Goal: Check status: Check status

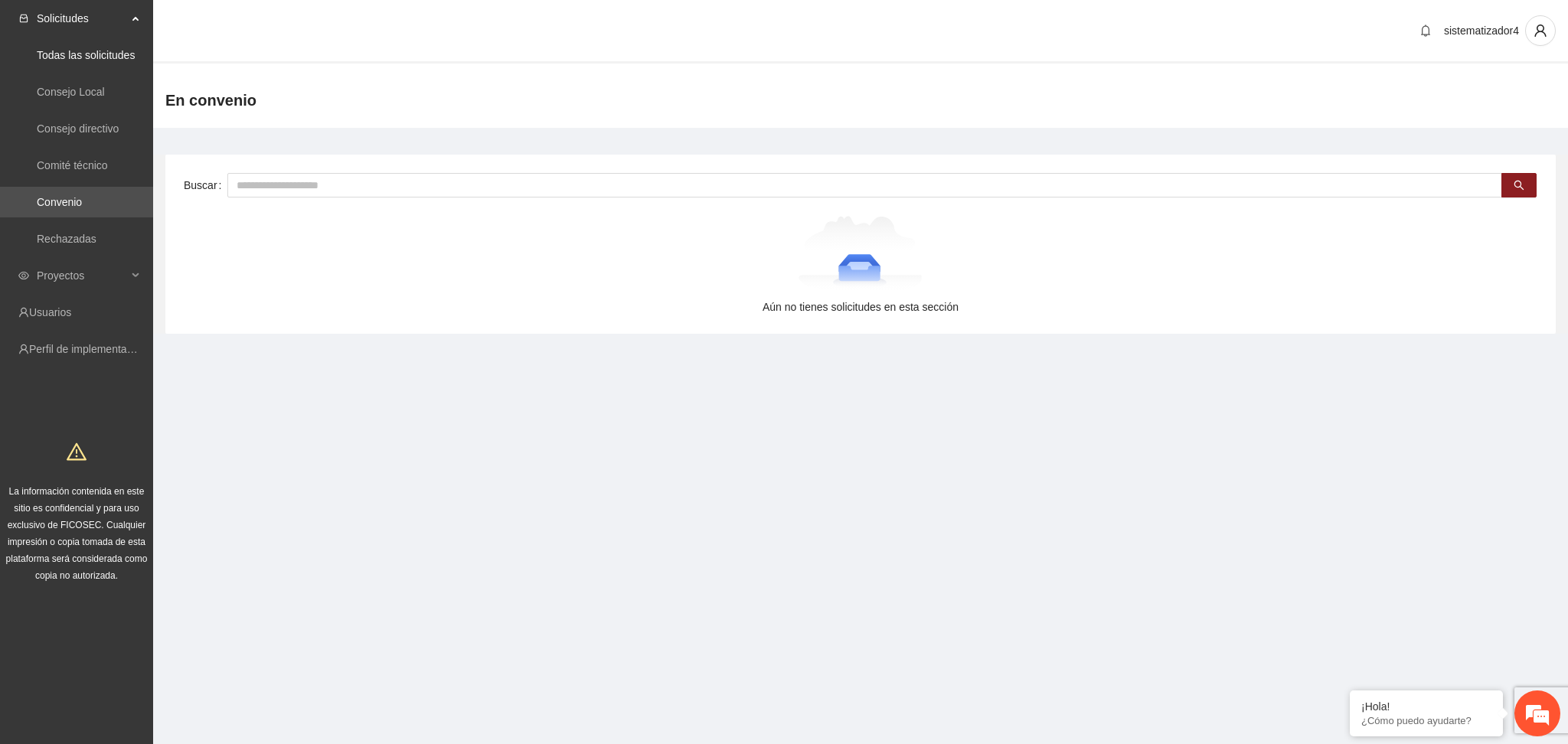
click at [92, 15] on span "Solicitudes" at bounding box center [82, 18] width 91 height 30
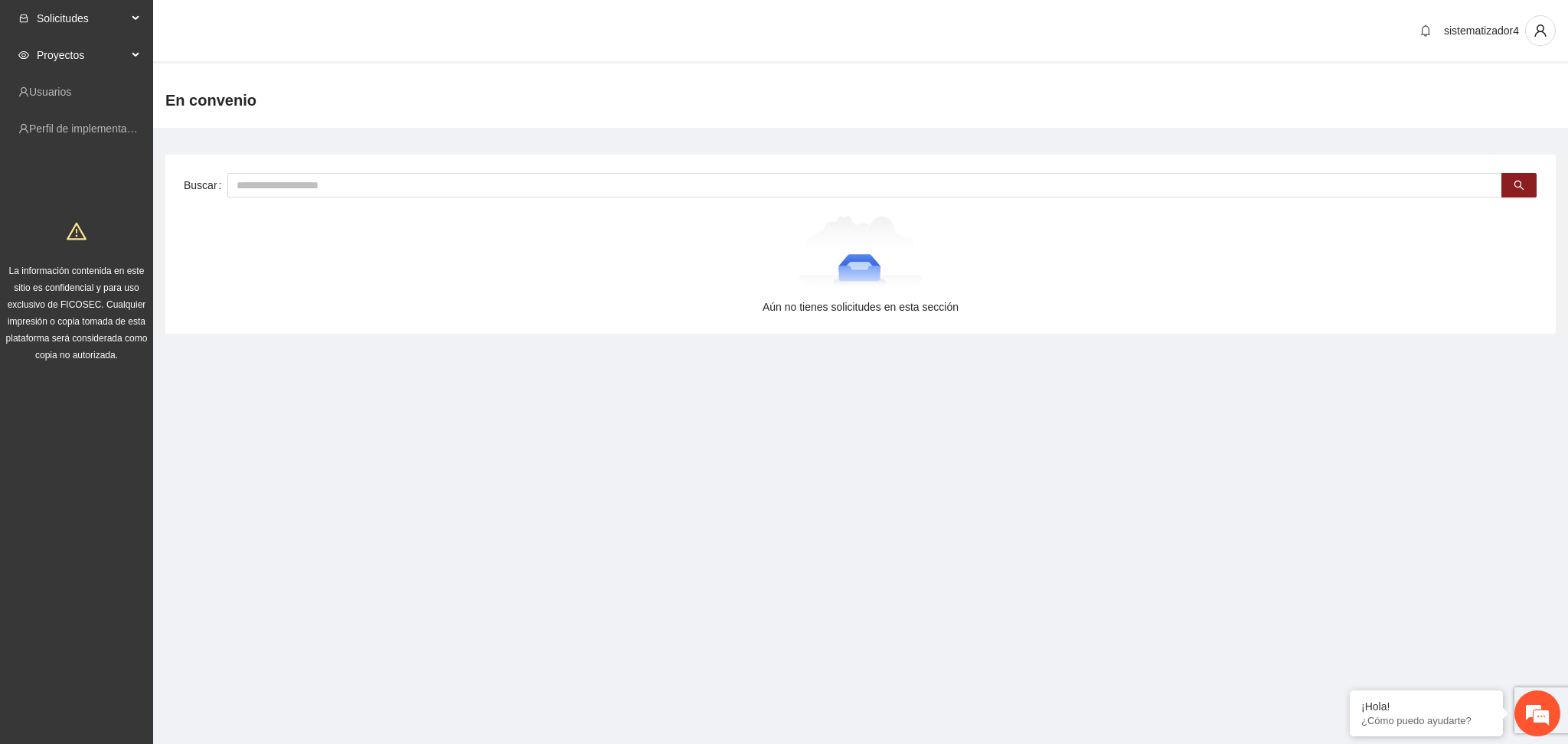
click at [57, 43] on span "Proyectos" at bounding box center [82, 55] width 91 height 30
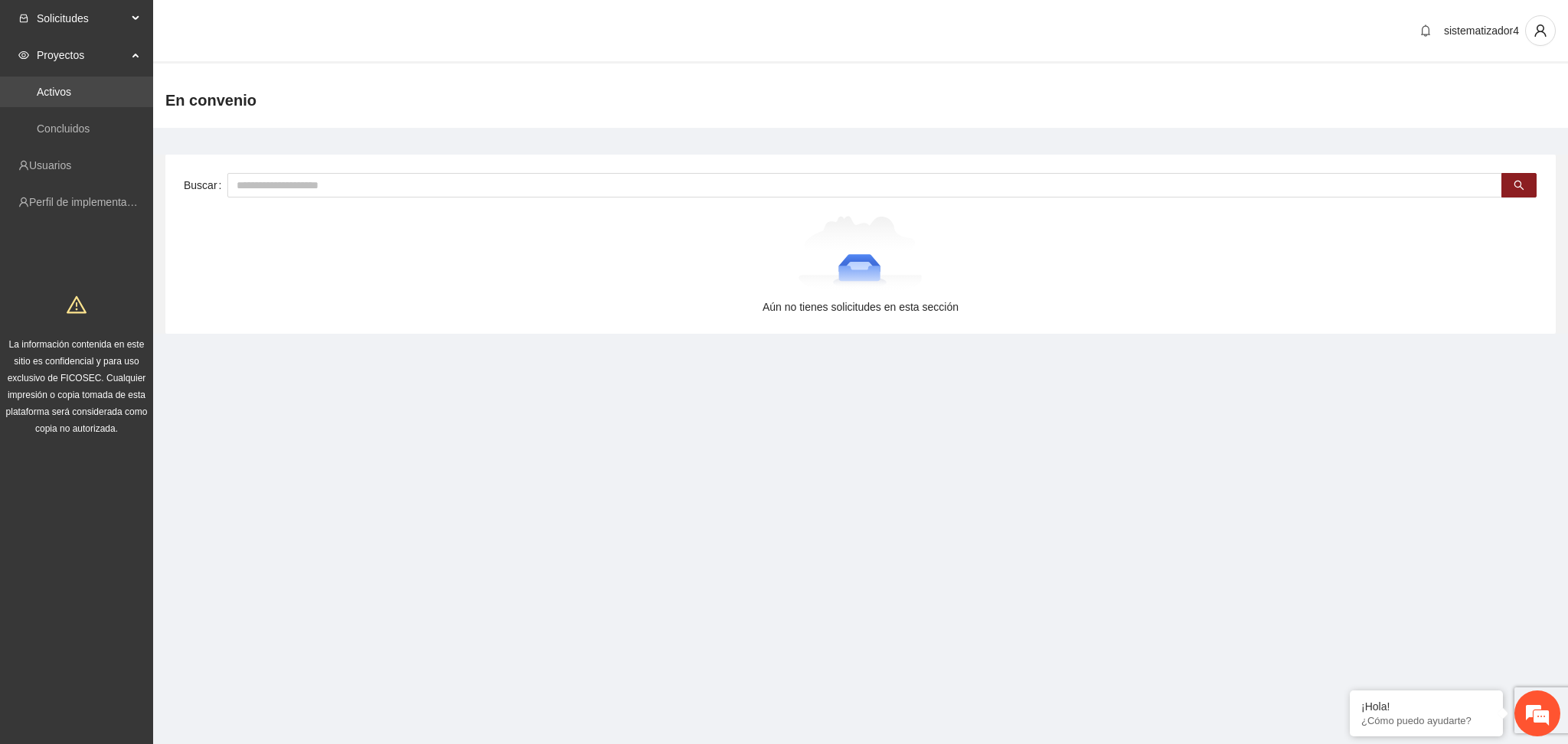
click at [54, 87] on link "Activos" at bounding box center [54, 91] width 34 height 12
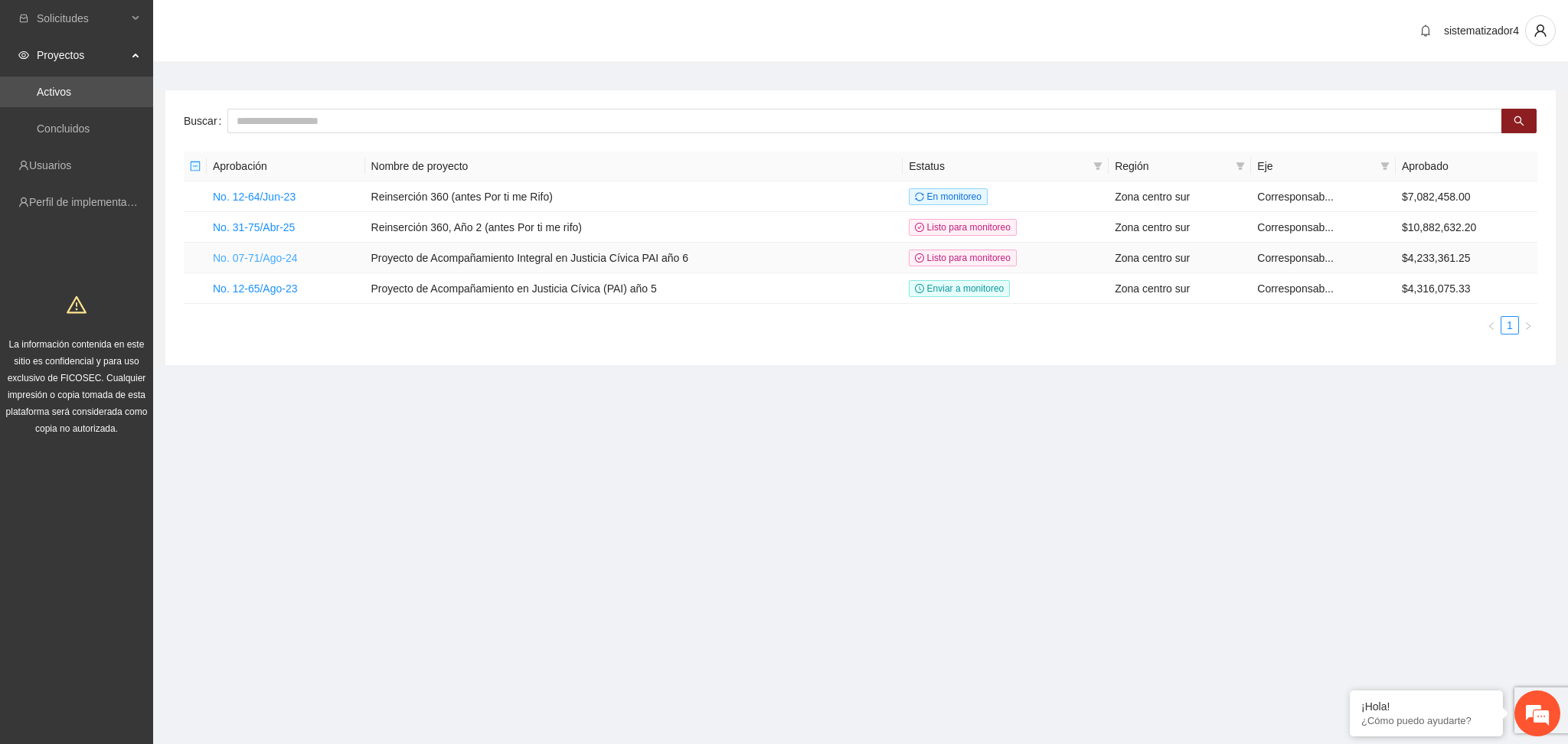
click at [239, 252] on link "No. 07-71/Ago-24" at bounding box center [255, 257] width 85 height 12
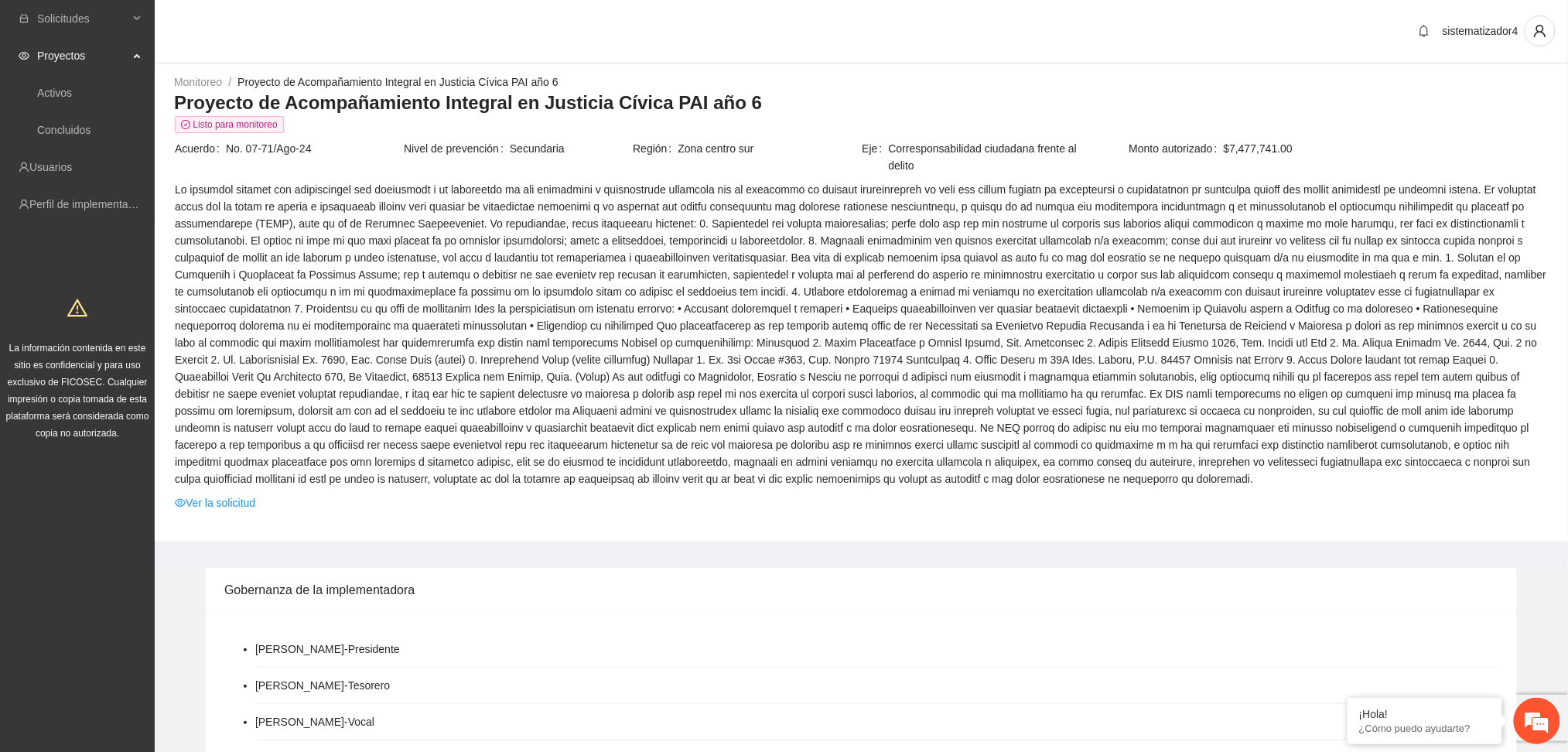
click at [93, 59] on span "Proyectos" at bounding box center [83, 56] width 91 height 31
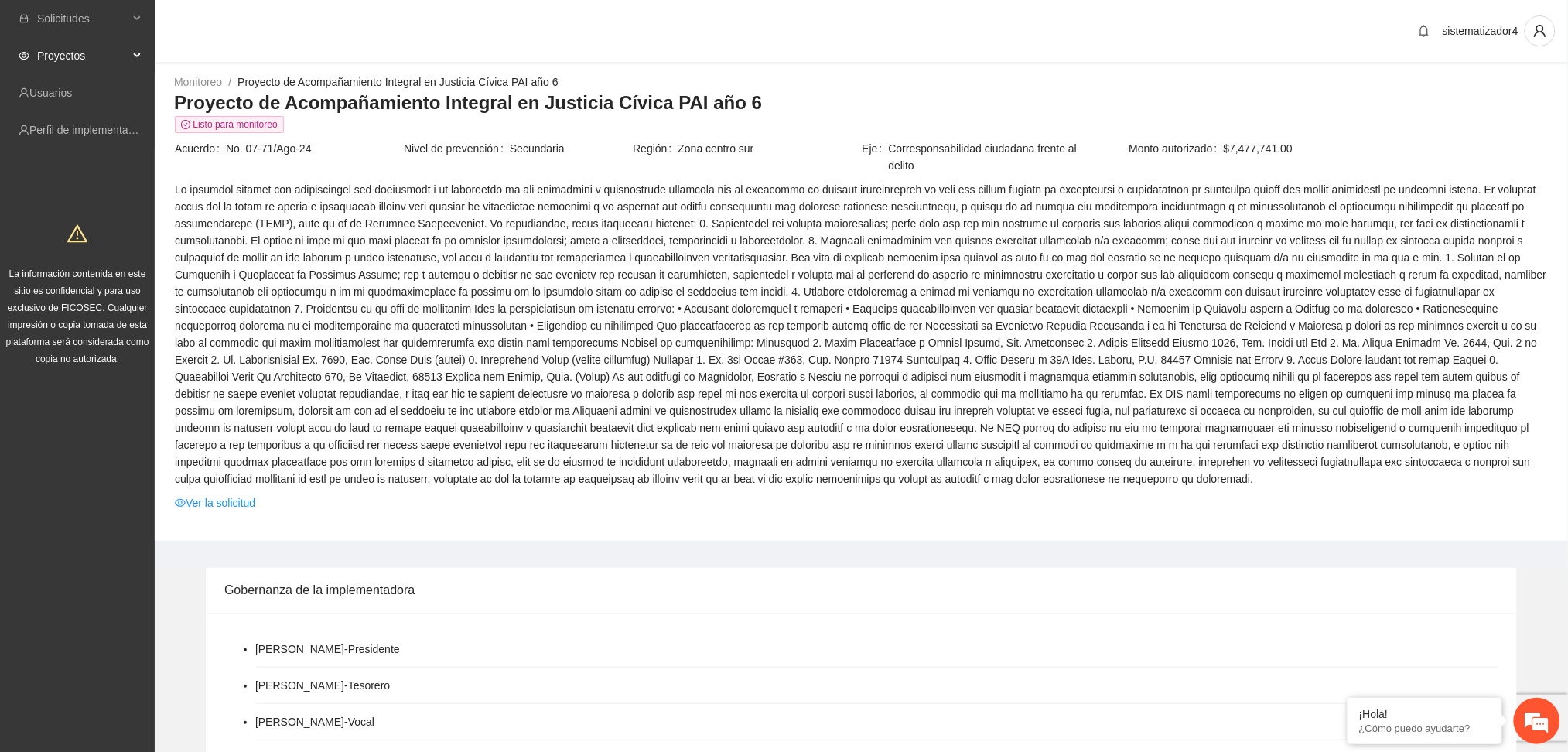
click at [93, 59] on span "Proyectos" at bounding box center [83, 56] width 91 height 31
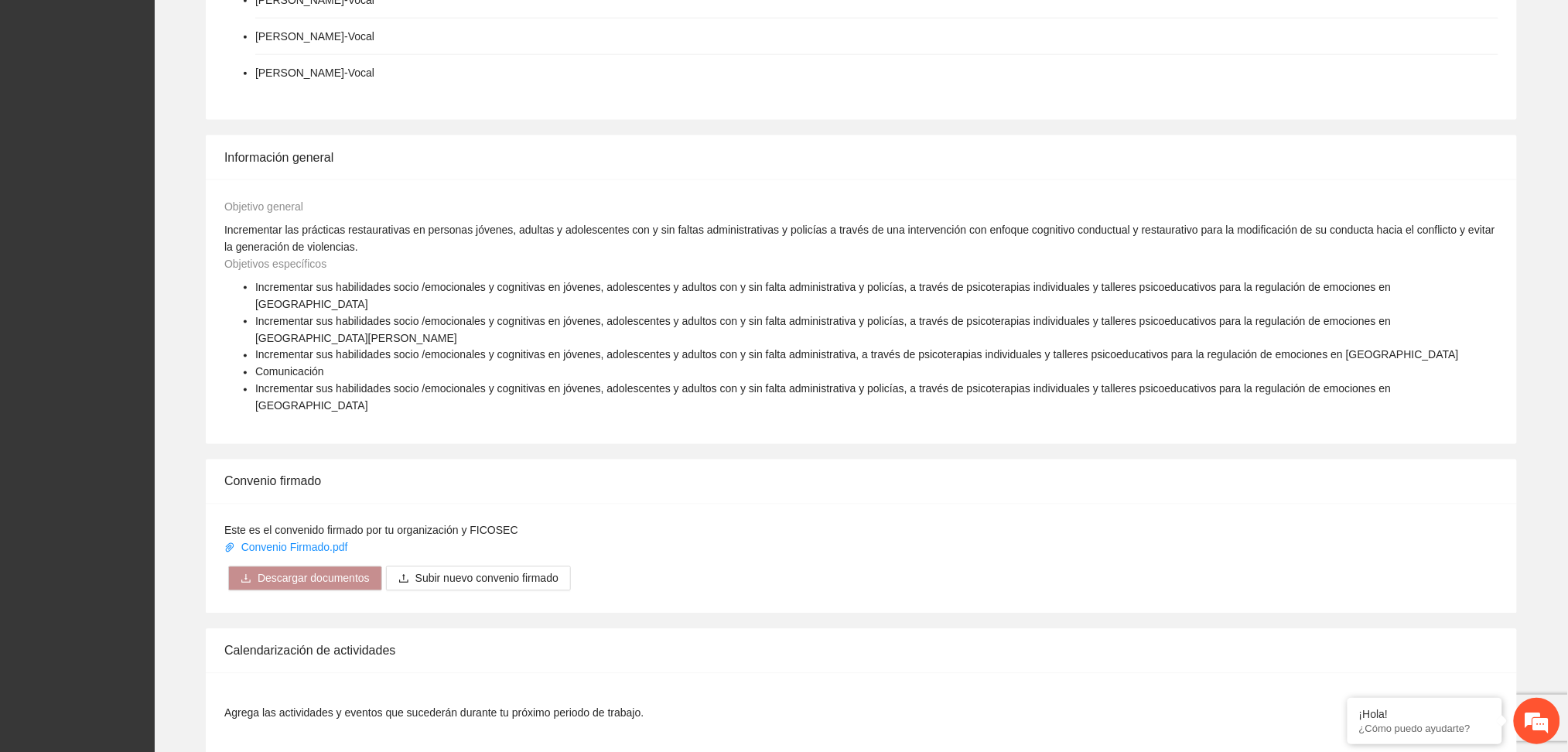
scroll to position [1237, 0]
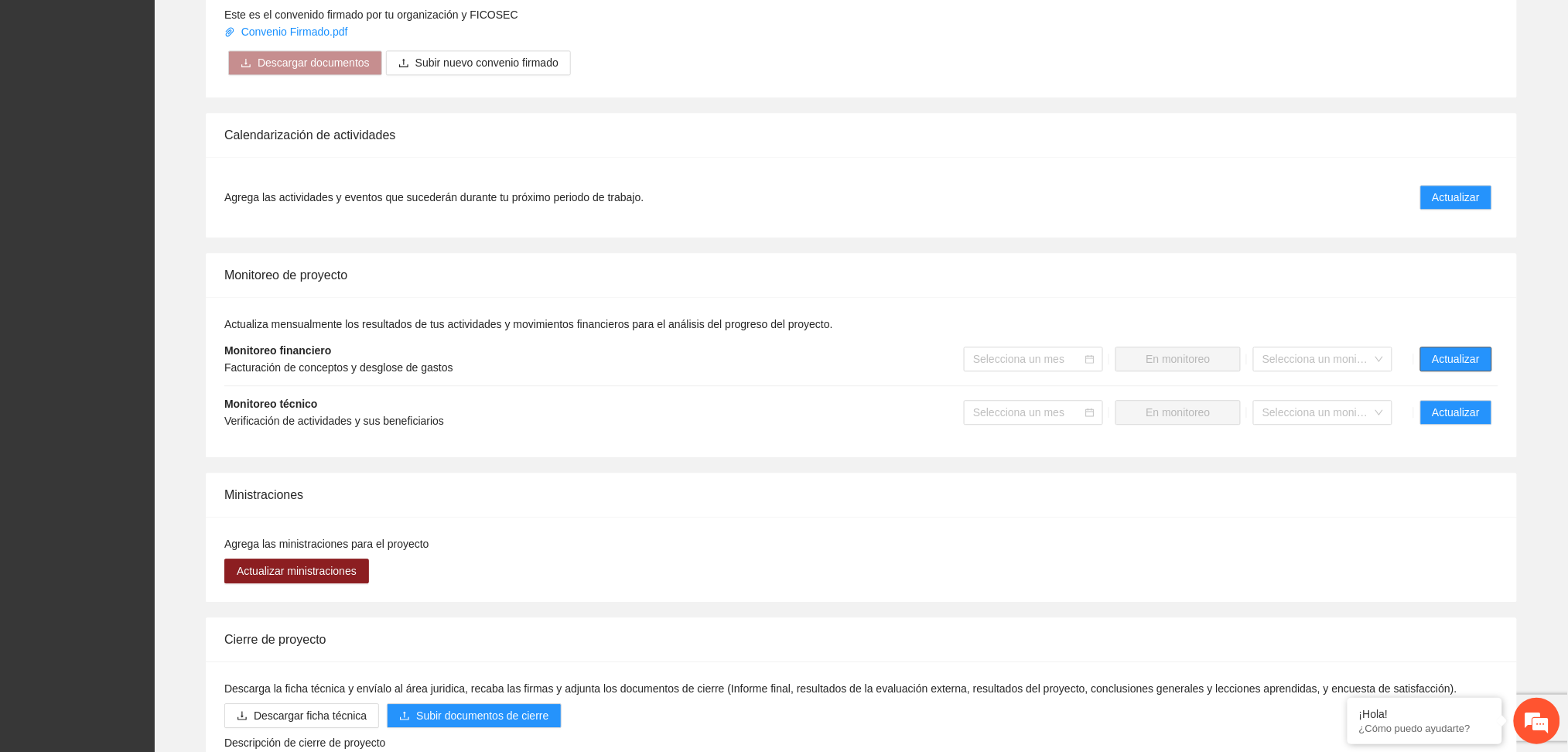
click at [1447, 350] on span "Actualizar" at bounding box center [1456, 359] width 47 height 17
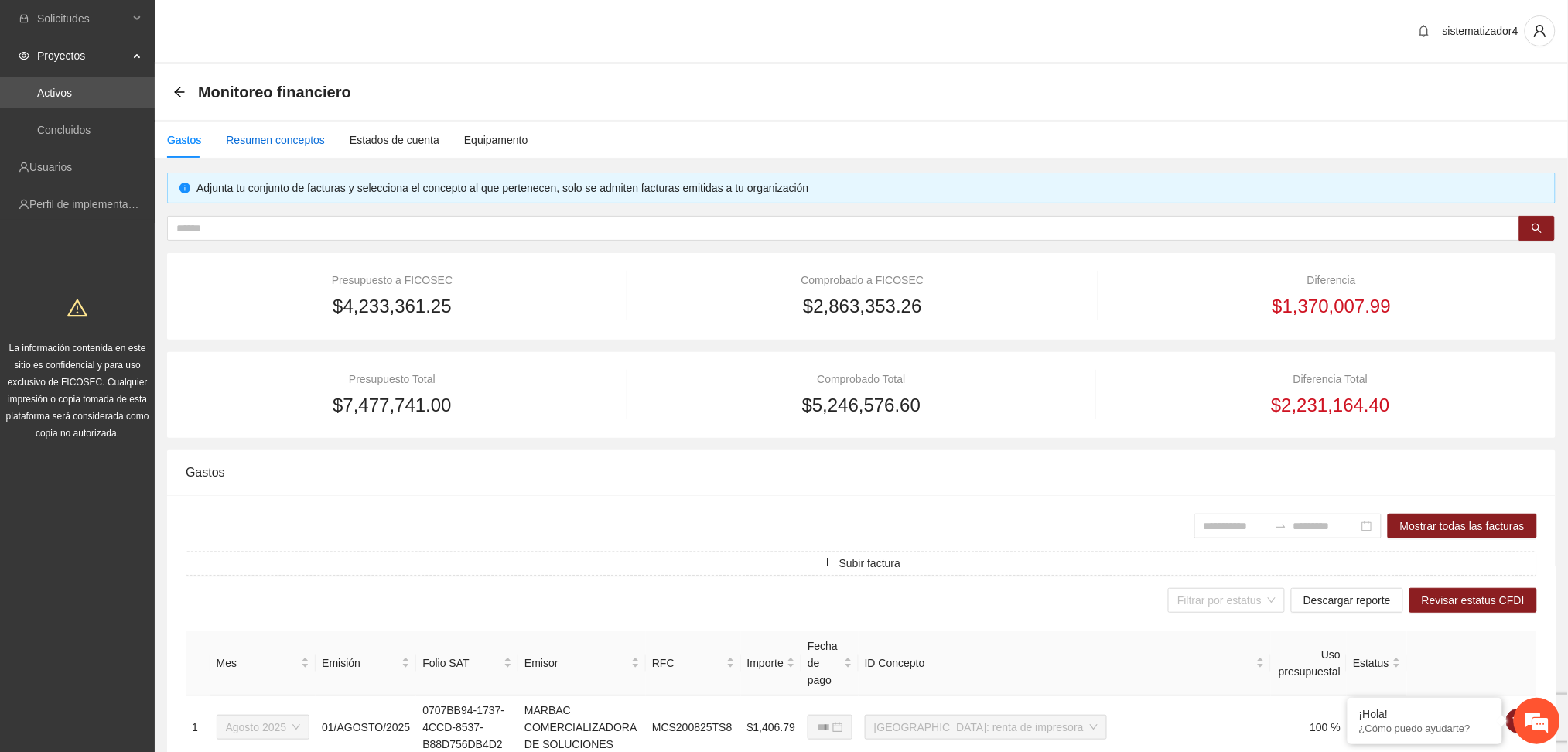
click at [282, 139] on div "Resumen conceptos" at bounding box center [275, 141] width 99 height 17
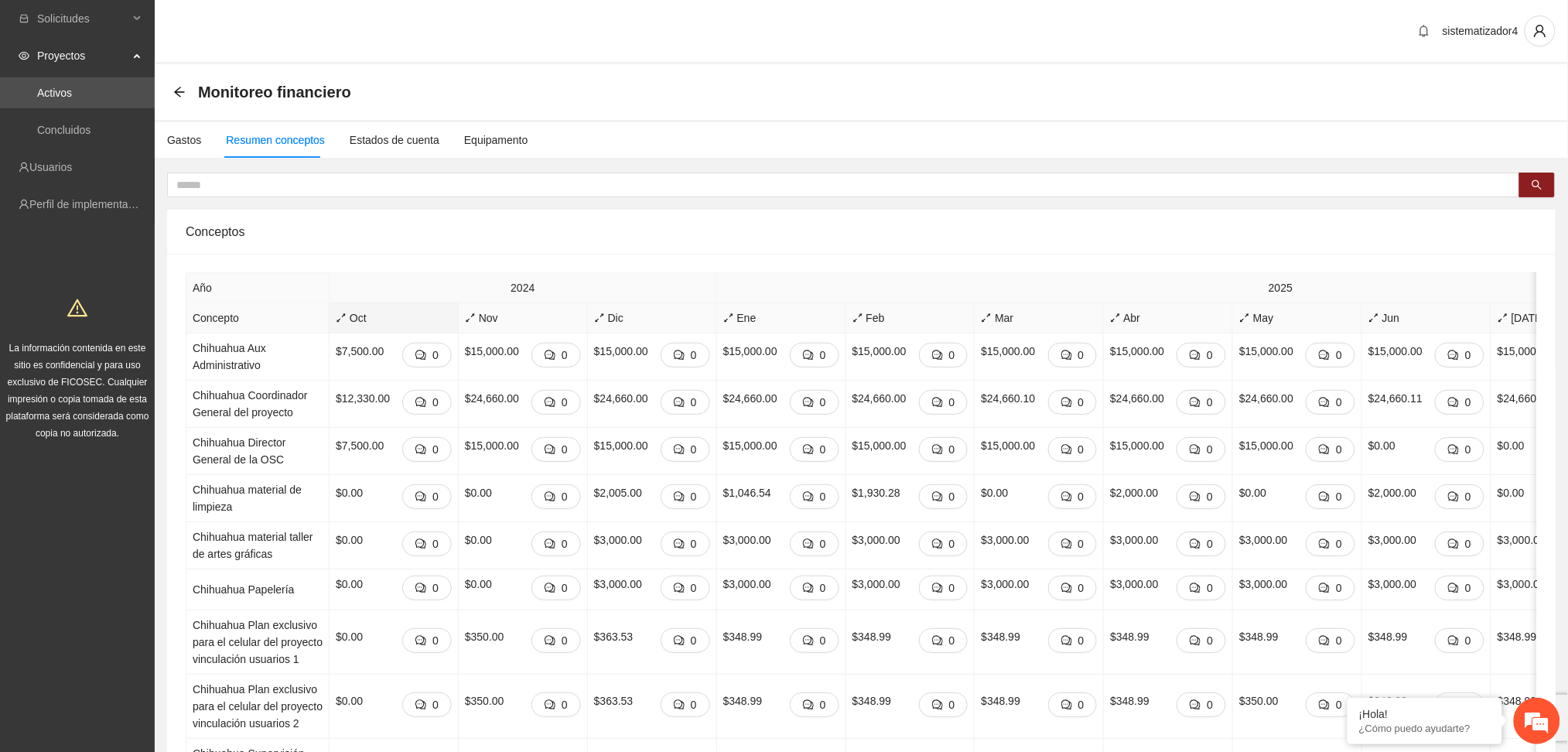
click at [361, 322] on span "Oct" at bounding box center [394, 318] width 116 height 17
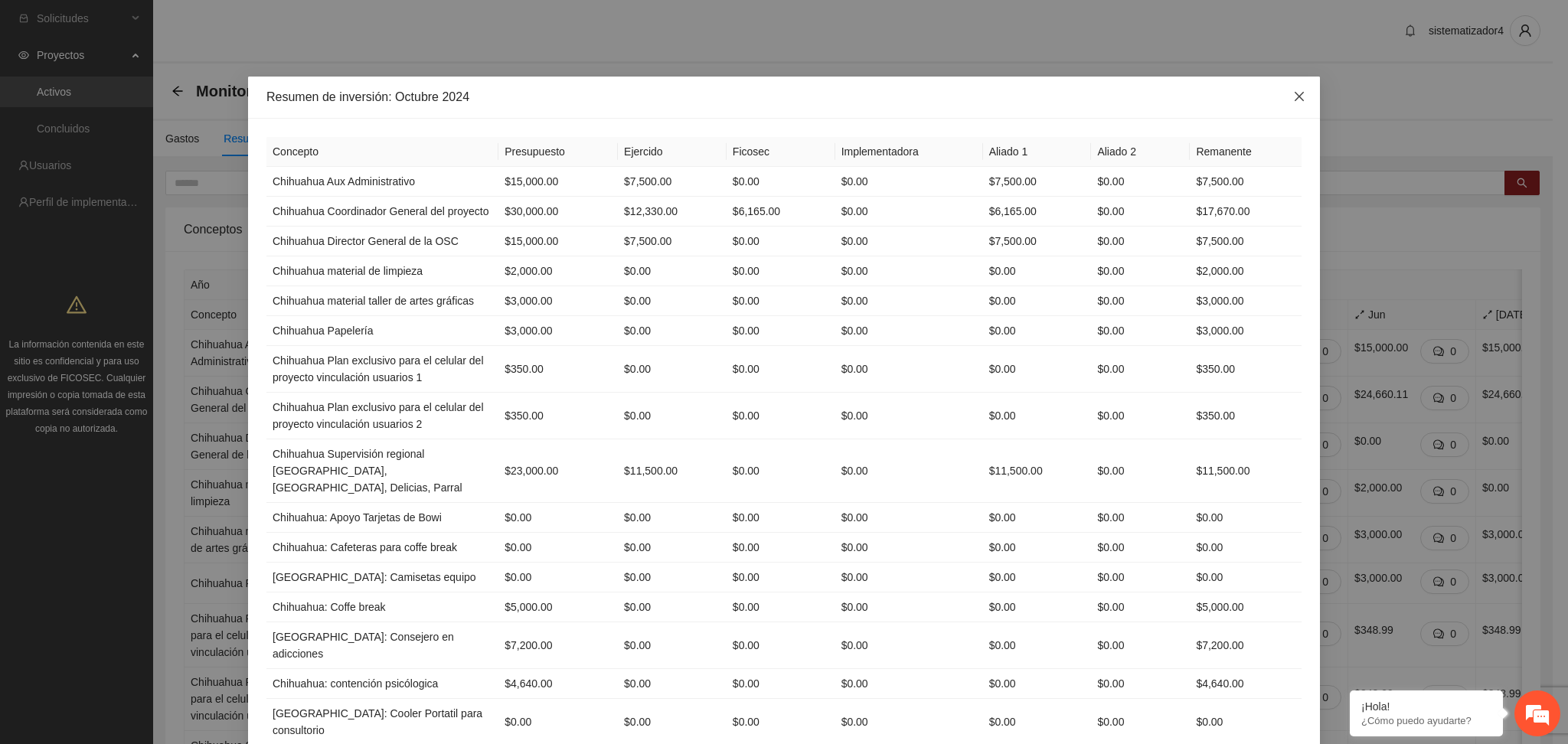
click at [1293, 102] on icon "close" at bounding box center [1299, 96] width 12 height 12
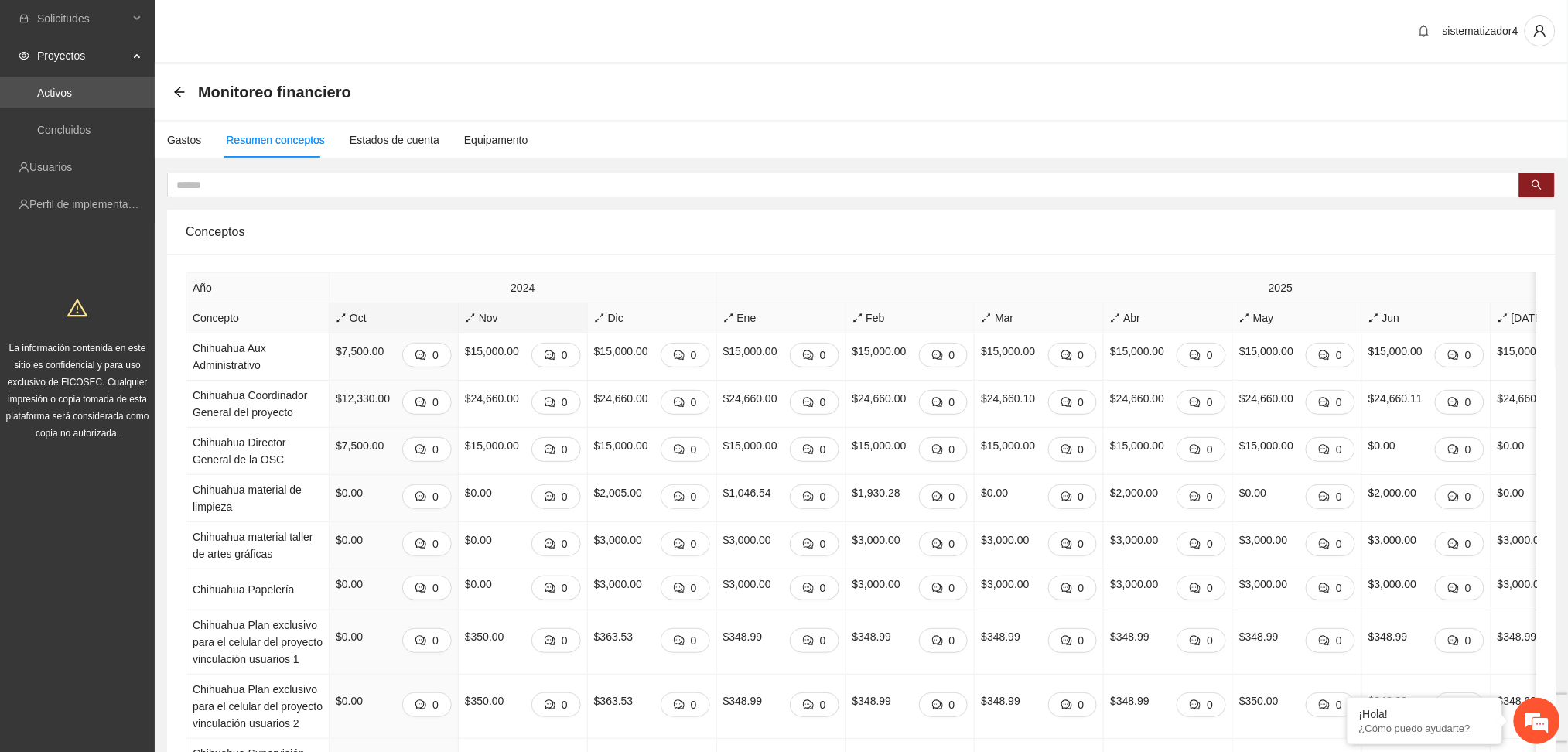
click at [483, 316] on span "Nov" at bounding box center [523, 318] width 116 height 17
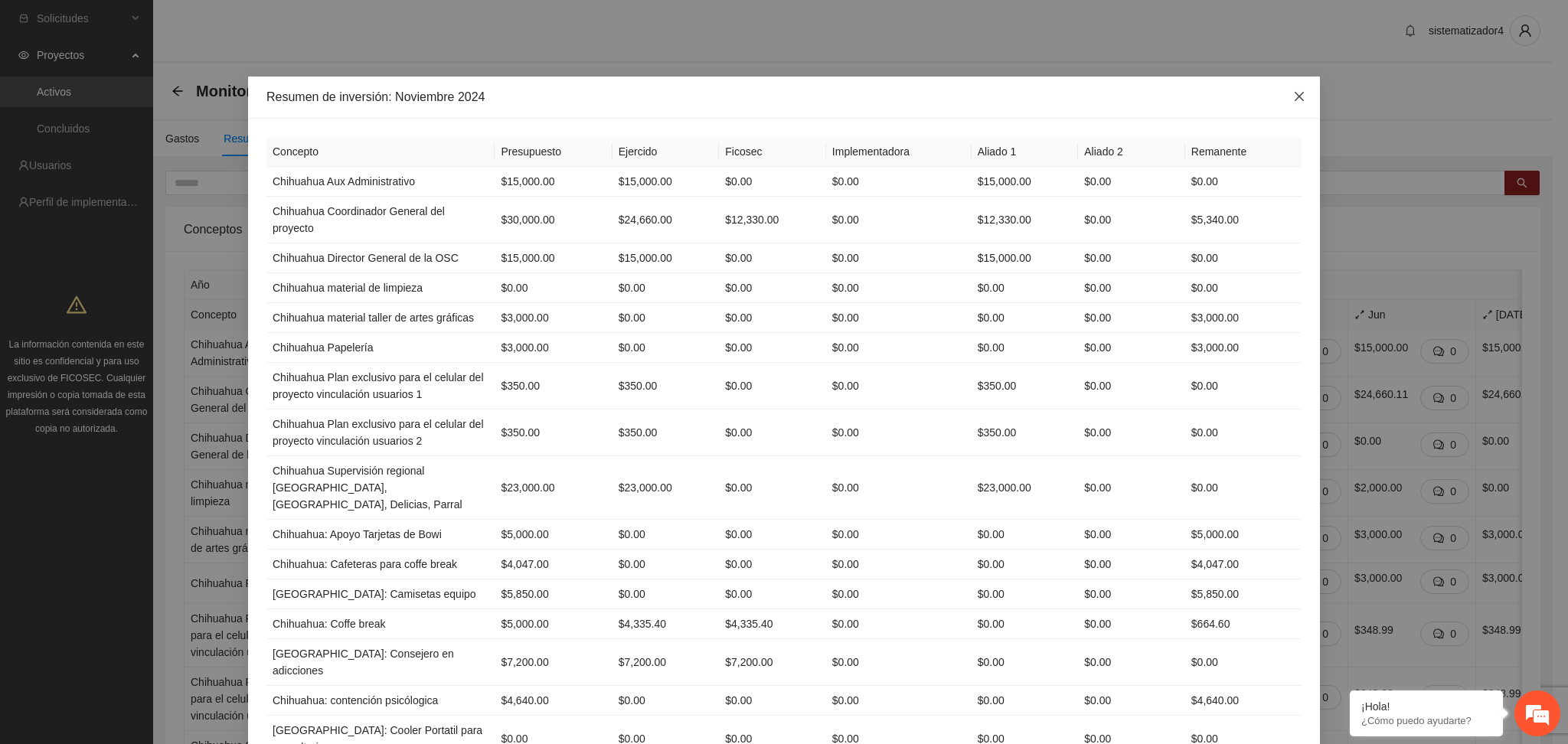
click at [1293, 99] on icon "close" at bounding box center [1299, 96] width 12 height 12
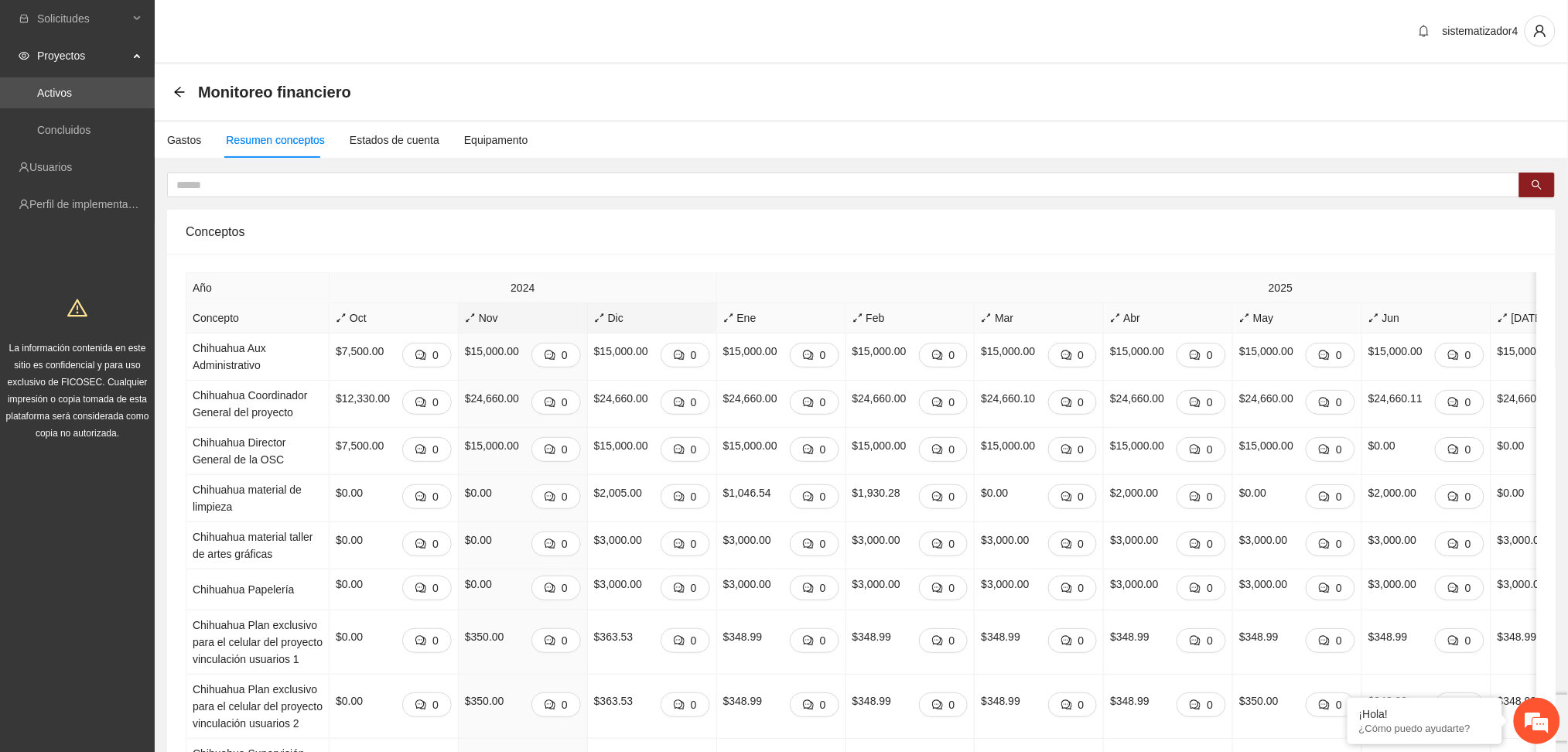
click at [604, 317] on span "Dic" at bounding box center [652, 318] width 116 height 17
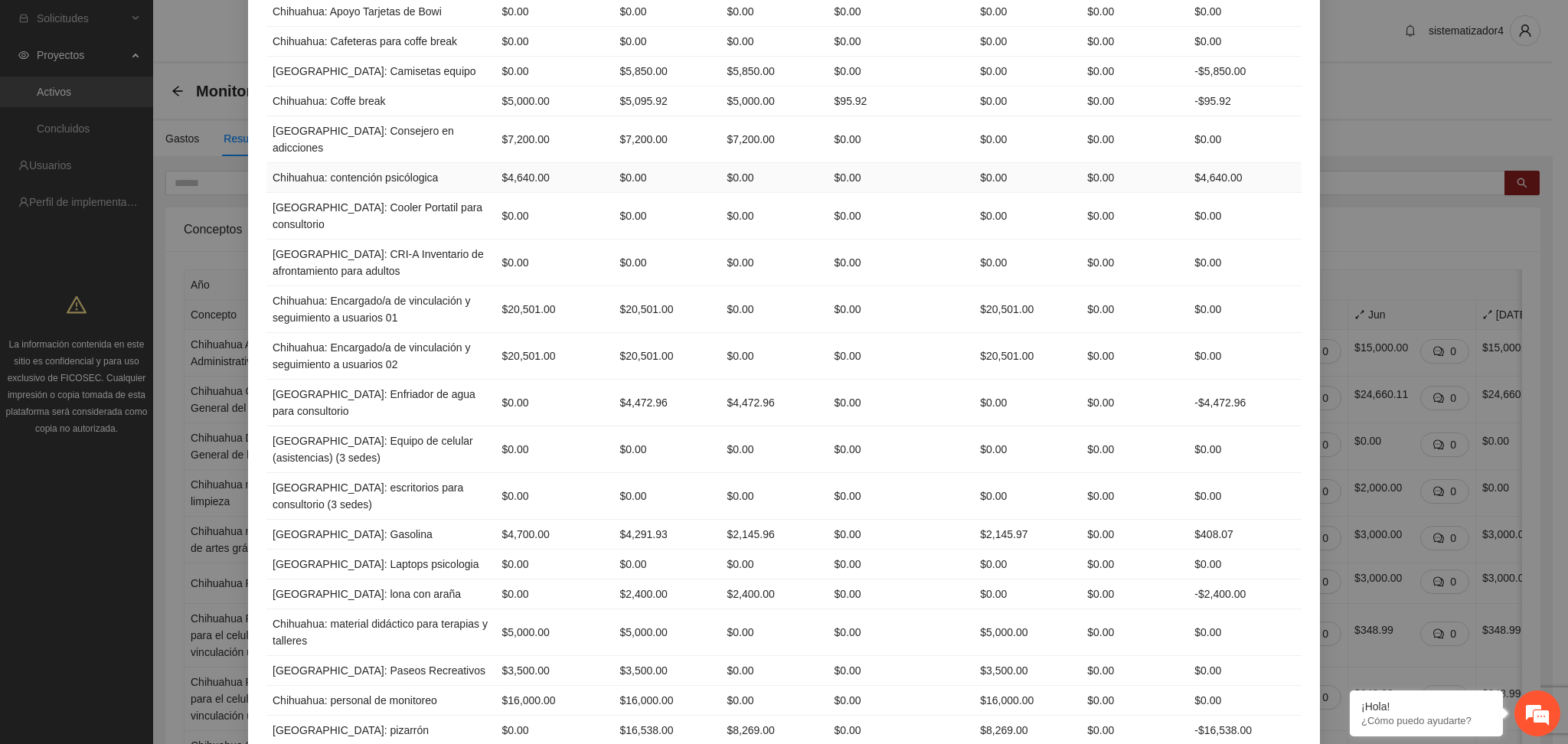
scroll to position [37, 0]
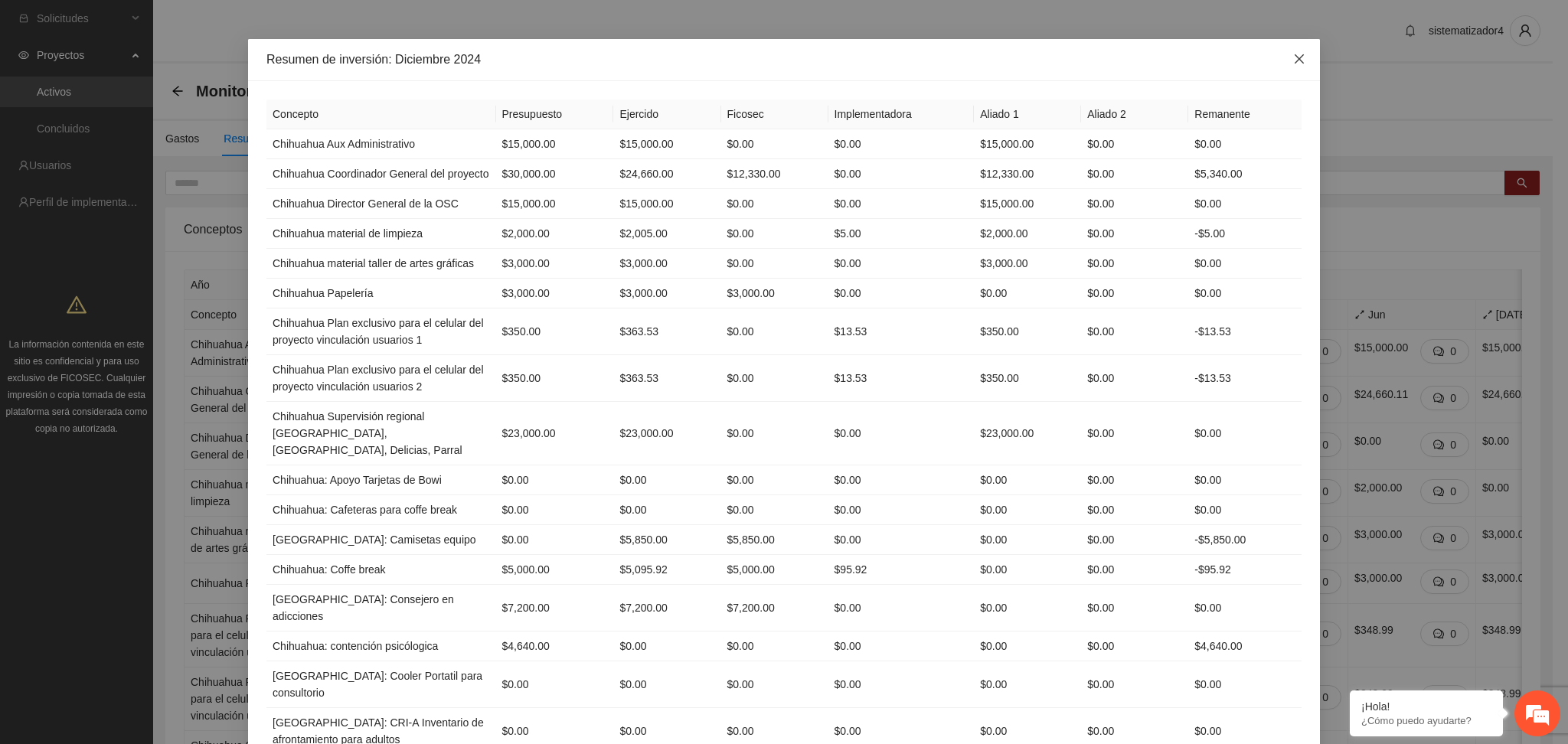
click at [1293, 66] on span "Close" at bounding box center [1298, 59] width 41 height 41
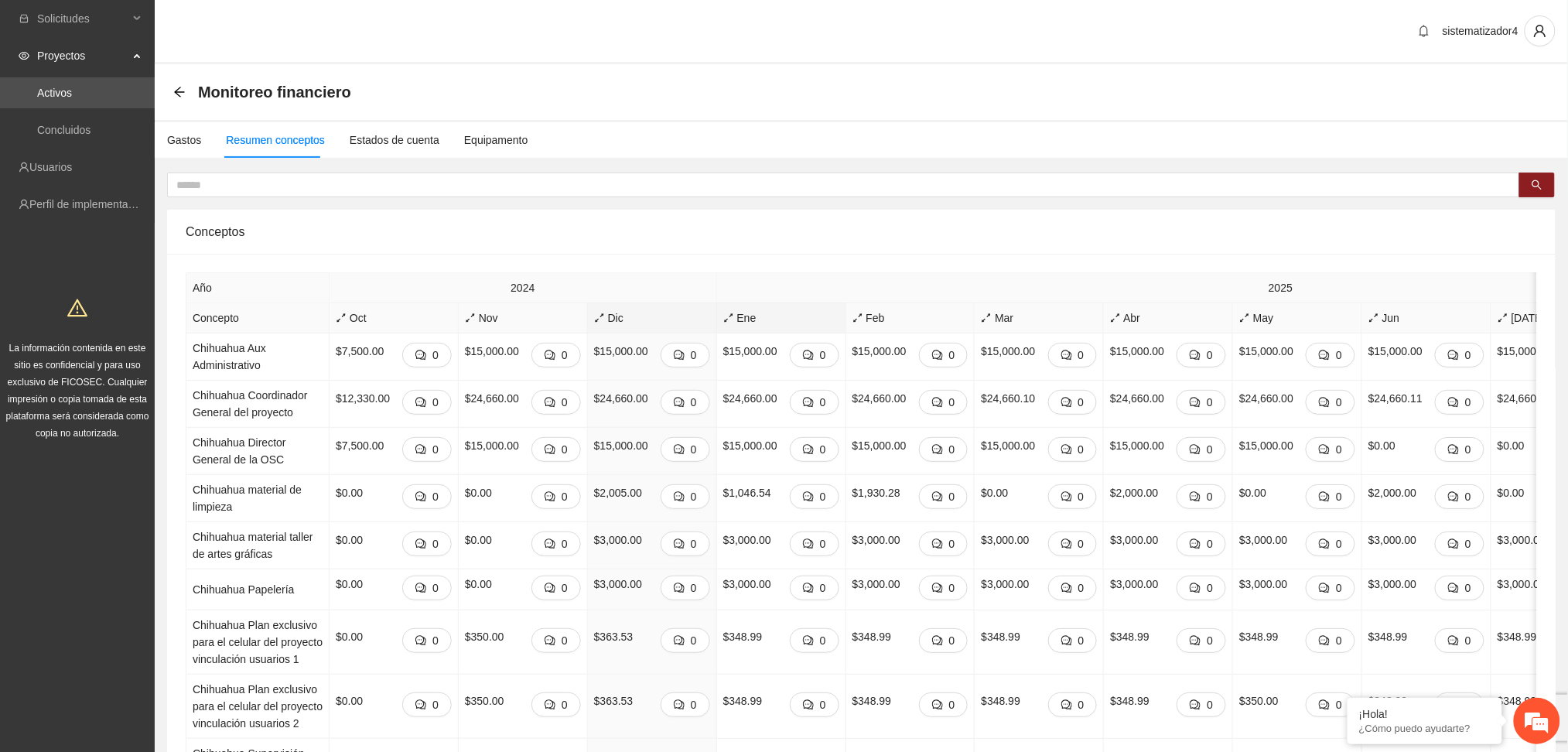
click at [738, 322] on span "Ene" at bounding box center [781, 318] width 116 height 17
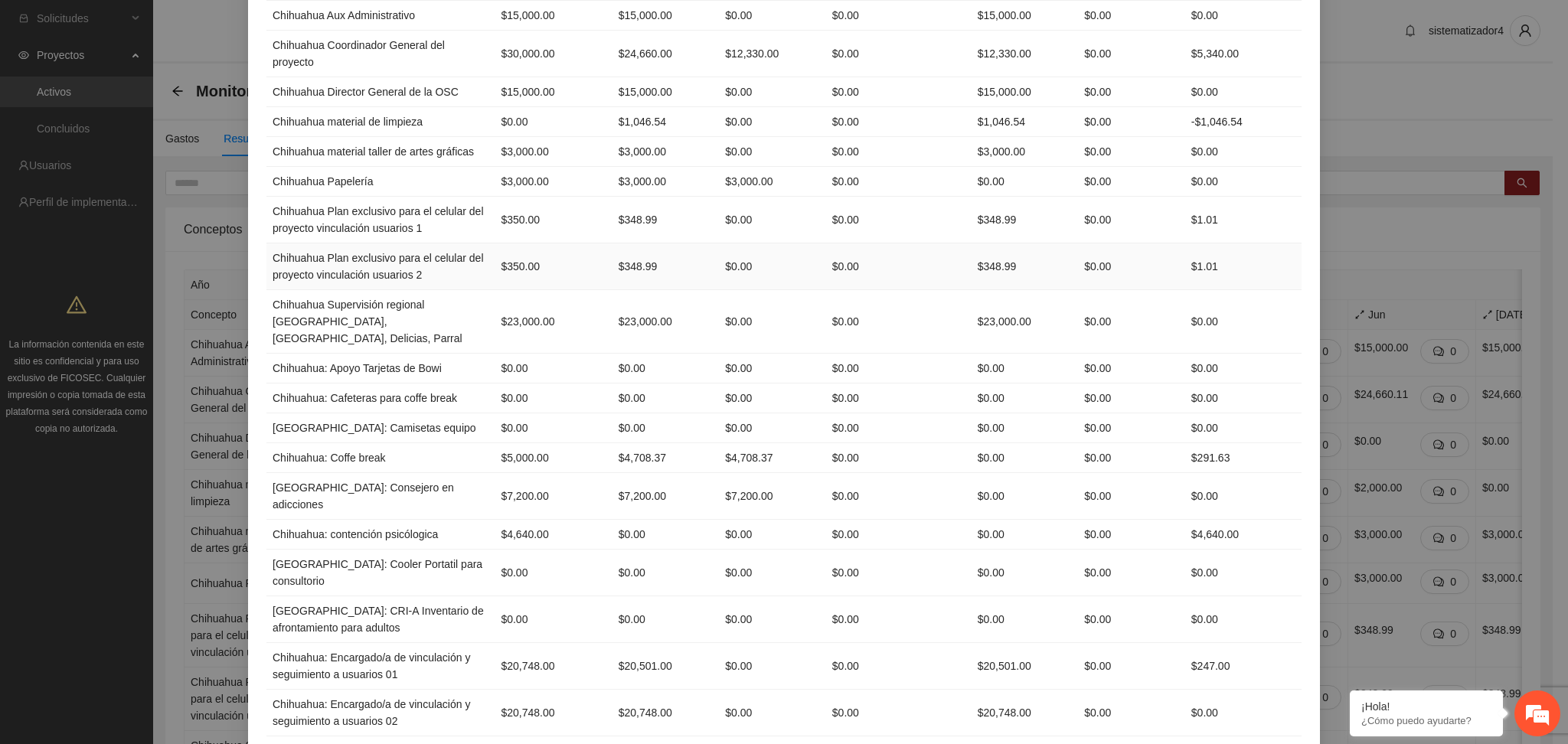
scroll to position [0, 0]
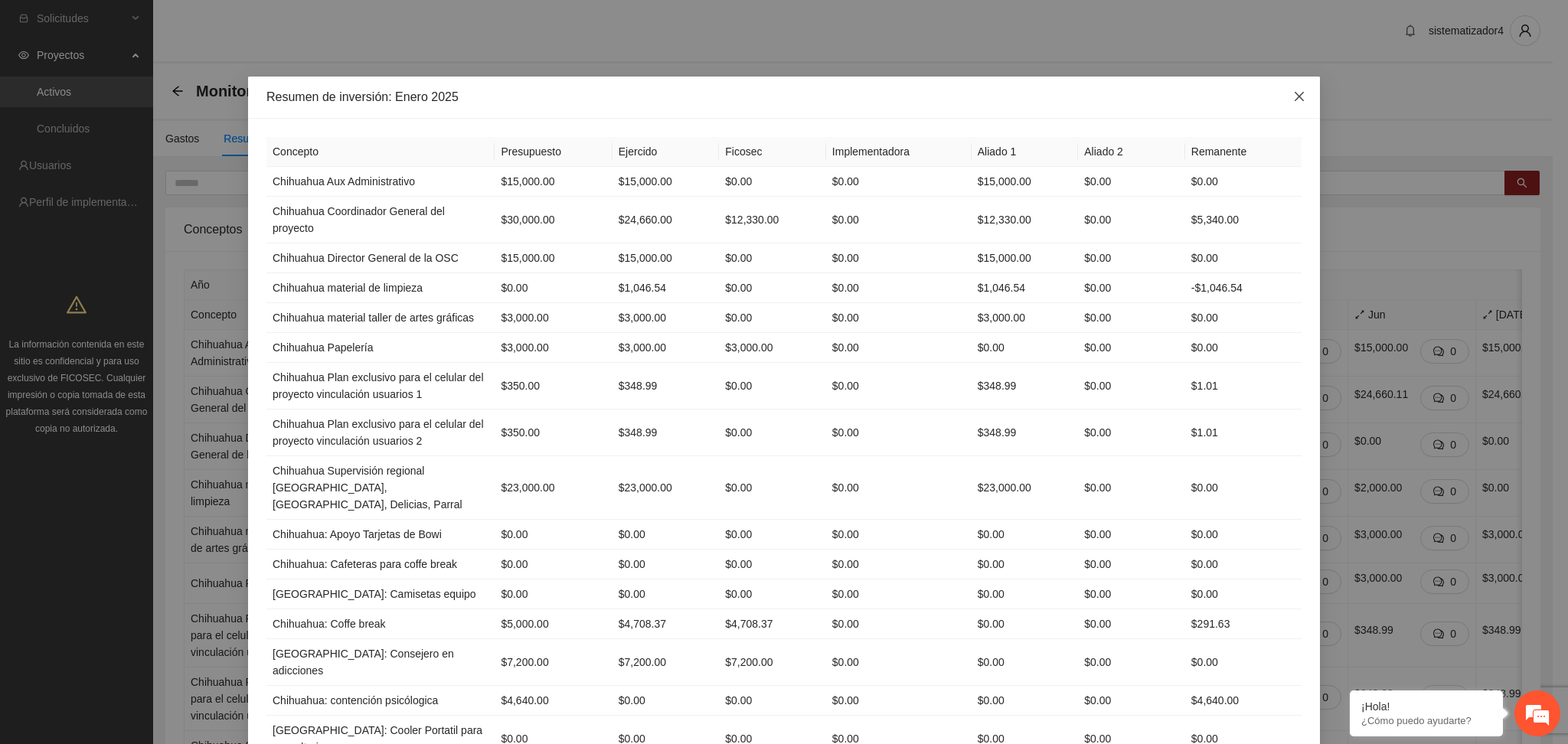
click at [1283, 101] on span "Close" at bounding box center [1298, 96] width 41 height 41
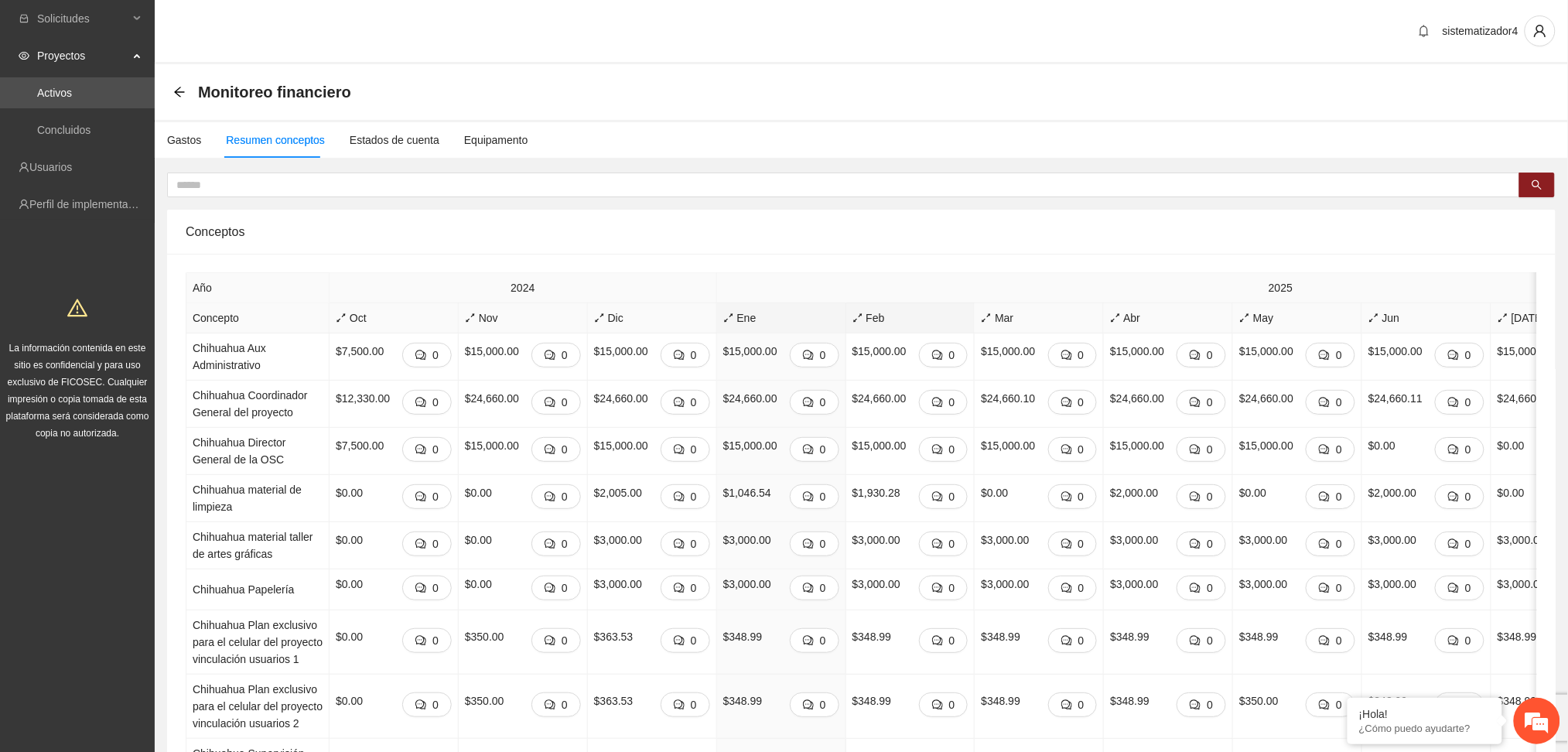
click at [855, 321] on span "Feb" at bounding box center [910, 318] width 116 height 17
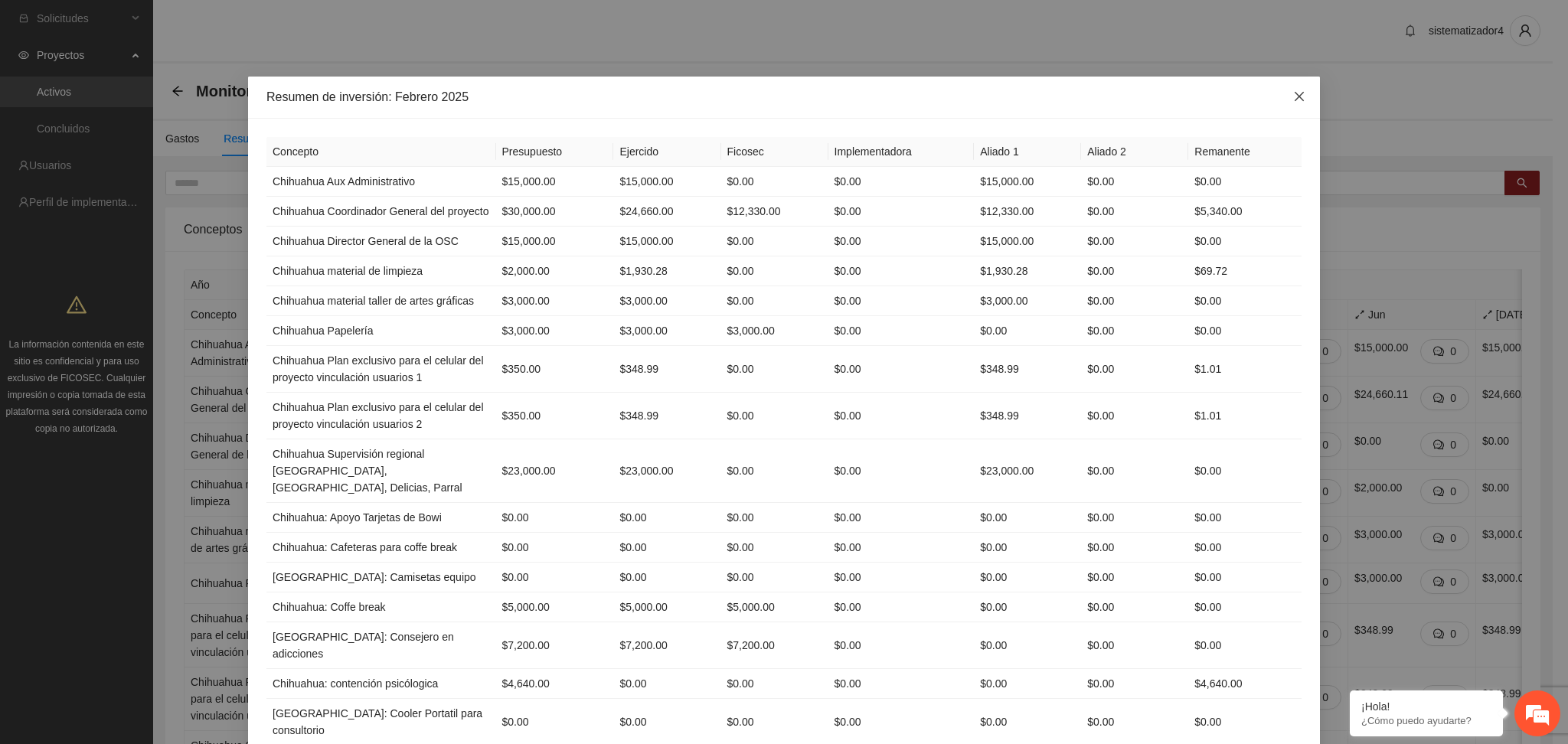
click at [1283, 99] on span "Close" at bounding box center [1298, 96] width 41 height 41
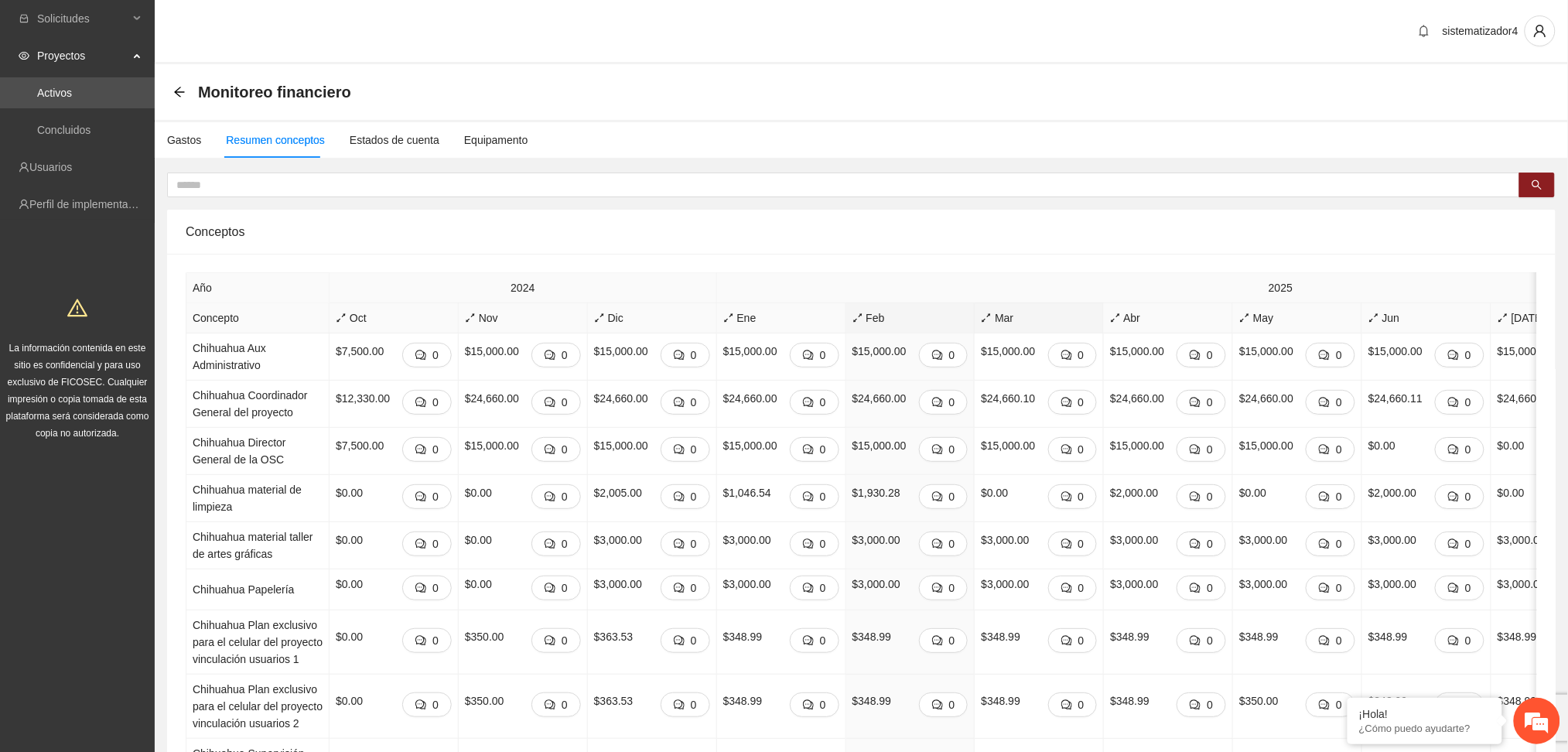
click at [991, 321] on span "Mar" at bounding box center [1039, 318] width 116 height 17
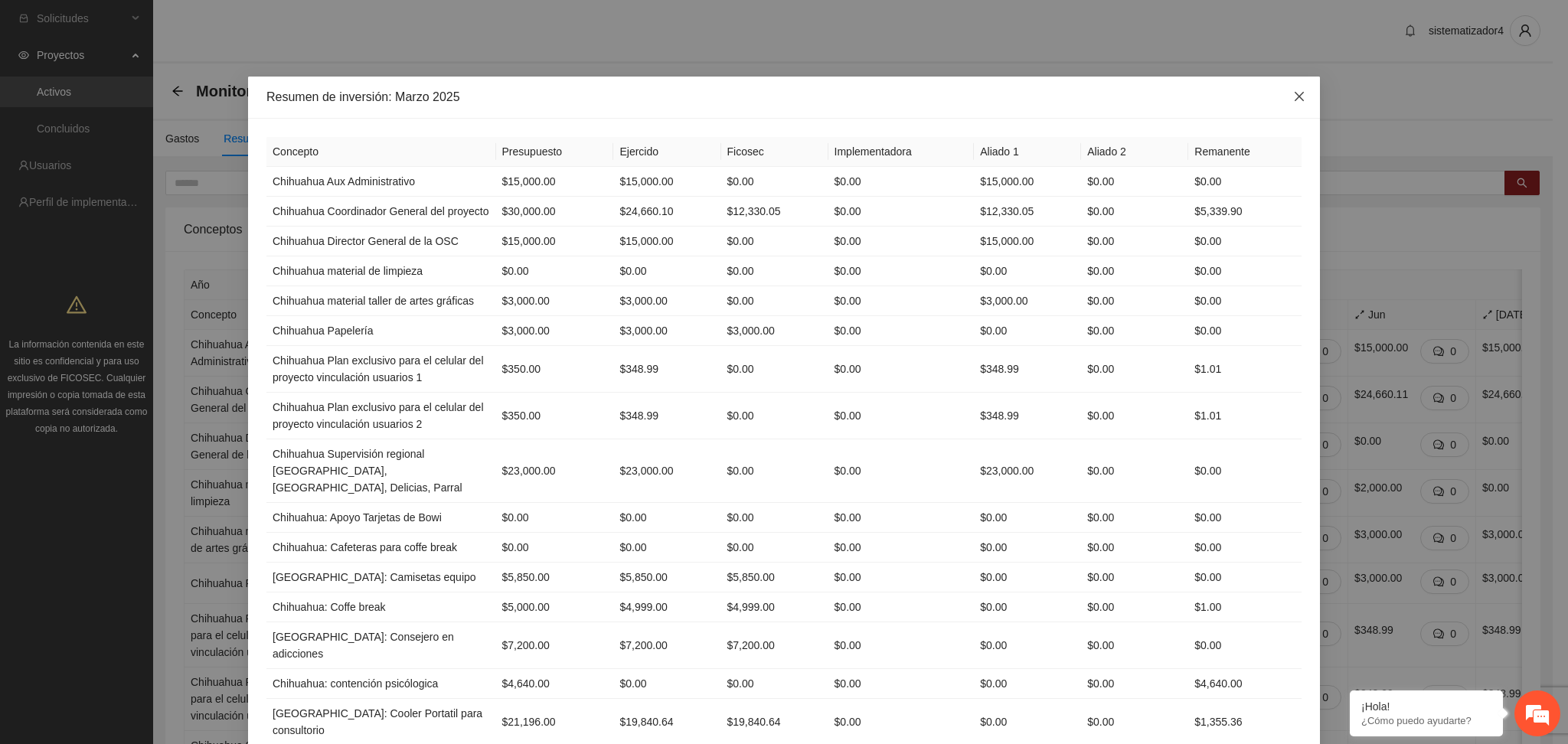
click at [1292, 103] on span "Close" at bounding box center [1298, 96] width 41 height 41
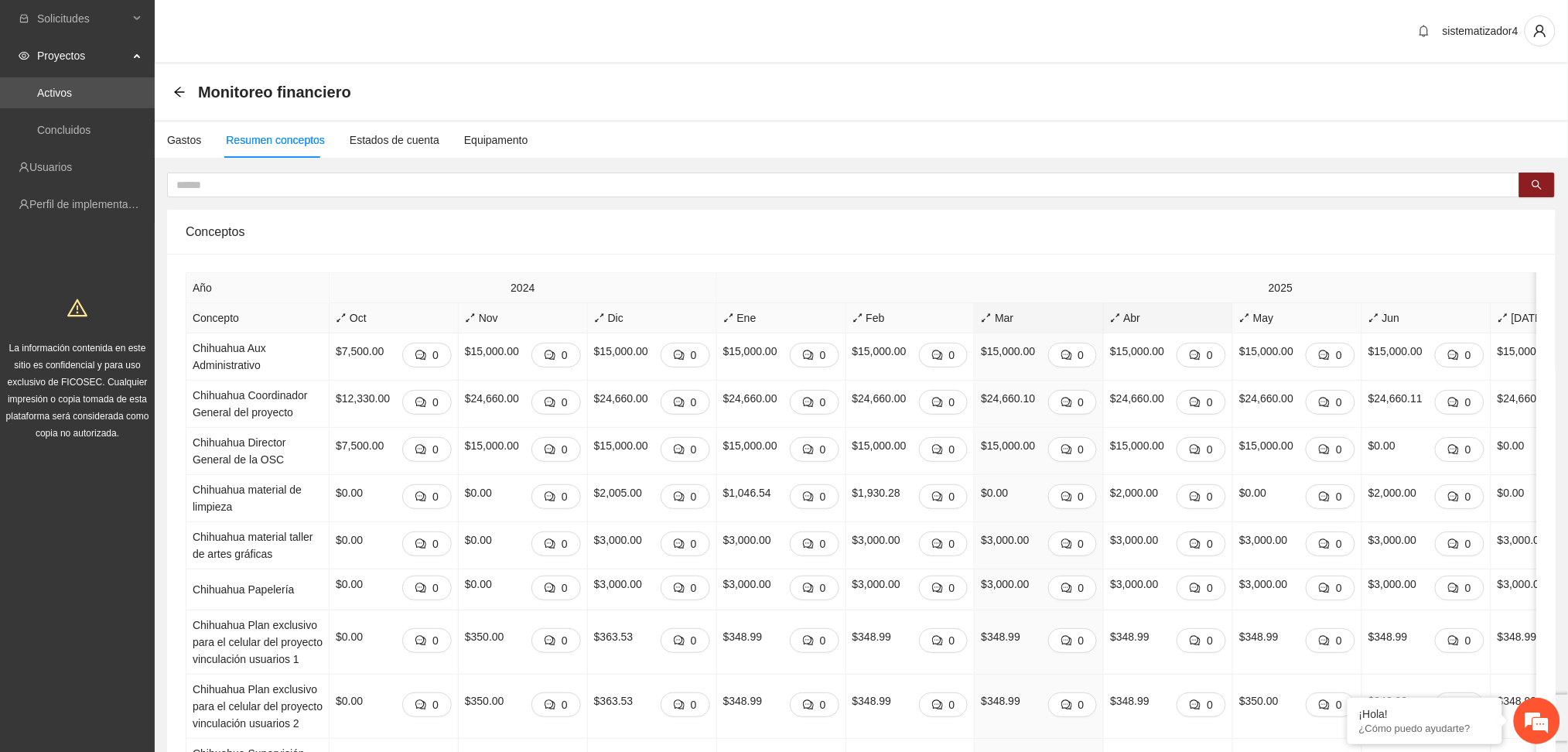
click at [1120, 322] on span "Abr" at bounding box center [1168, 318] width 116 height 17
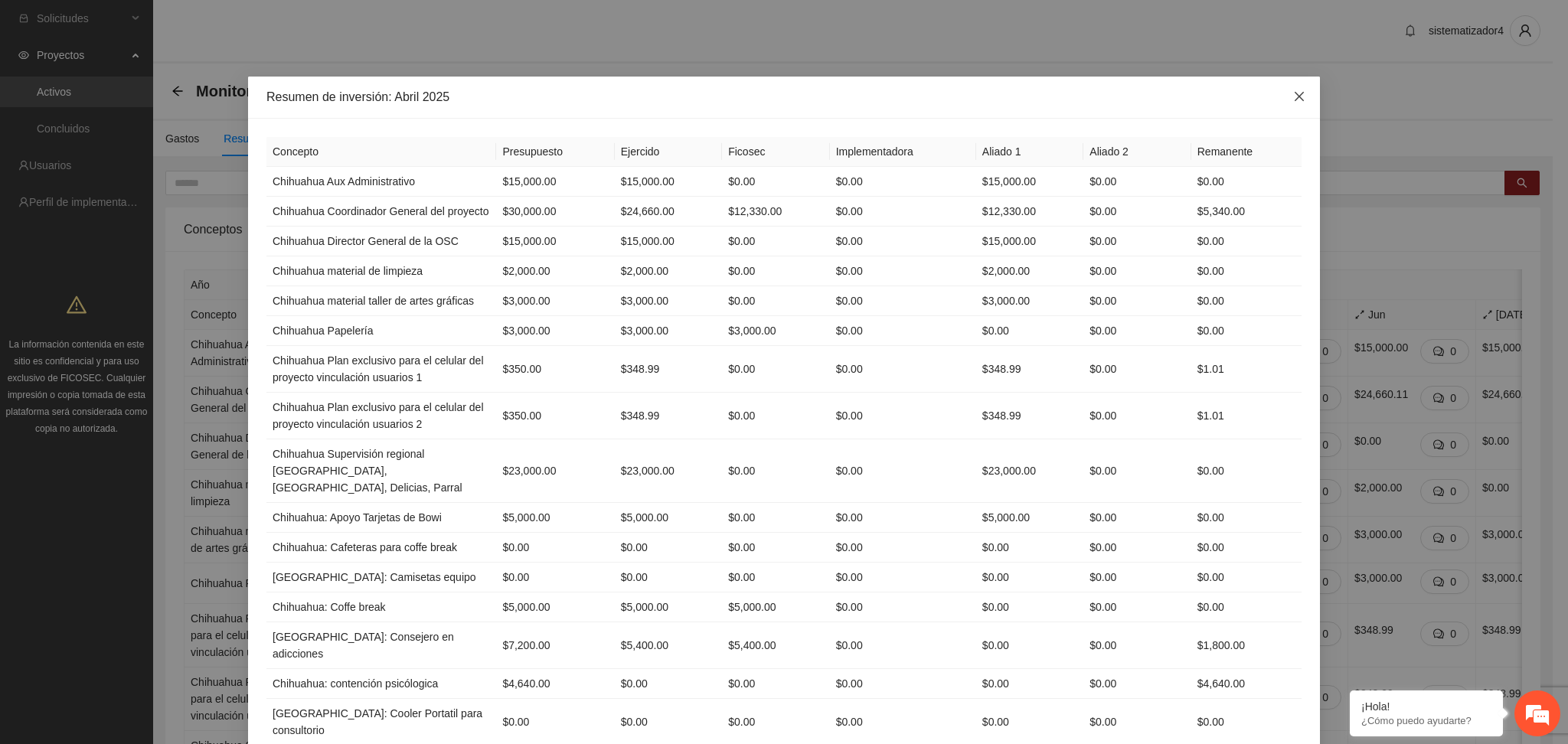
click at [1293, 99] on icon "close" at bounding box center [1299, 96] width 12 height 12
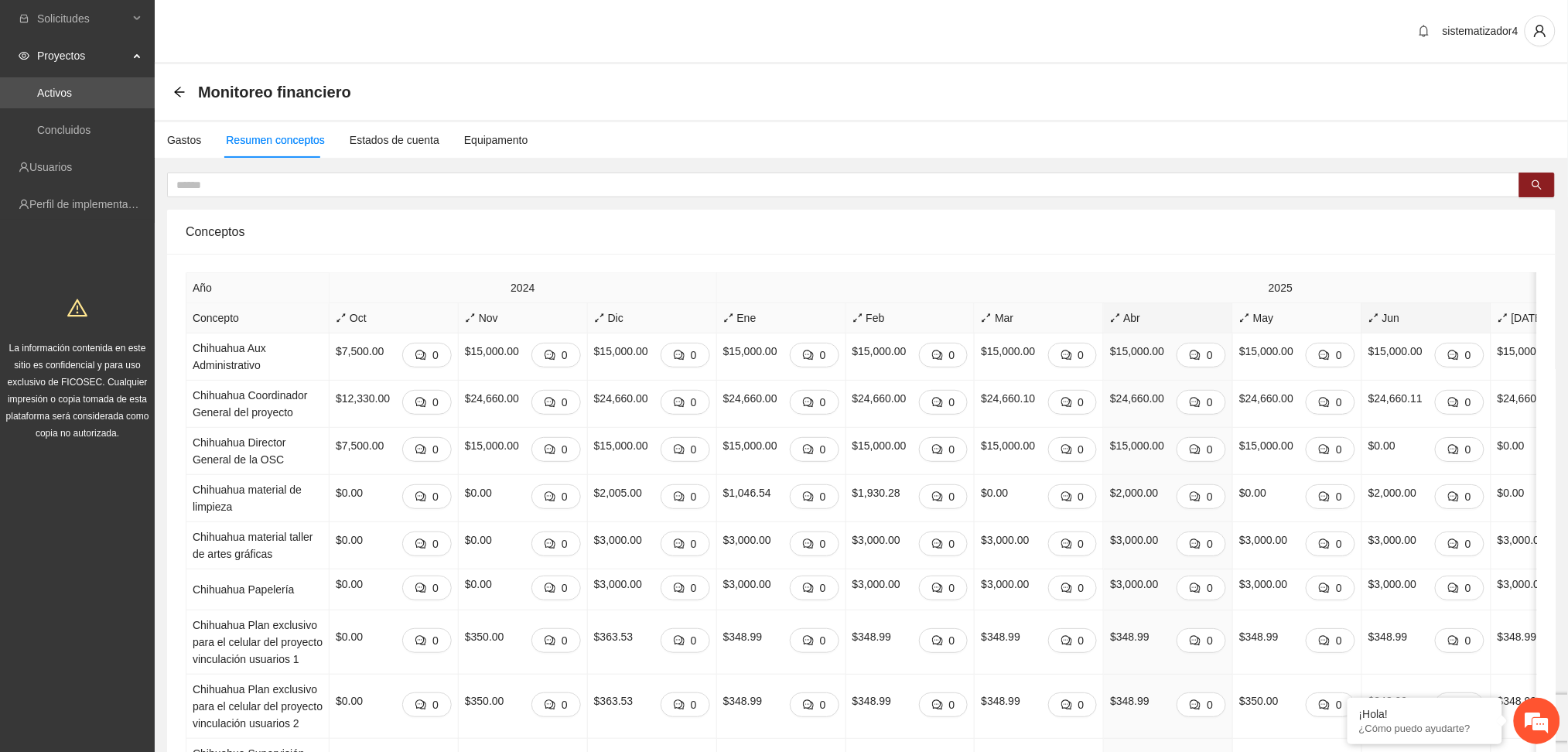
click at [1369, 324] on span "Jun" at bounding box center [1426, 318] width 116 height 17
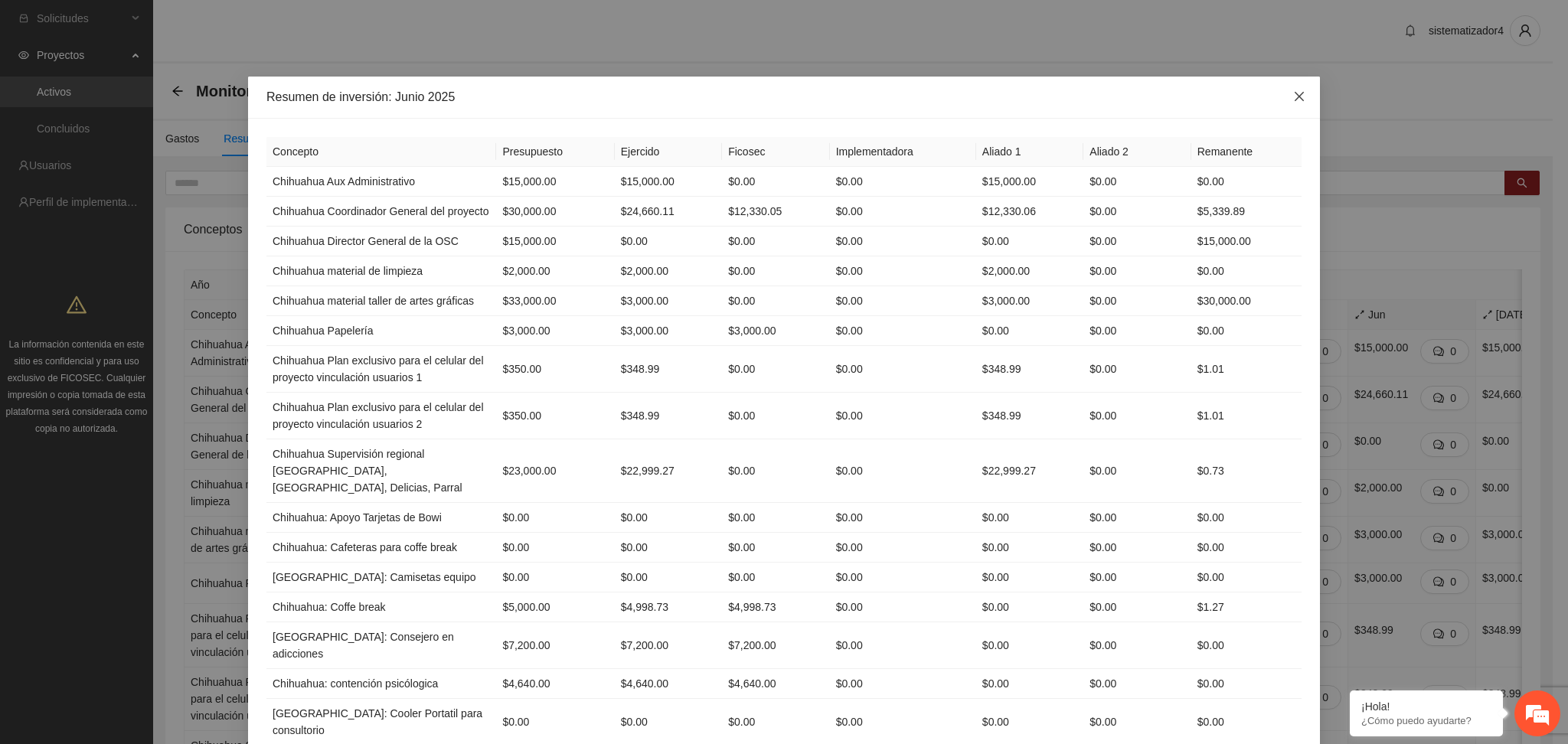
click at [1293, 93] on icon "close" at bounding box center [1299, 96] width 12 height 12
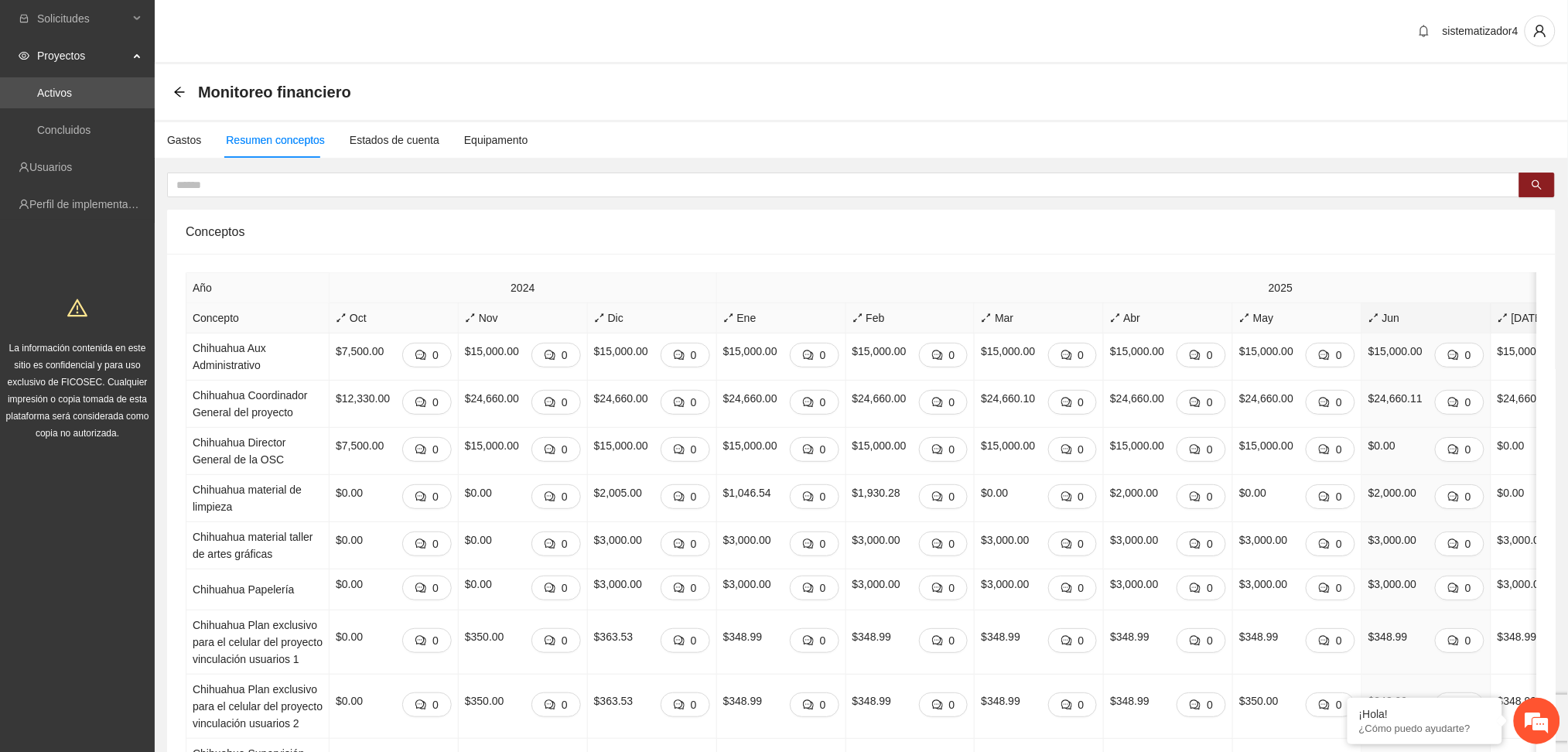
click at [1498, 315] on span "[DATE]" at bounding box center [1555, 318] width 116 height 17
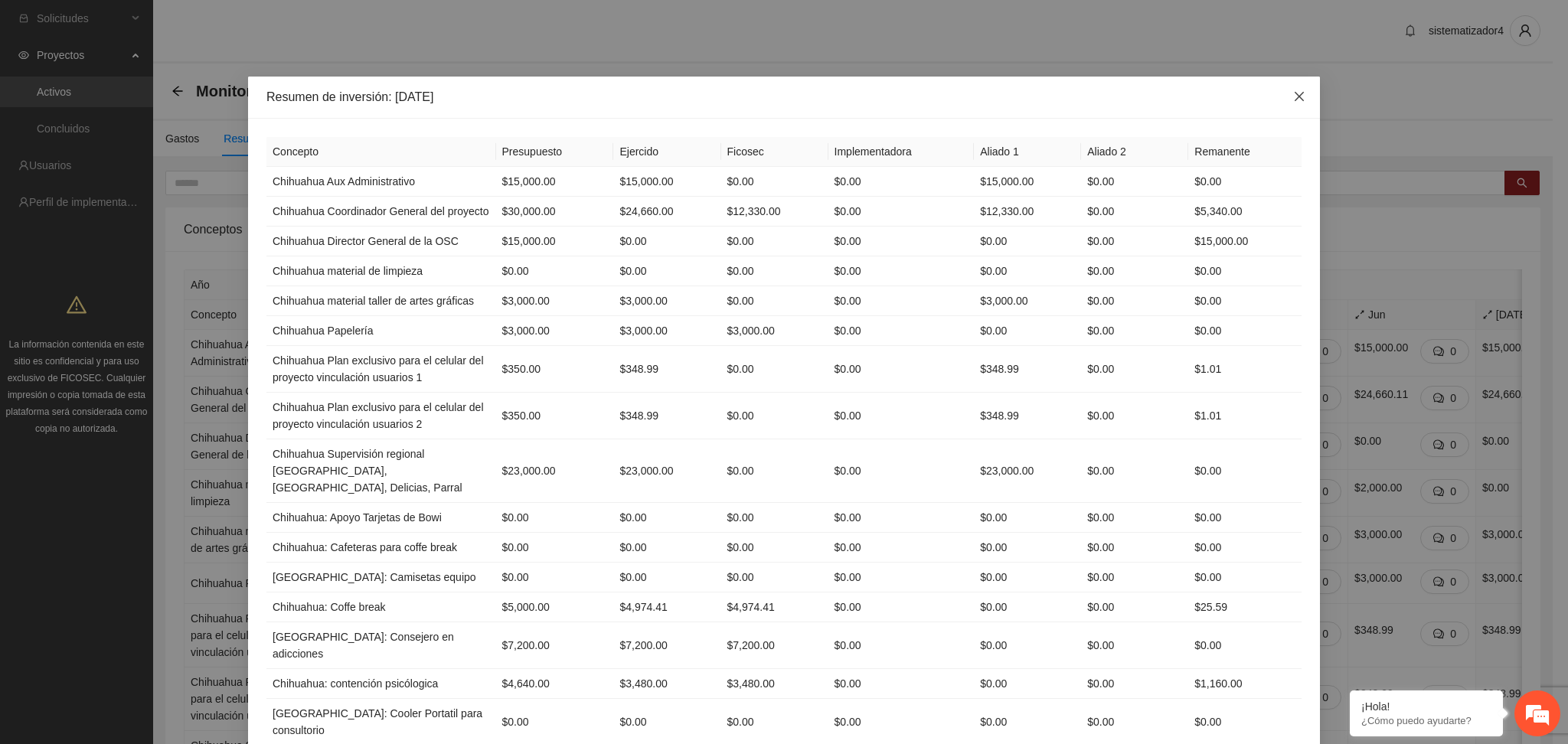
click at [1290, 105] on span "Close" at bounding box center [1298, 96] width 41 height 41
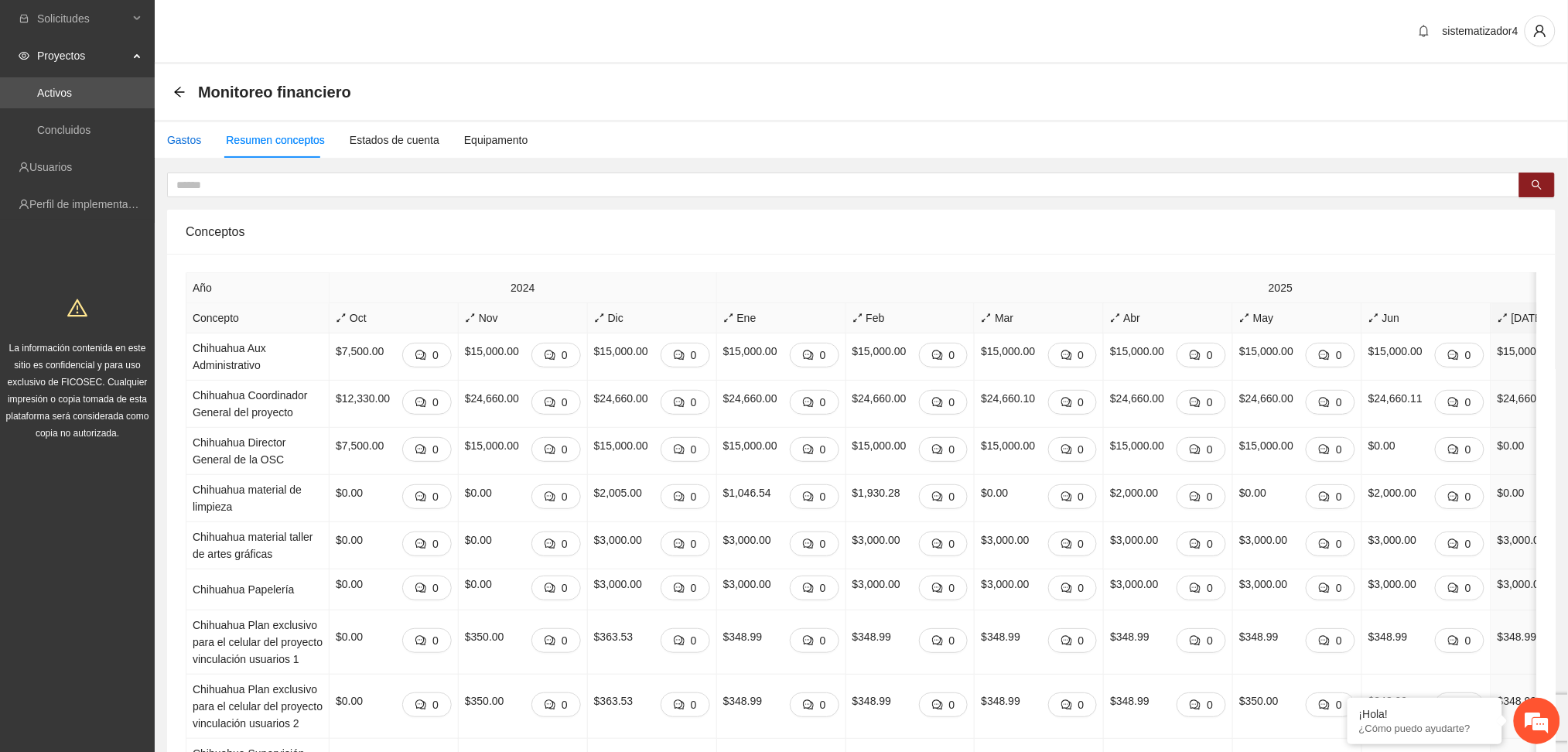
click at [181, 136] on div "Gastos" at bounding box center [184, 141] width 34 height 17
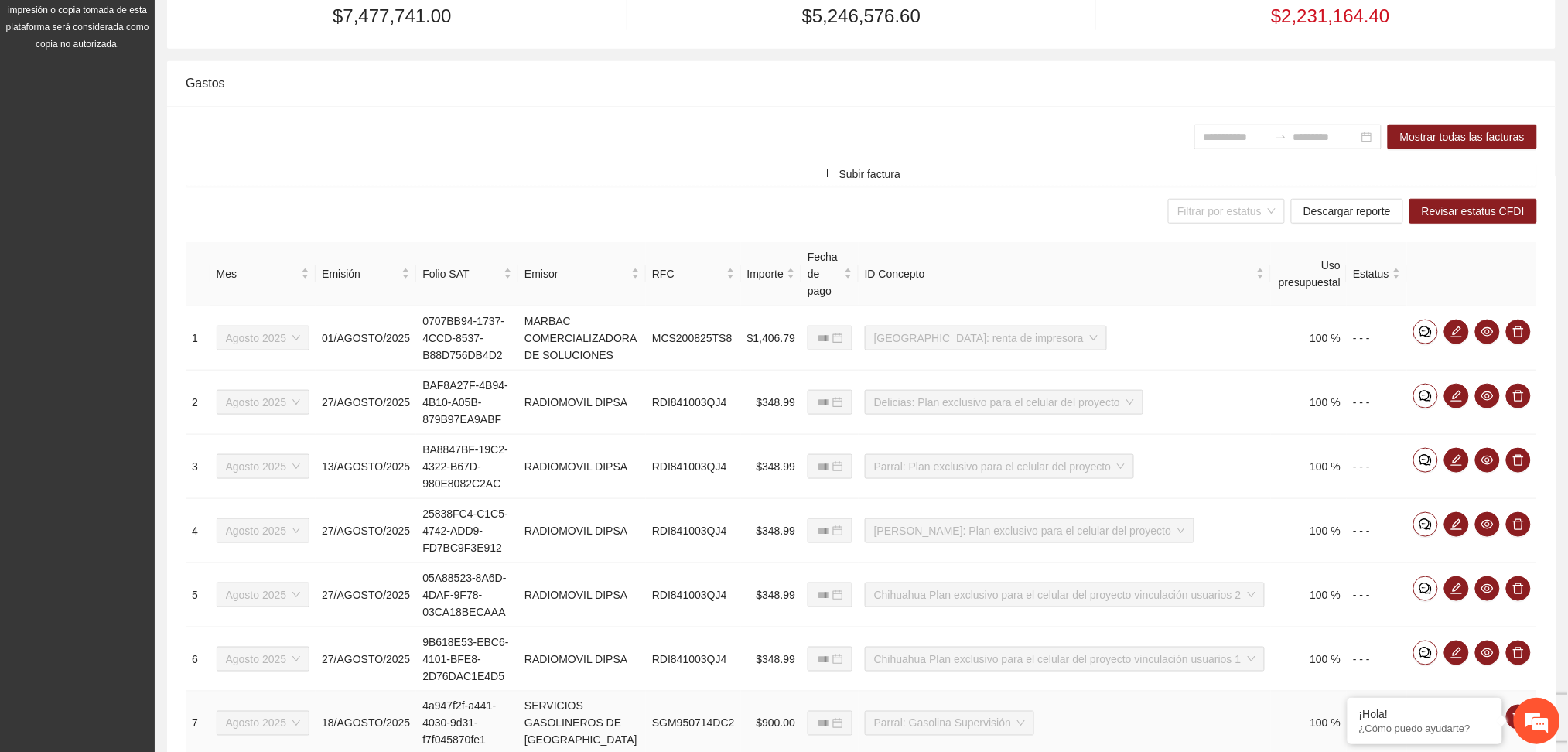
scroll to position [103, 0]
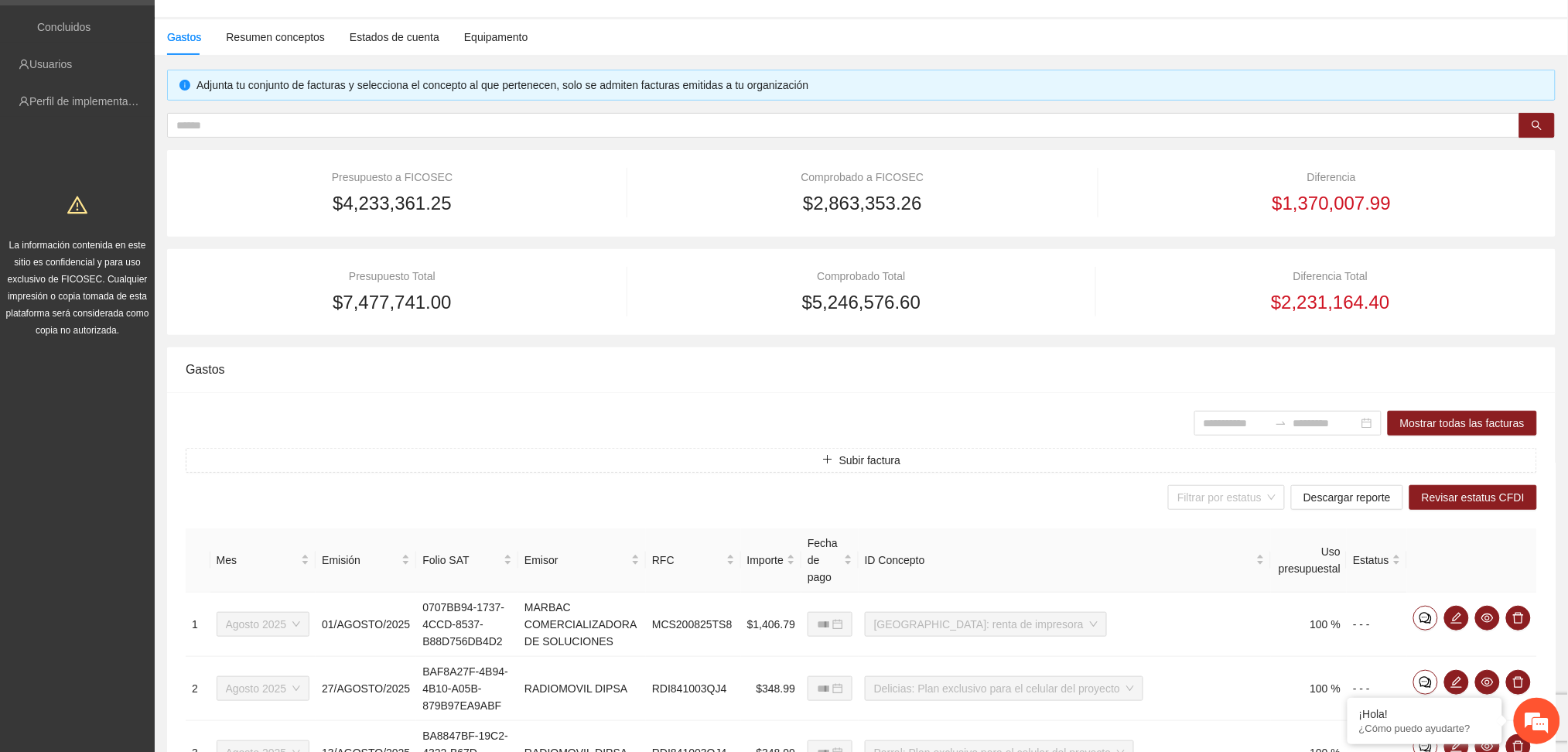
click at [431, 376] on div "Gastos" at bounding box center [861, 370] width 1351 height 44
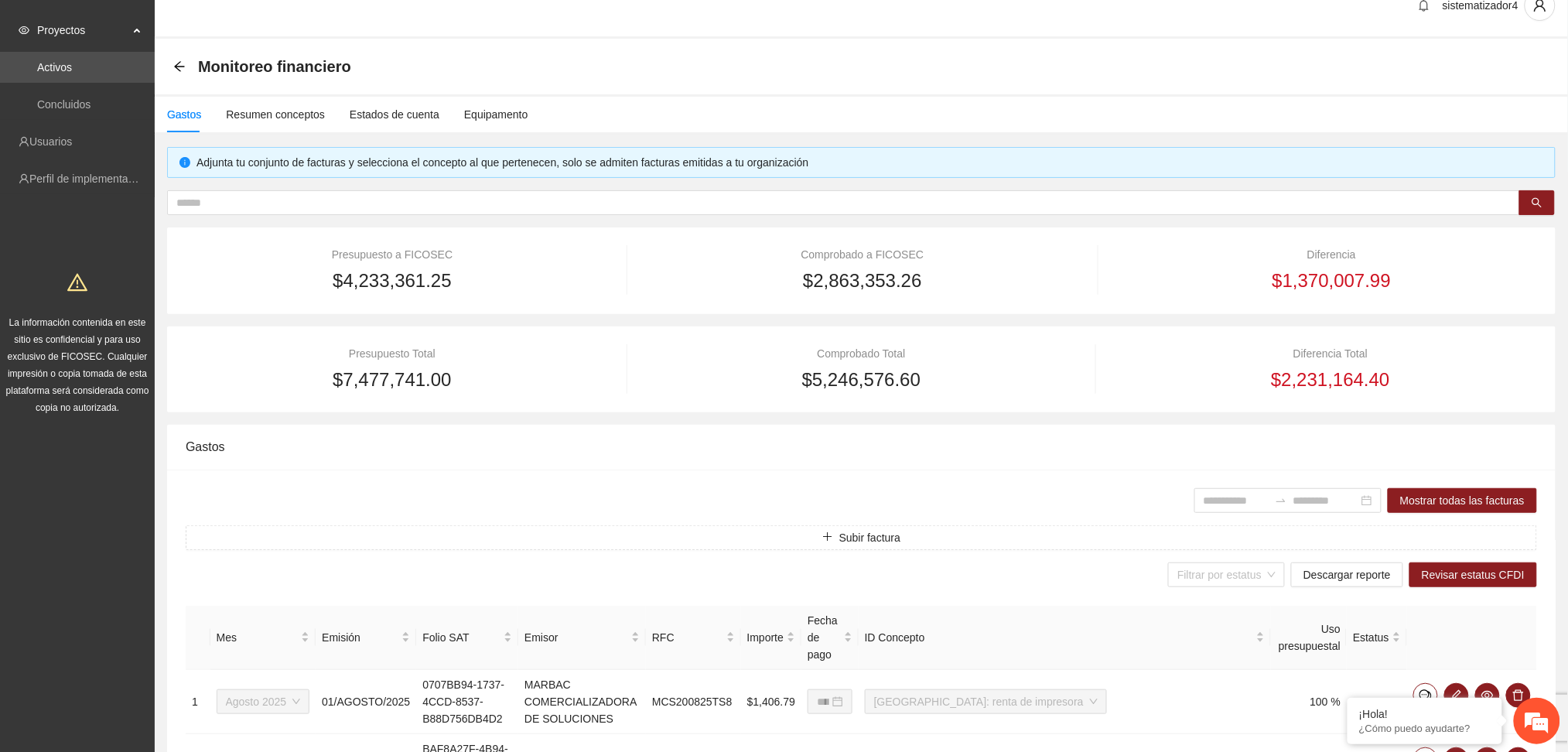
scroll to position [0, 0]
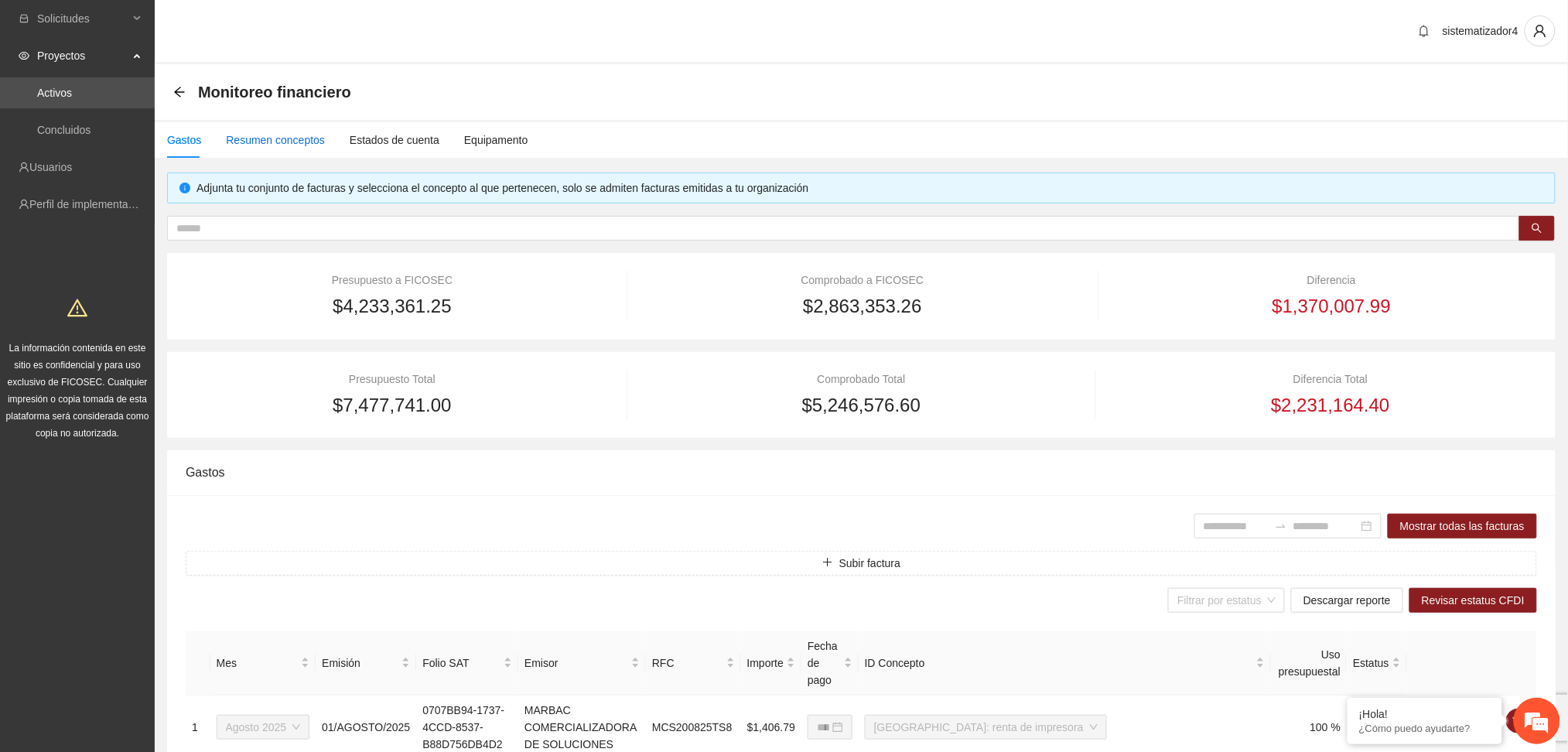
click at [306, 139] on div "Resumen conceptos" at bounding box center [275, 141] width 99 height 17
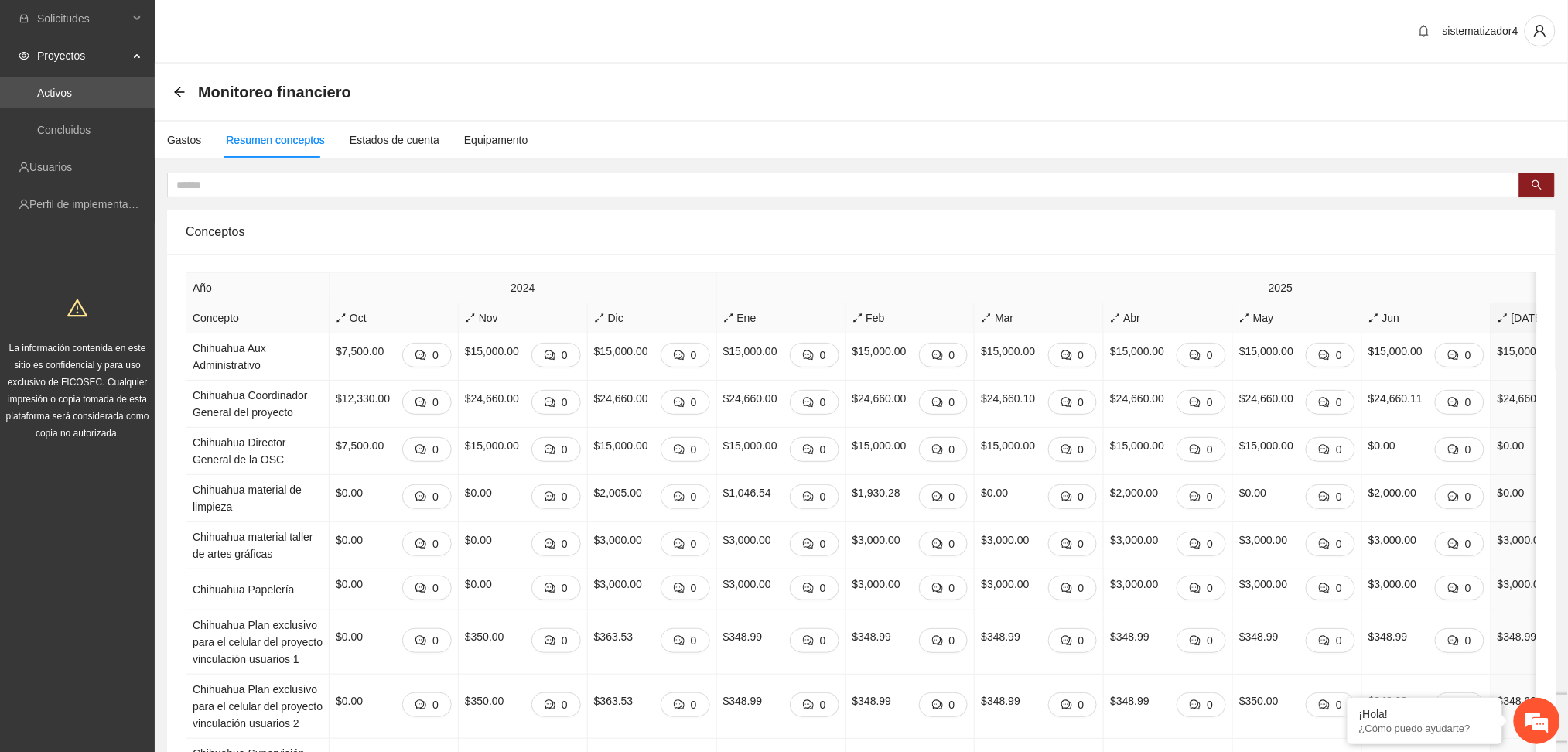
click at [70, 56] on span "Proyectos" at bounding box center [83, 56] width 91 height 31
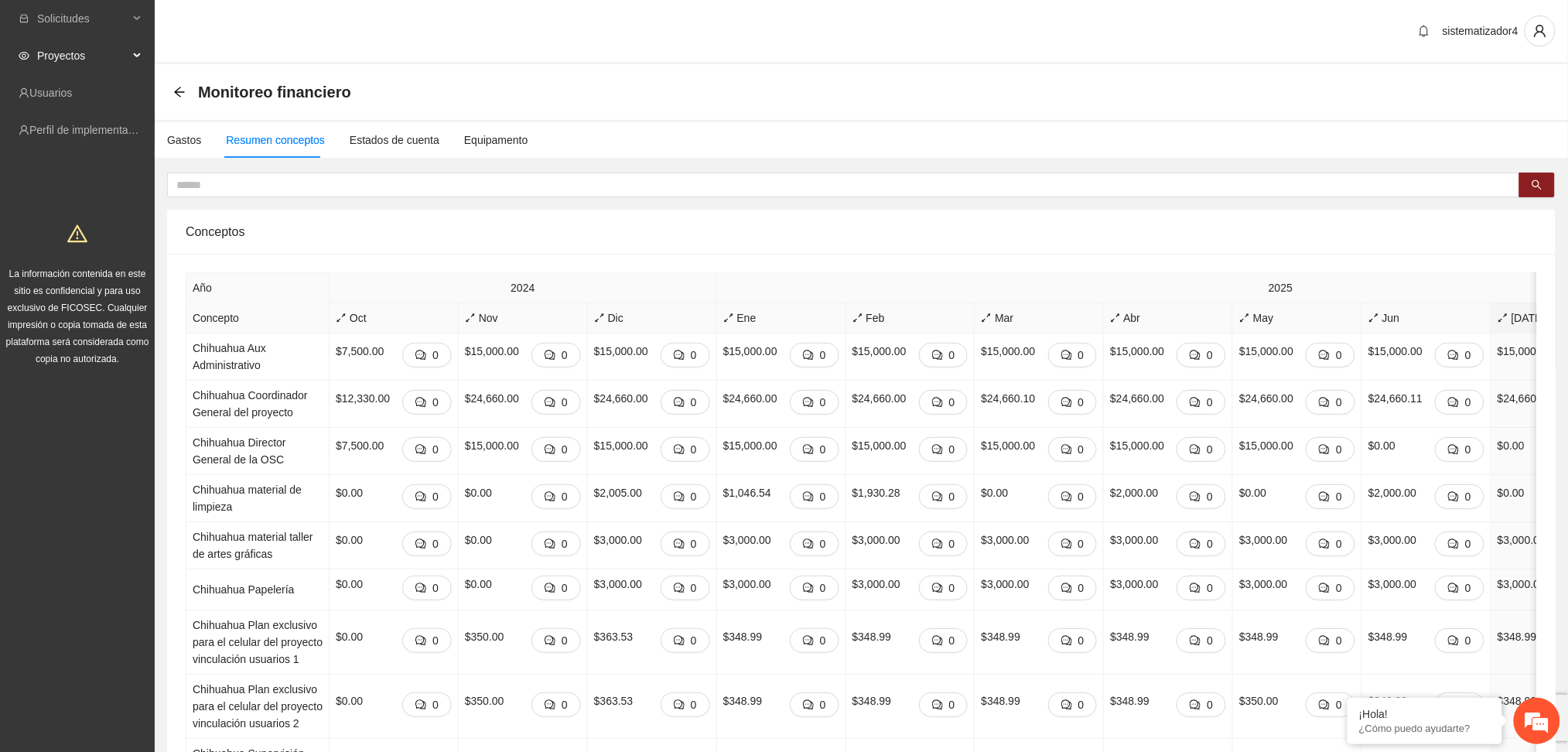
click at [45, 62] on span "Proyectos" at bounding box center [83, 56] width 91 height 31
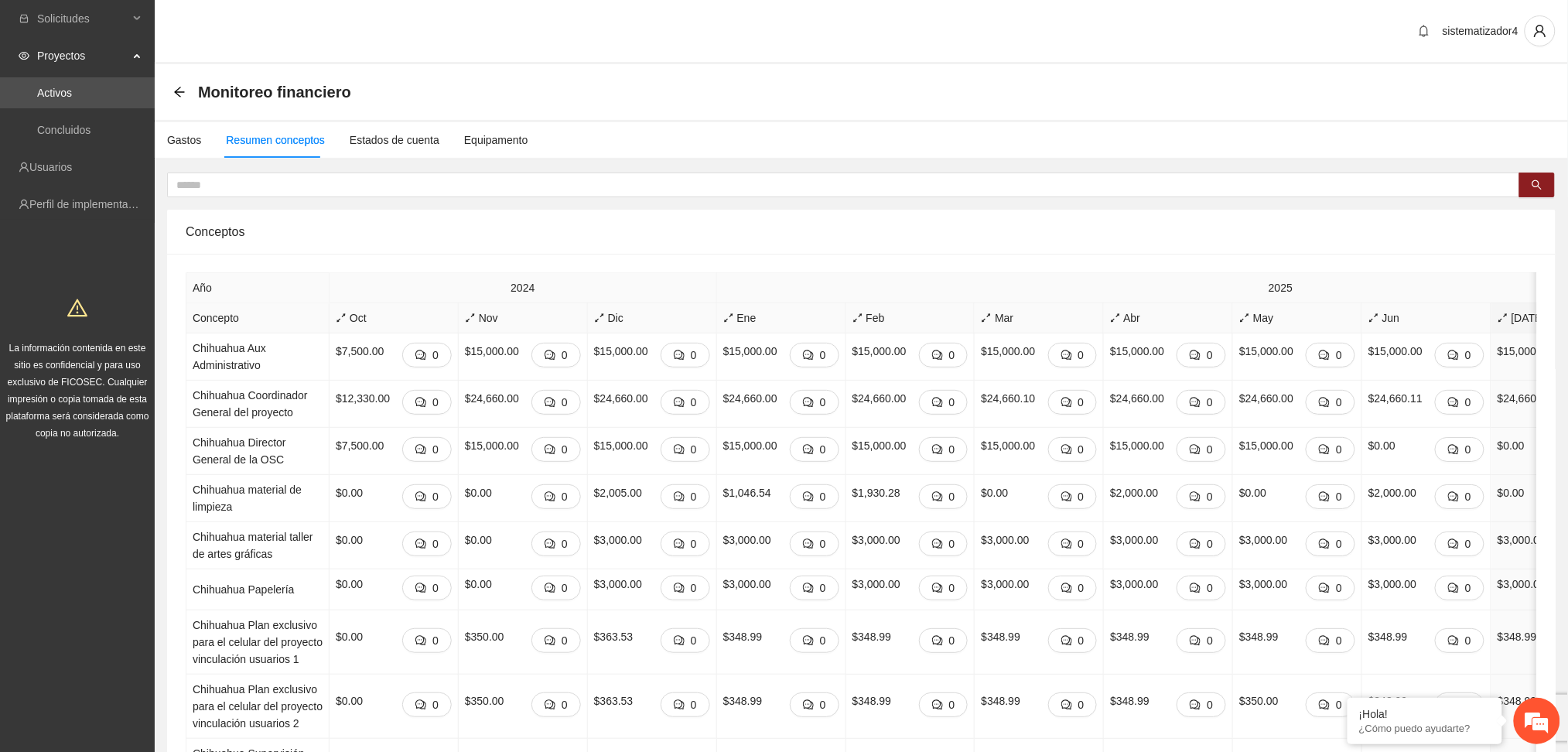
click at [297, 225] on div "Conceptos" at bounding box center [861, 232] width 1351 height 44
click at [181, 96] on icon "arrow-left" at bounding box center [179, 91] width 13 height 13
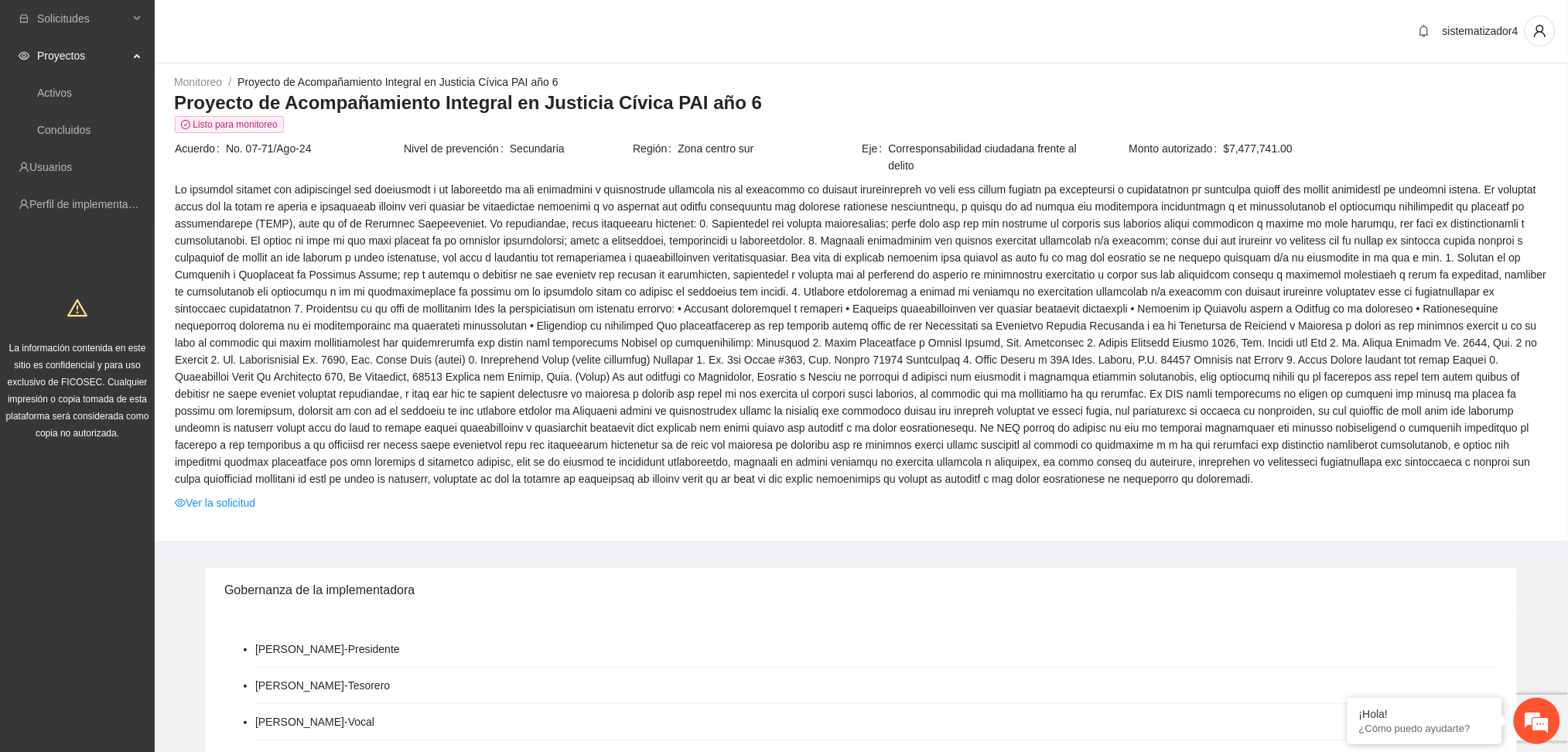
click at [269, 230] on span at bounding box center [862, 334] width 1373 height 306
click at [231, 506] on link "Ver la solicitud" at bounding box center [216, 503] width 81 height 17
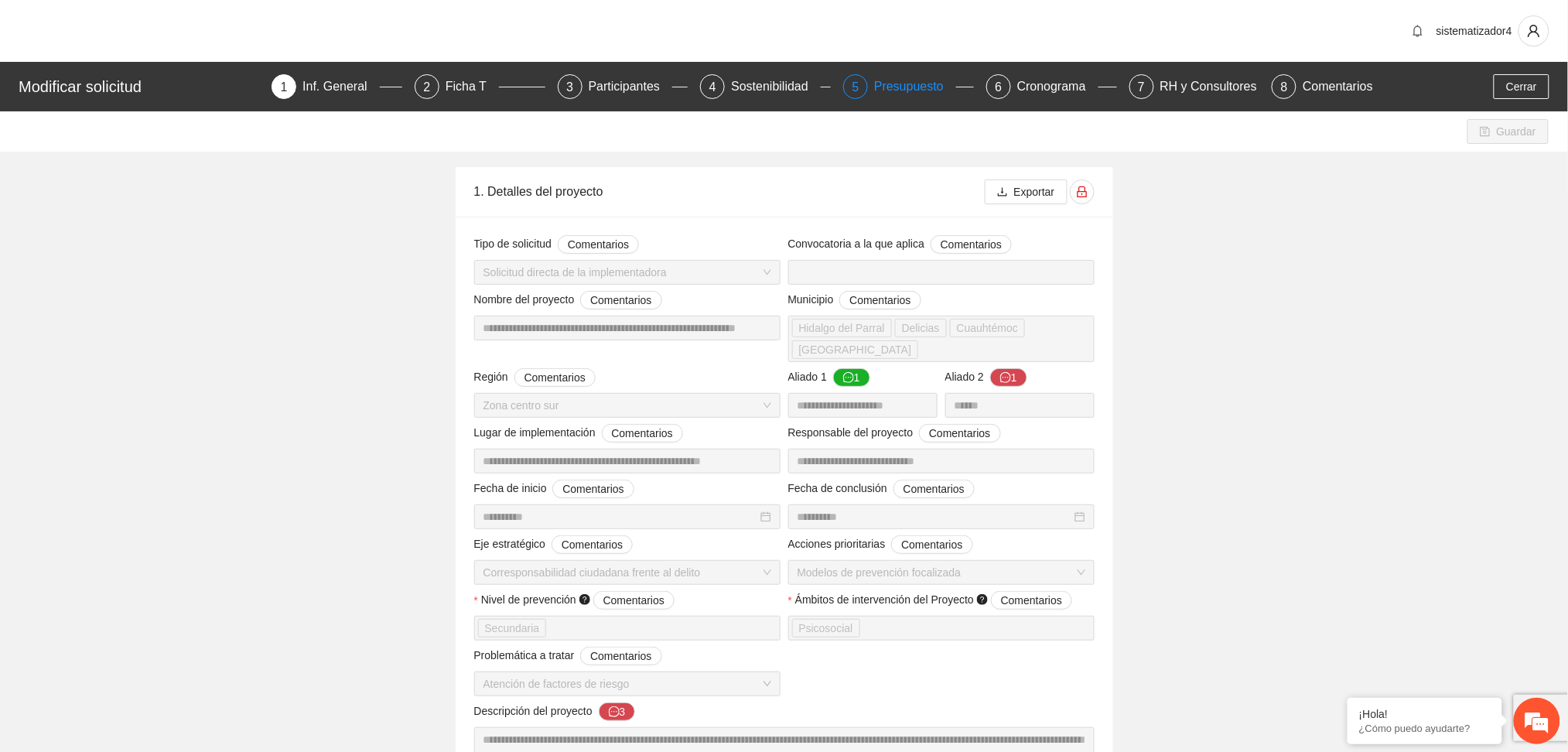
click at [910, 87] on div "Presupuesto" at bounding box center [915, 87] width 82 height 25
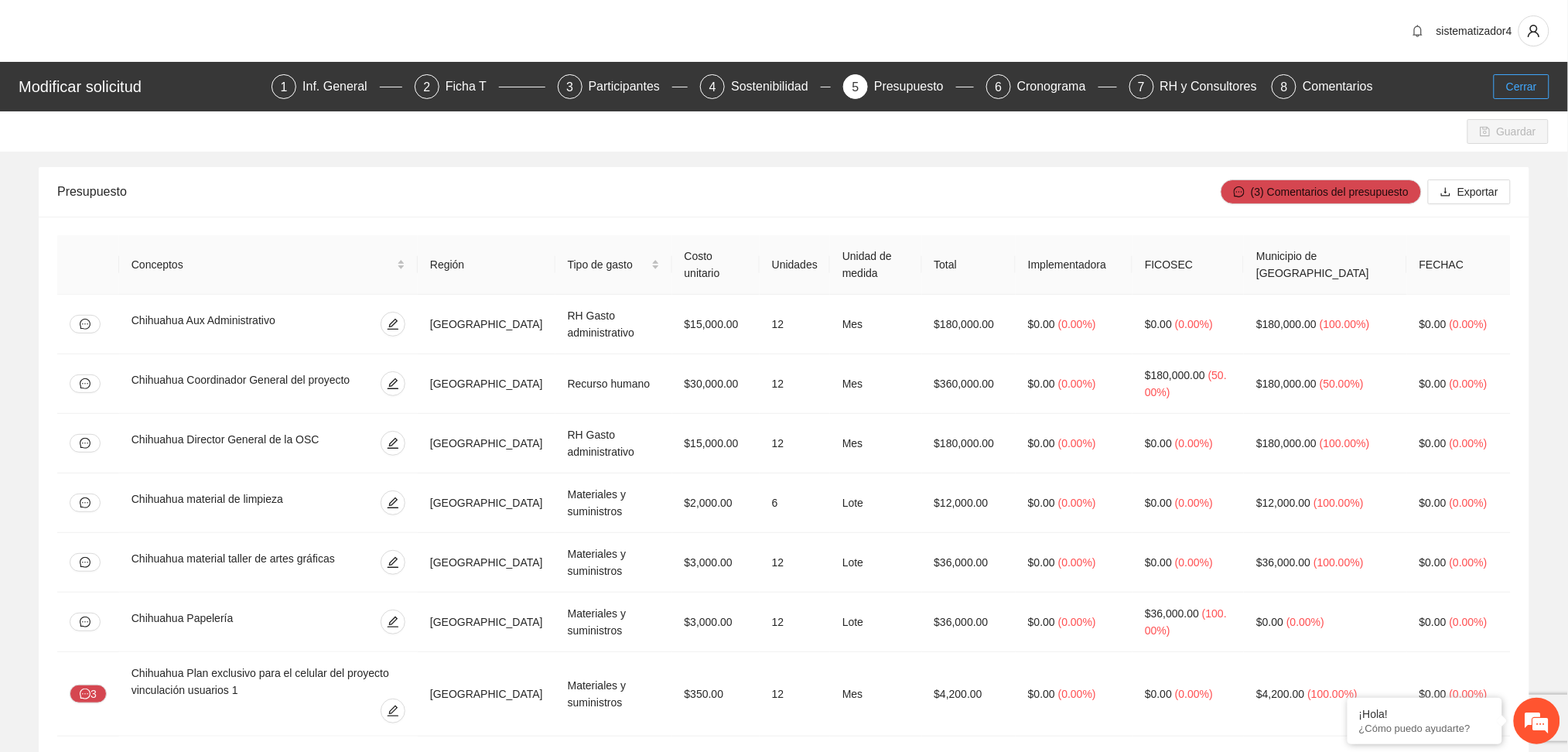
click at [1504, 84] on button "Cerrar" at bounding box center [1522, 87] width 56 height 25
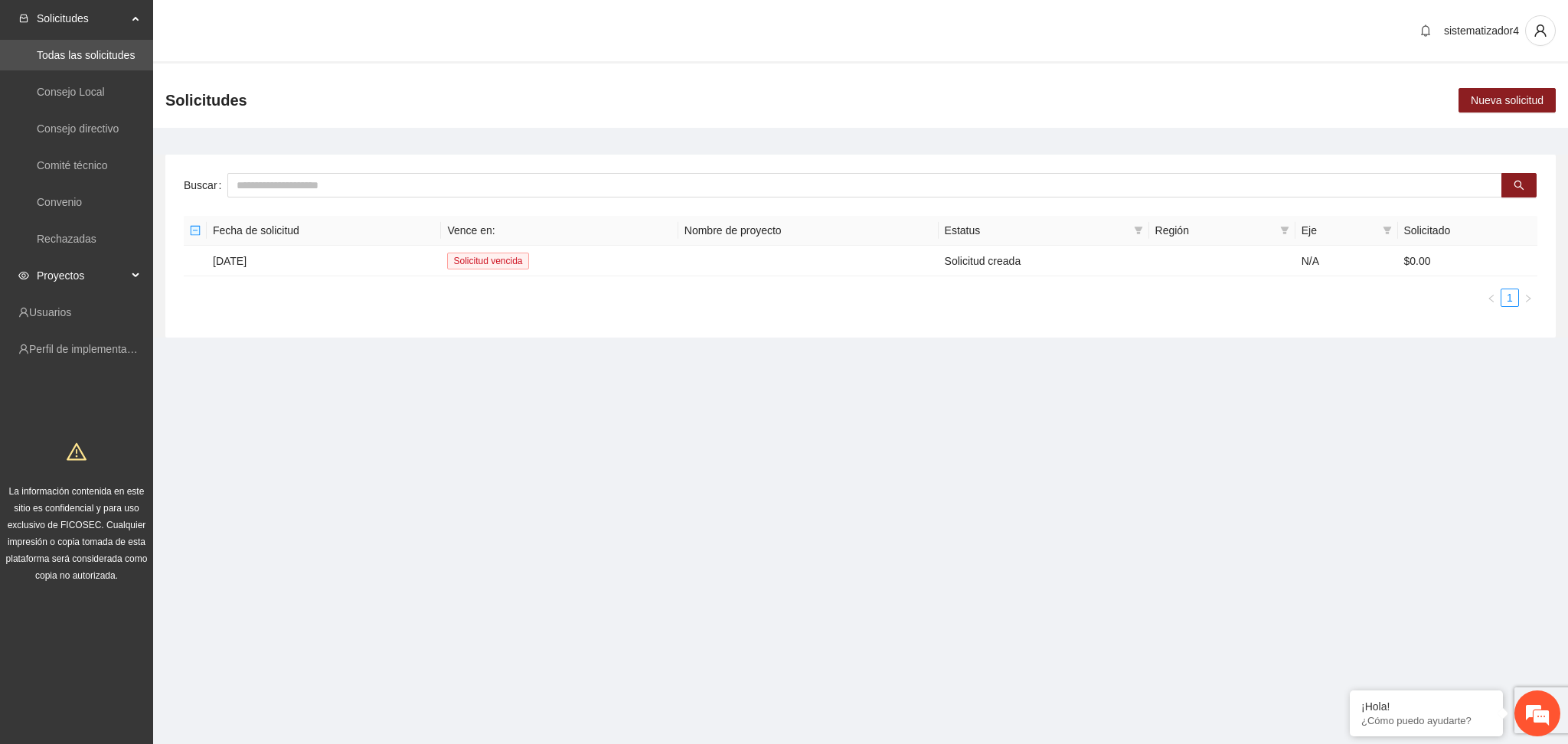
click at [54, 284] on span "Proyectos" at bounding box center [82, 275] width 91 height 30
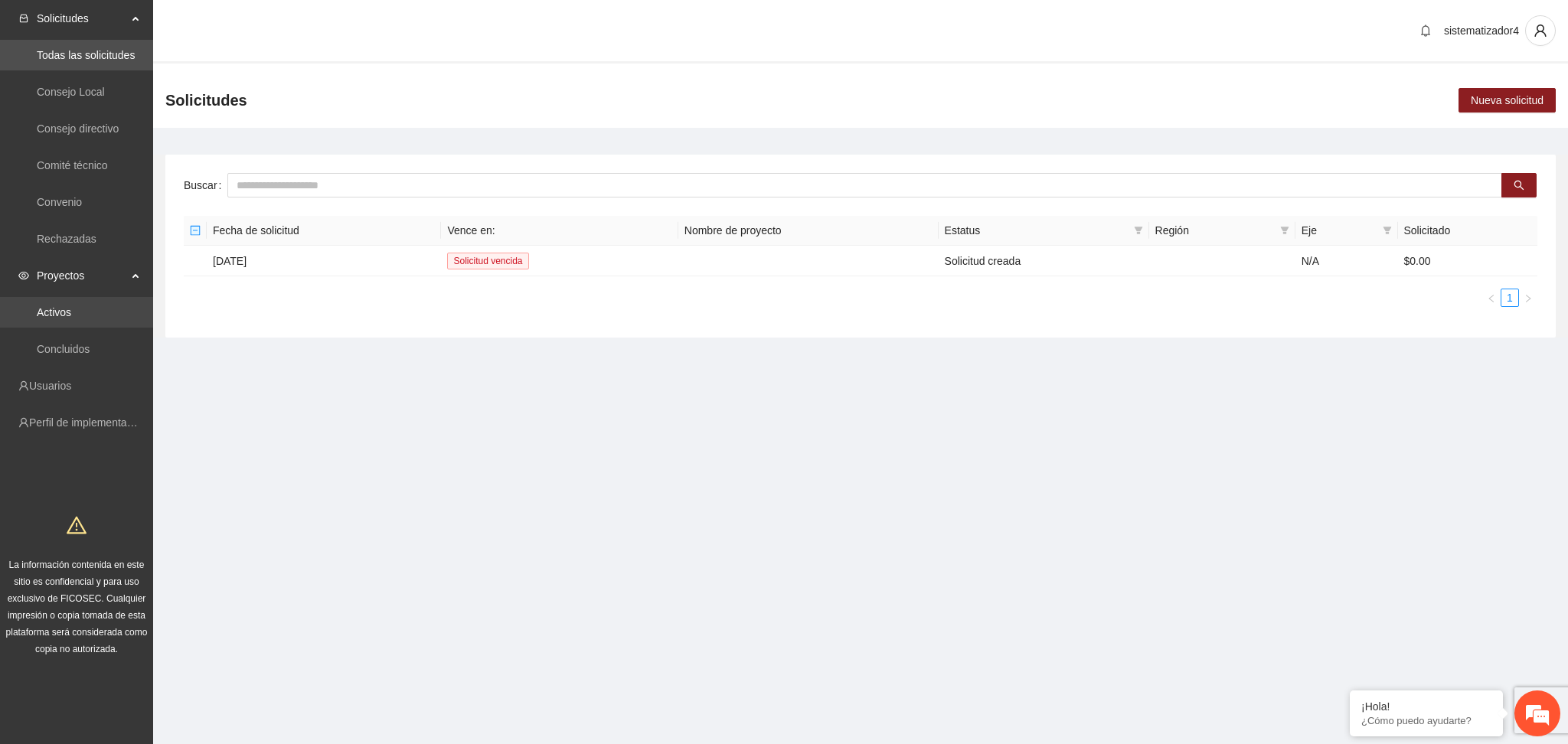
click at [56, 313] on link "Activos" at bounding box center [54, 312] width 34 height 12
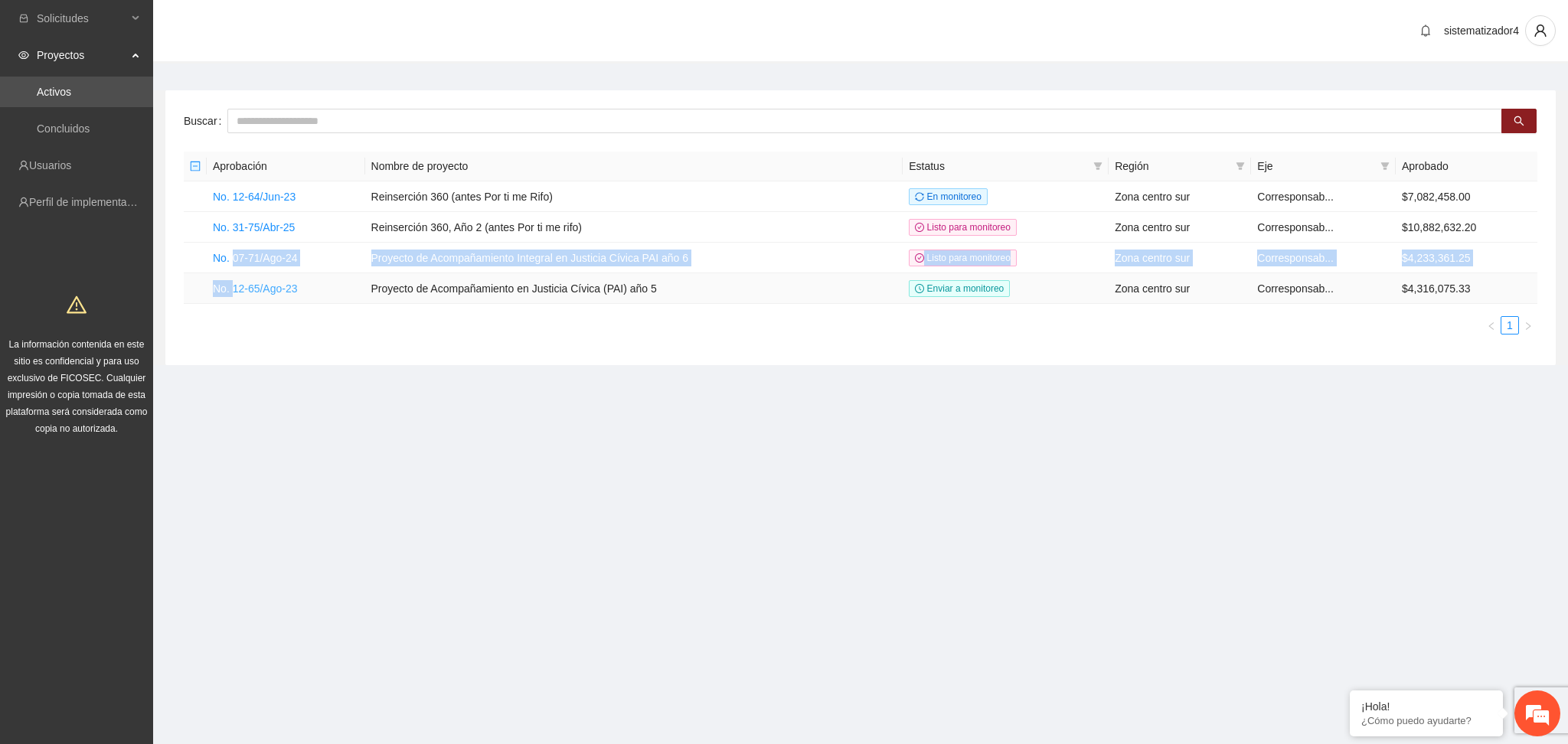
click at [234, 291] on tbody "No. 12-64/Jun-23 Reinserción 360 (antes Por ti me Rifo) En monitoreo Zona centr…" at bounding box center [861, 242] width 1354 height 123
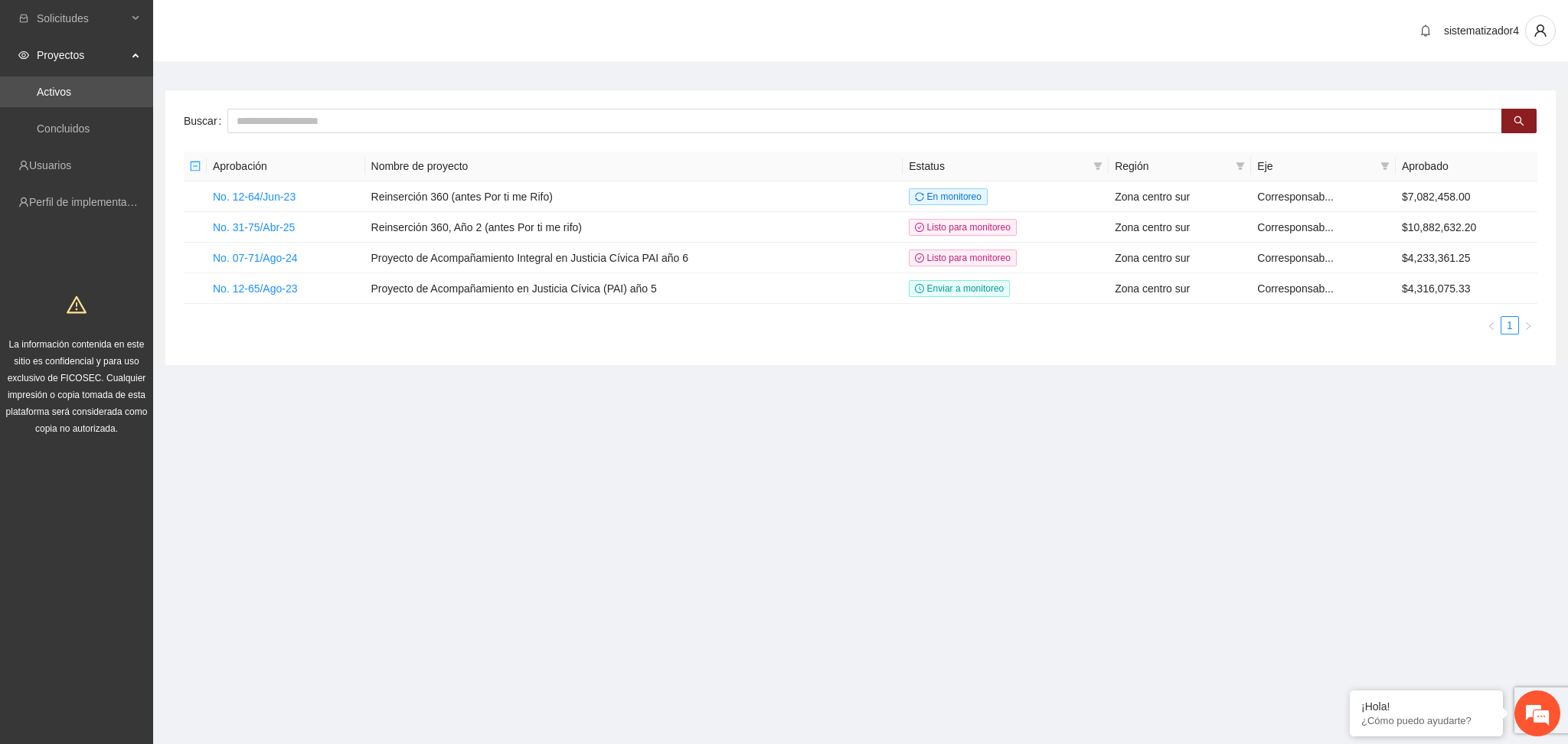
click at [290, 467] on section "Solicitudes Proyectos Activos Concluidos Usuarios Perfil de implementadora La i…" at bounding box center [784, 372] width 1568 height 744
click at [288, 256] on link "No. 07-71/Ago-24" at bounding box center [255, 257] width 85 height 12
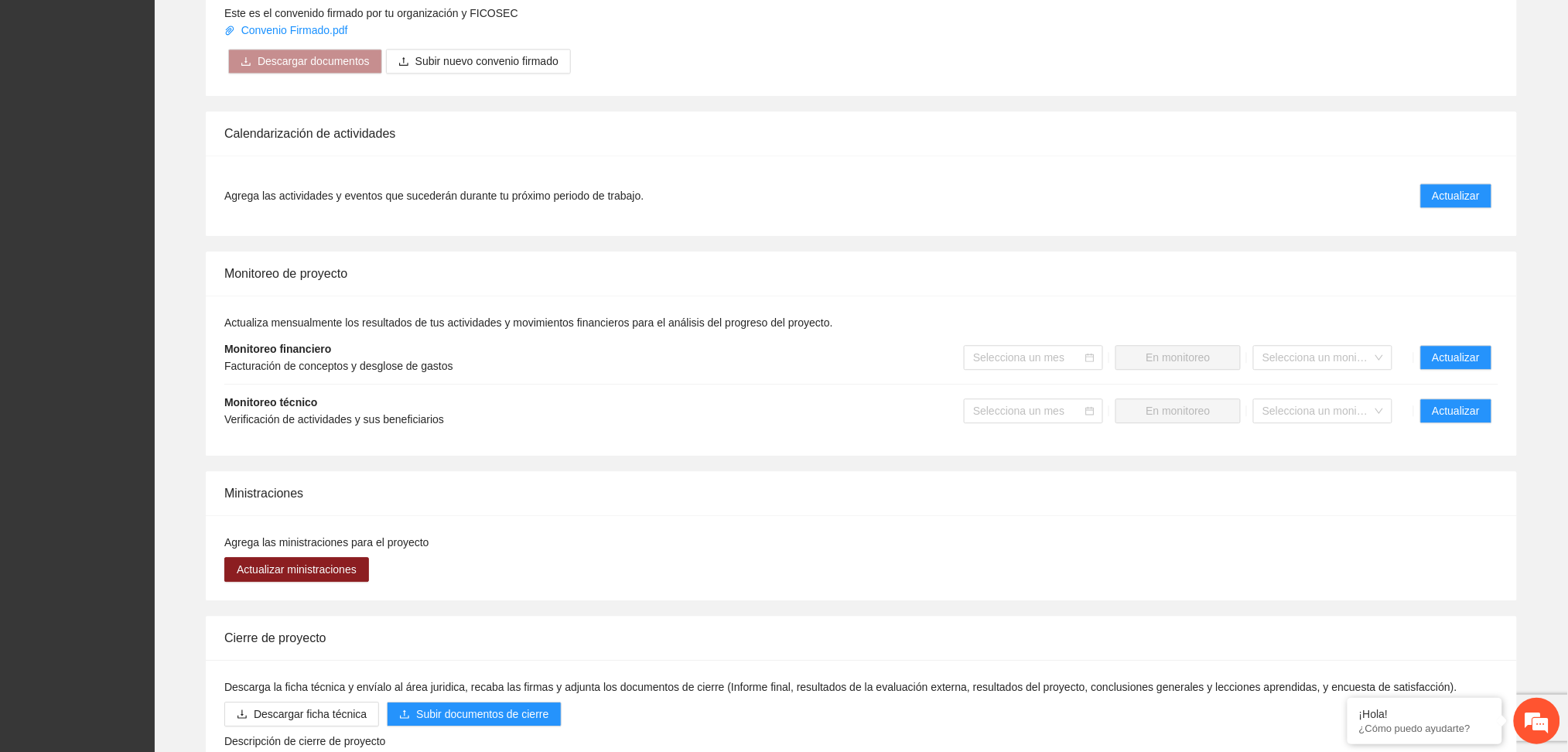
scroll to position [1325, 0]
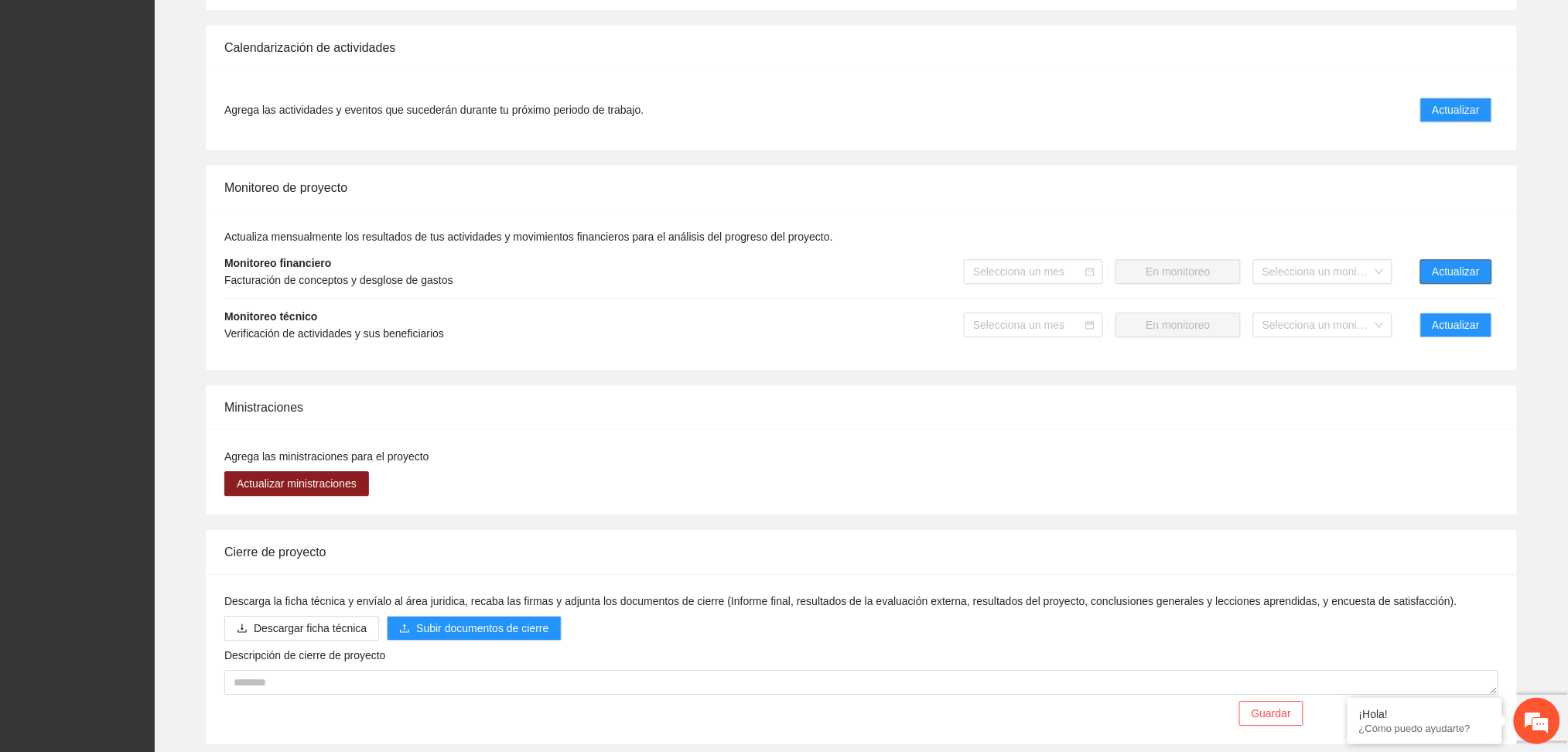
click at [1453, 263] on span "Actualizar" at bounding box center [1456, 272] width 47 height 17
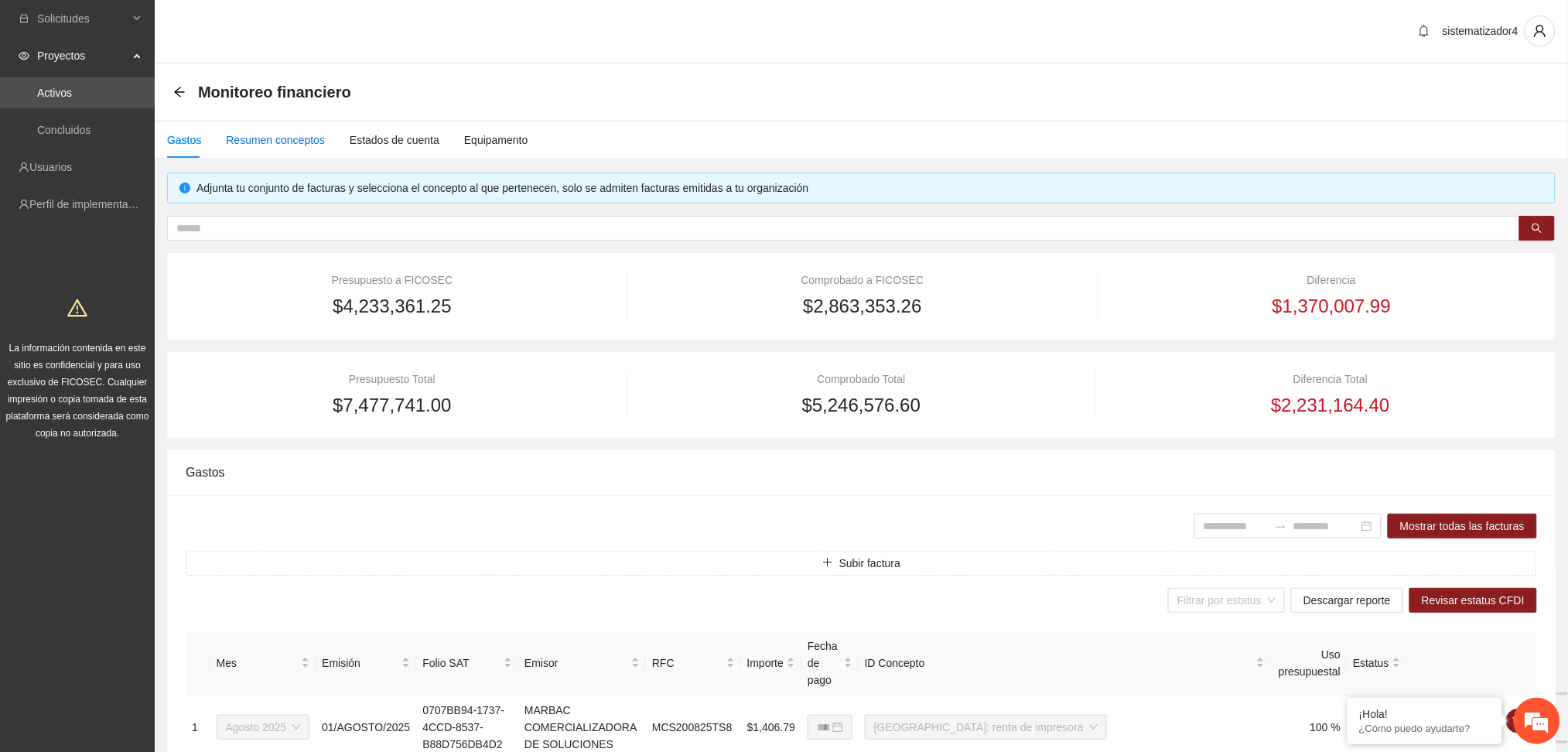
click at [302, 138] on div "Resumen conceptos" at bounding box center [275, 141] width 99 height 17
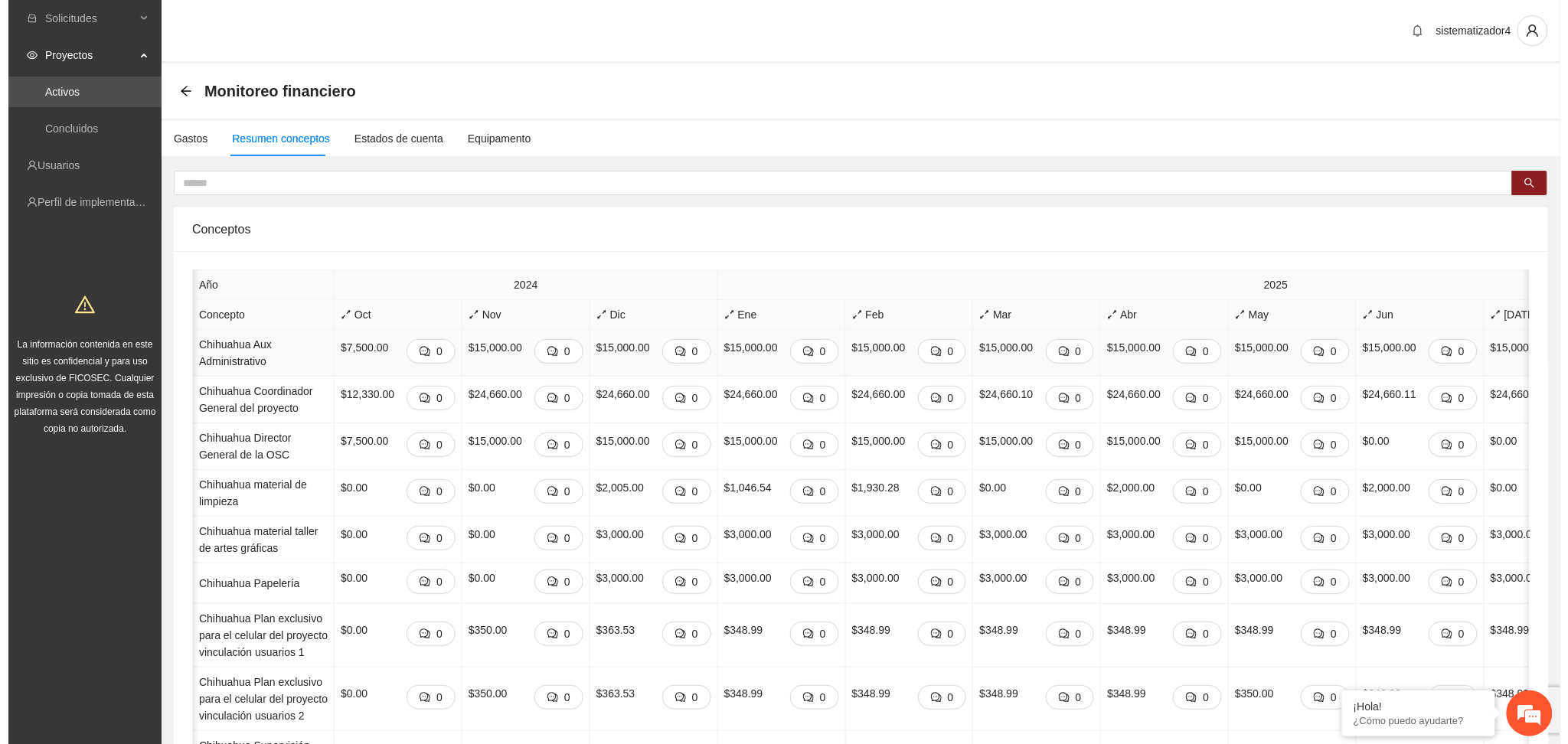
scroll to position [0, 340]
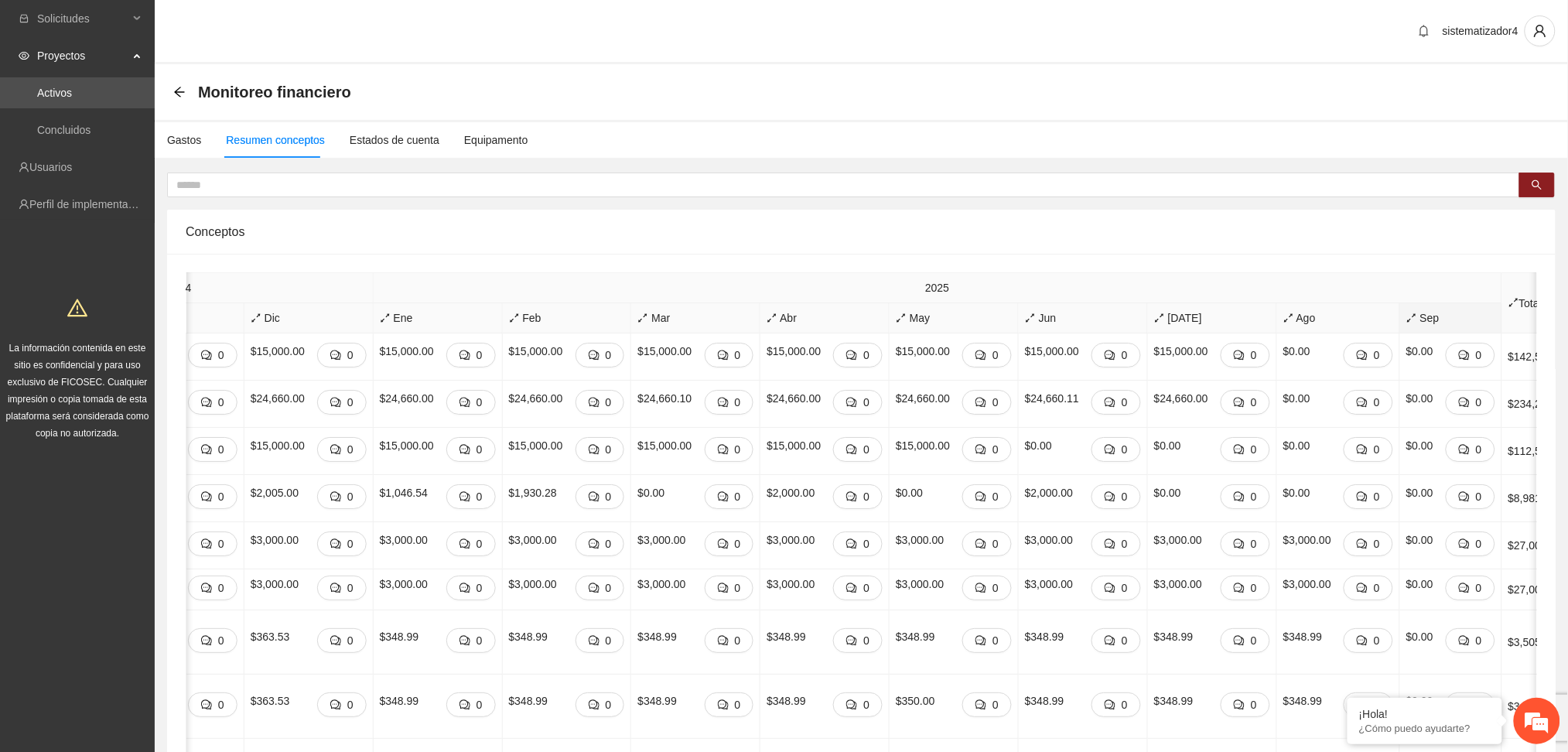
click at [1406, 317] on icon "arrows-alt" at bounding box center [1411, 318] width 11 height 11
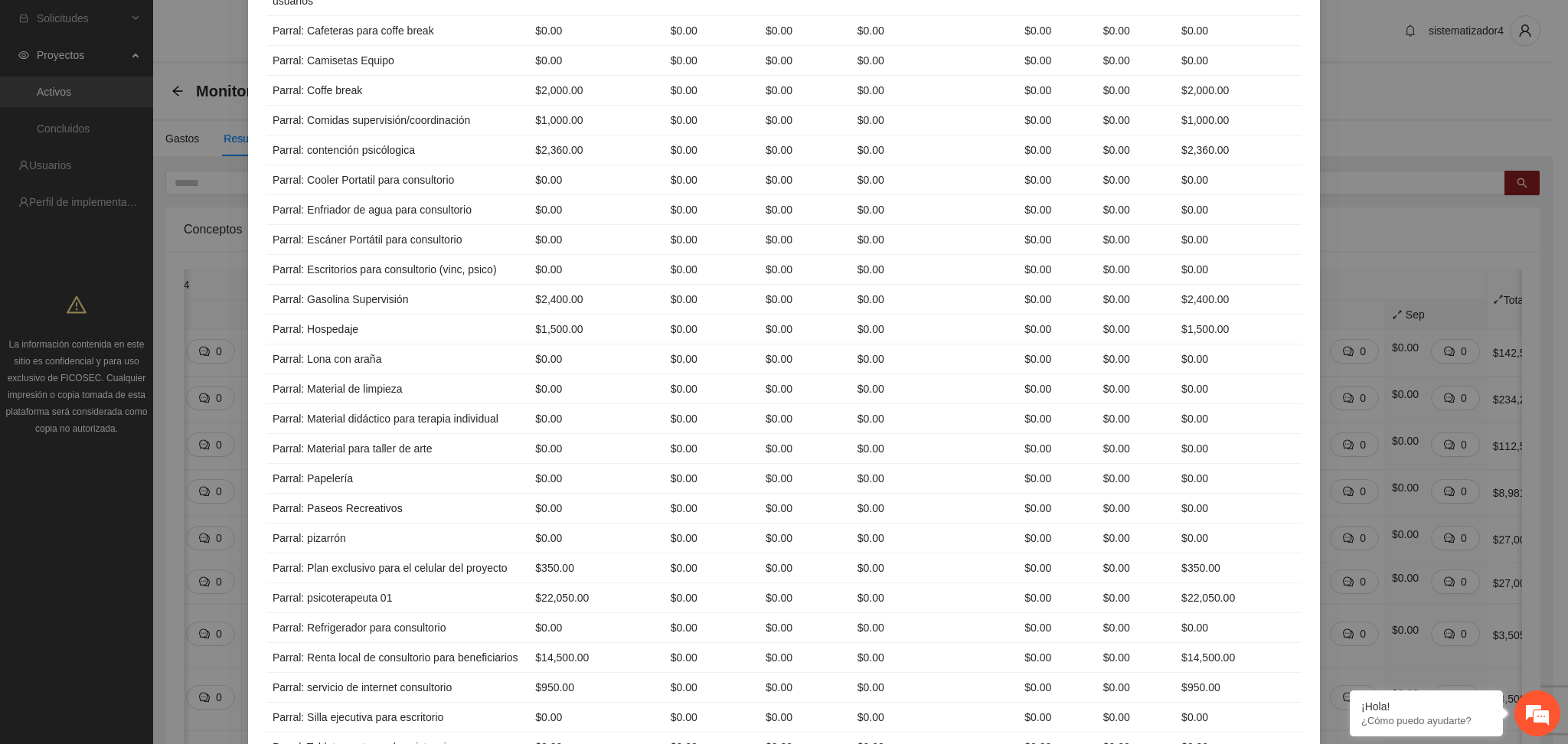
scroll to position [3643, 0]
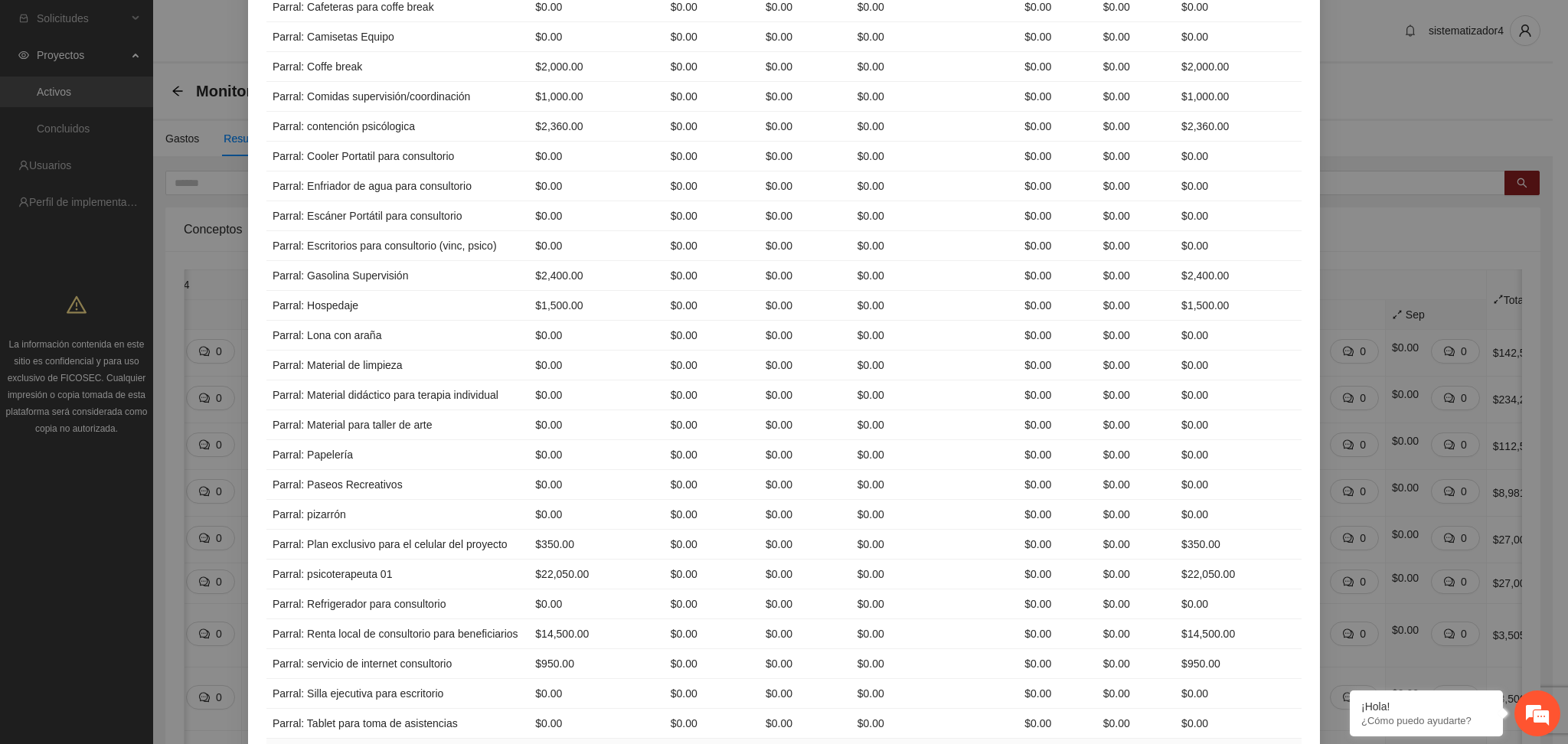
click at [719, 738] on td "$0.00" at bounding box center [712, 753] width 95 height 30
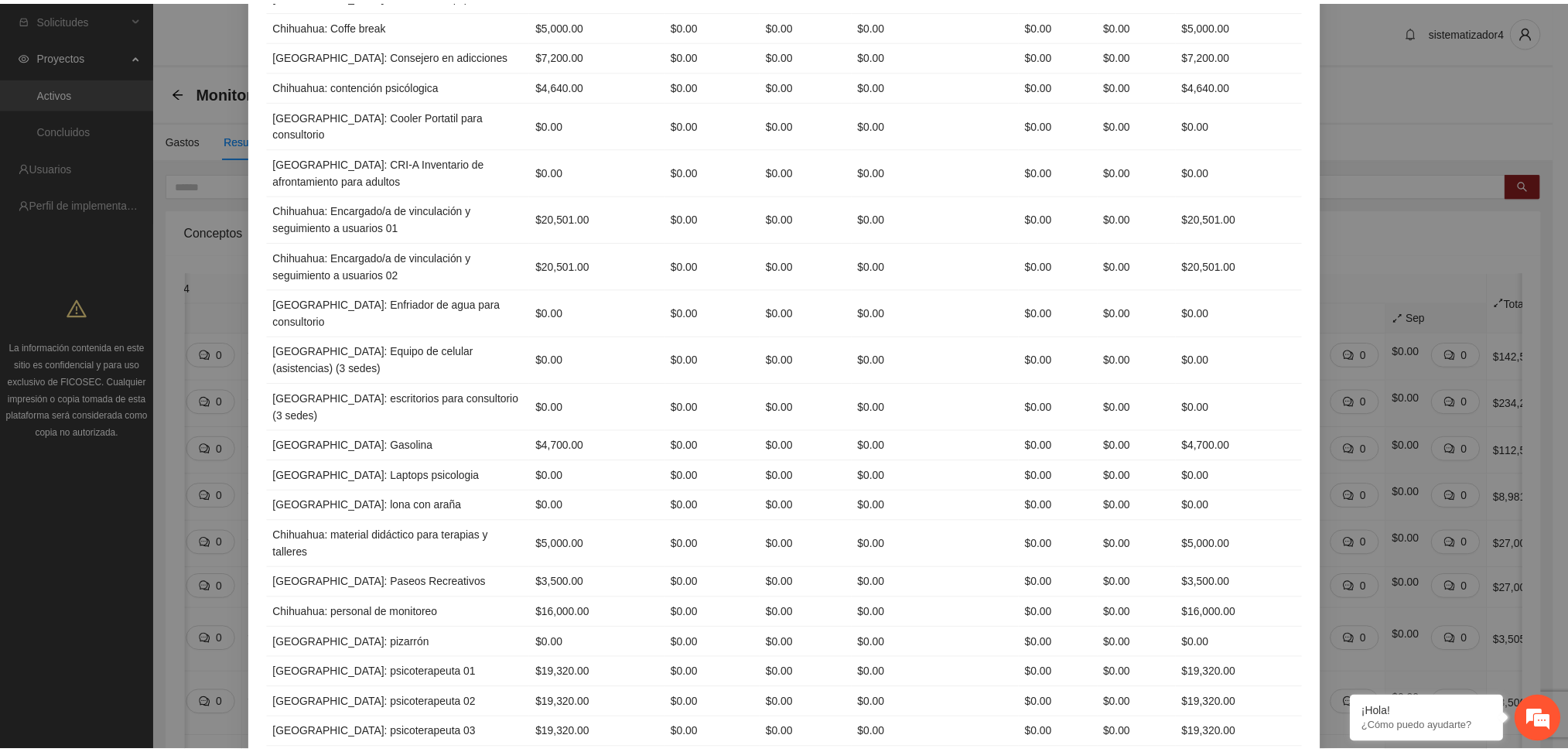
scroll to position [0, 0]
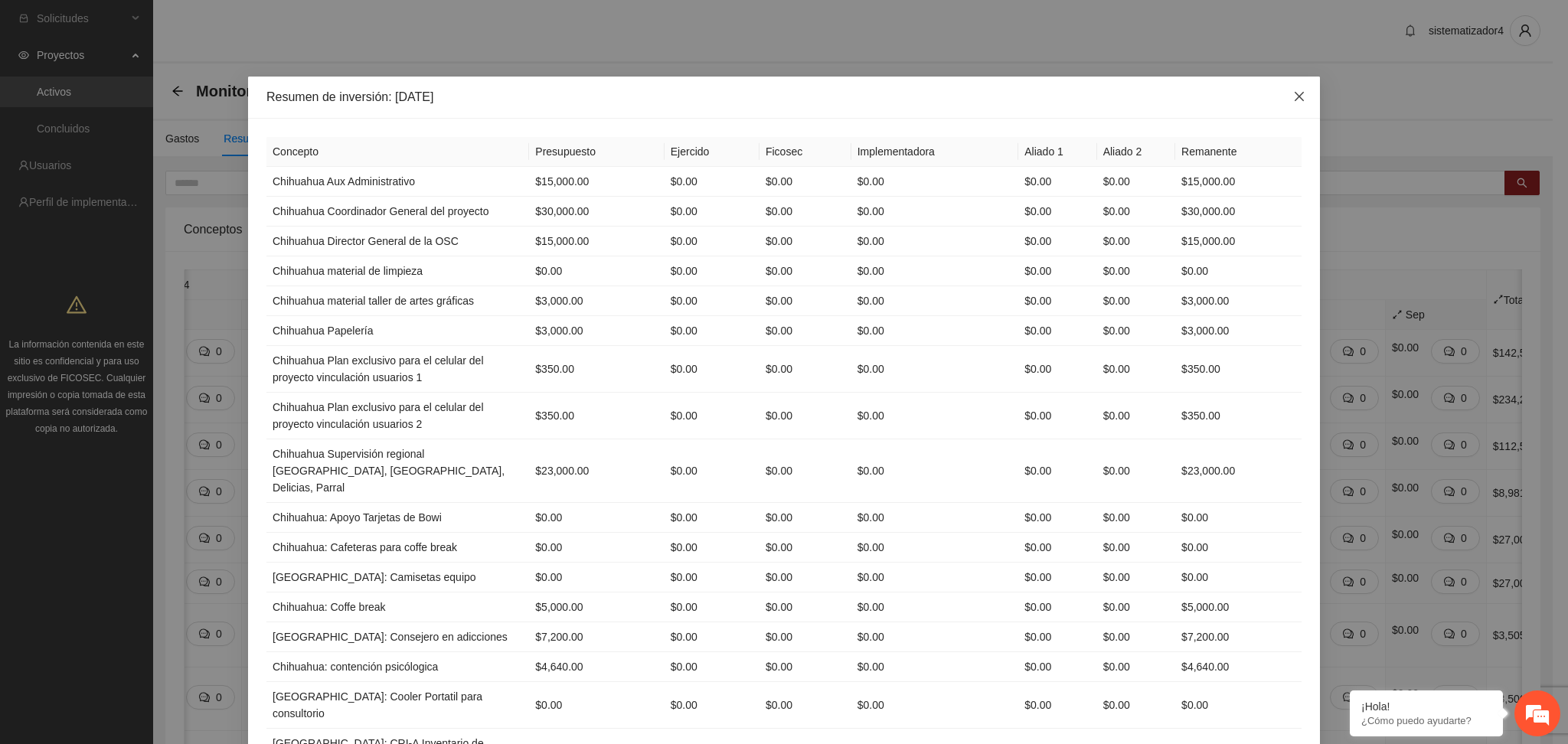
click at [1298, 92] on span "Close" at bounding box center [1298, 96] width 41 height 41
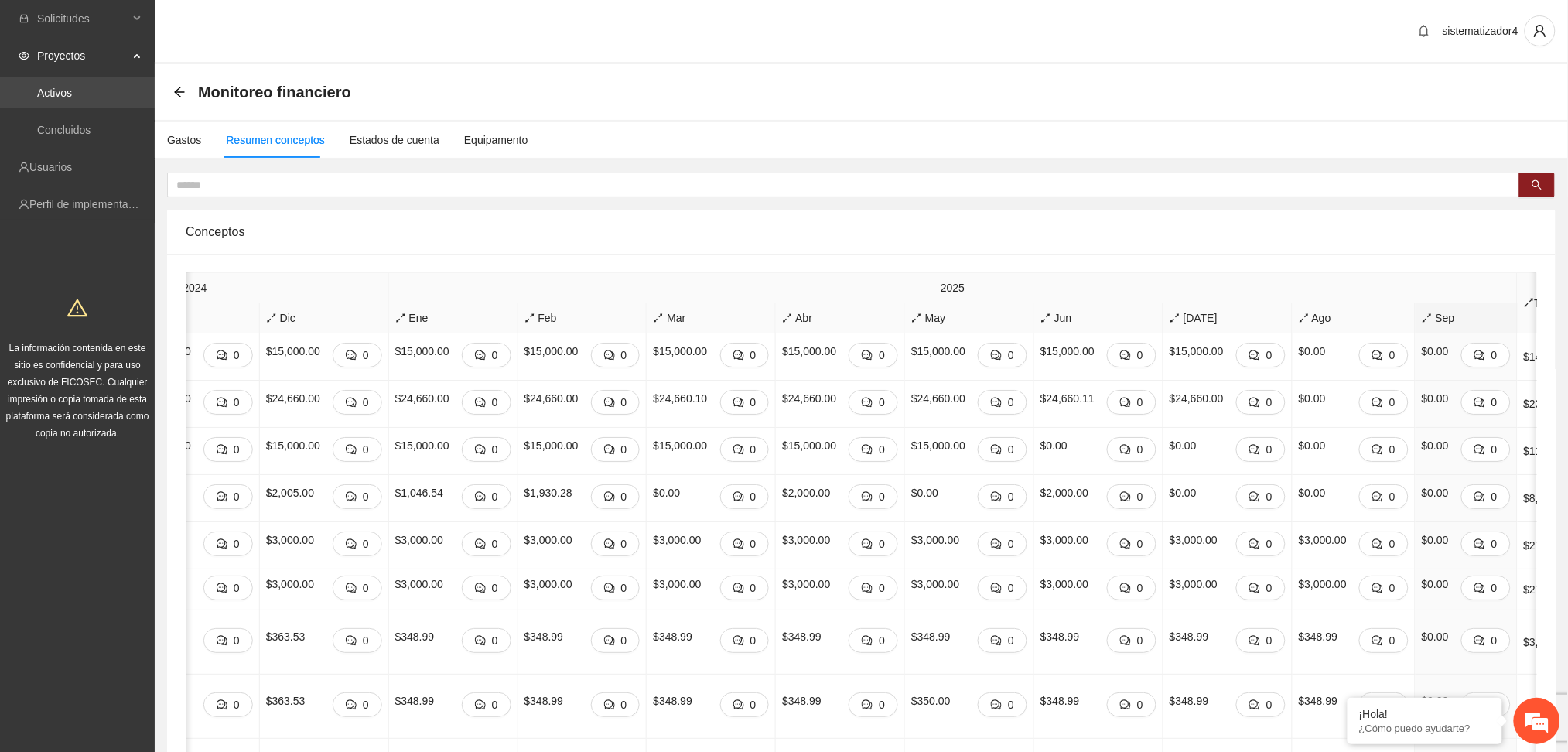
drag, startPoint x: 179, startPoint y: 72, endPoint x: 145, endPoint y: 85, distance: 36.4
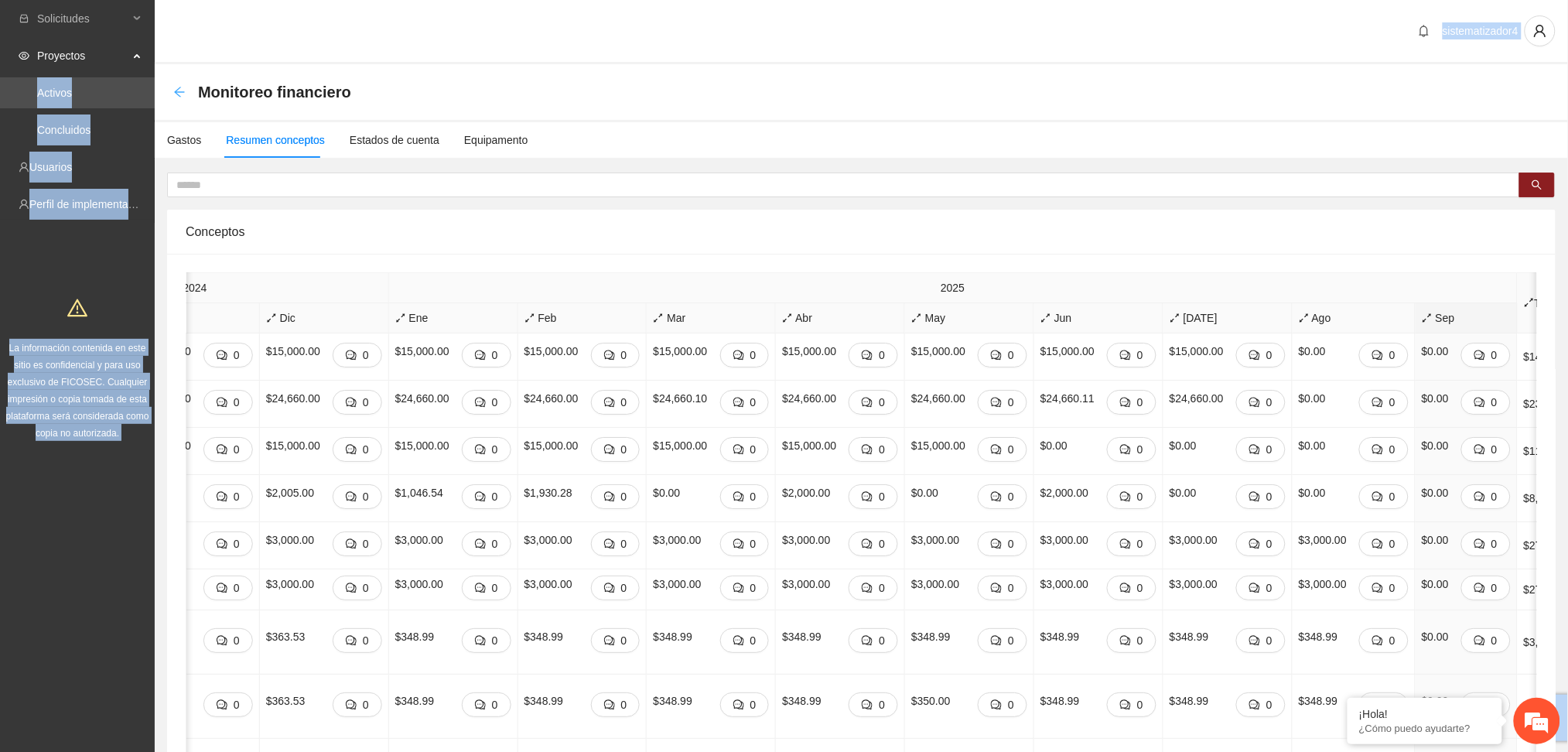
click at [175, 86] on icon "arrow-left" at bounding box center [179, 91] width 13 height 13
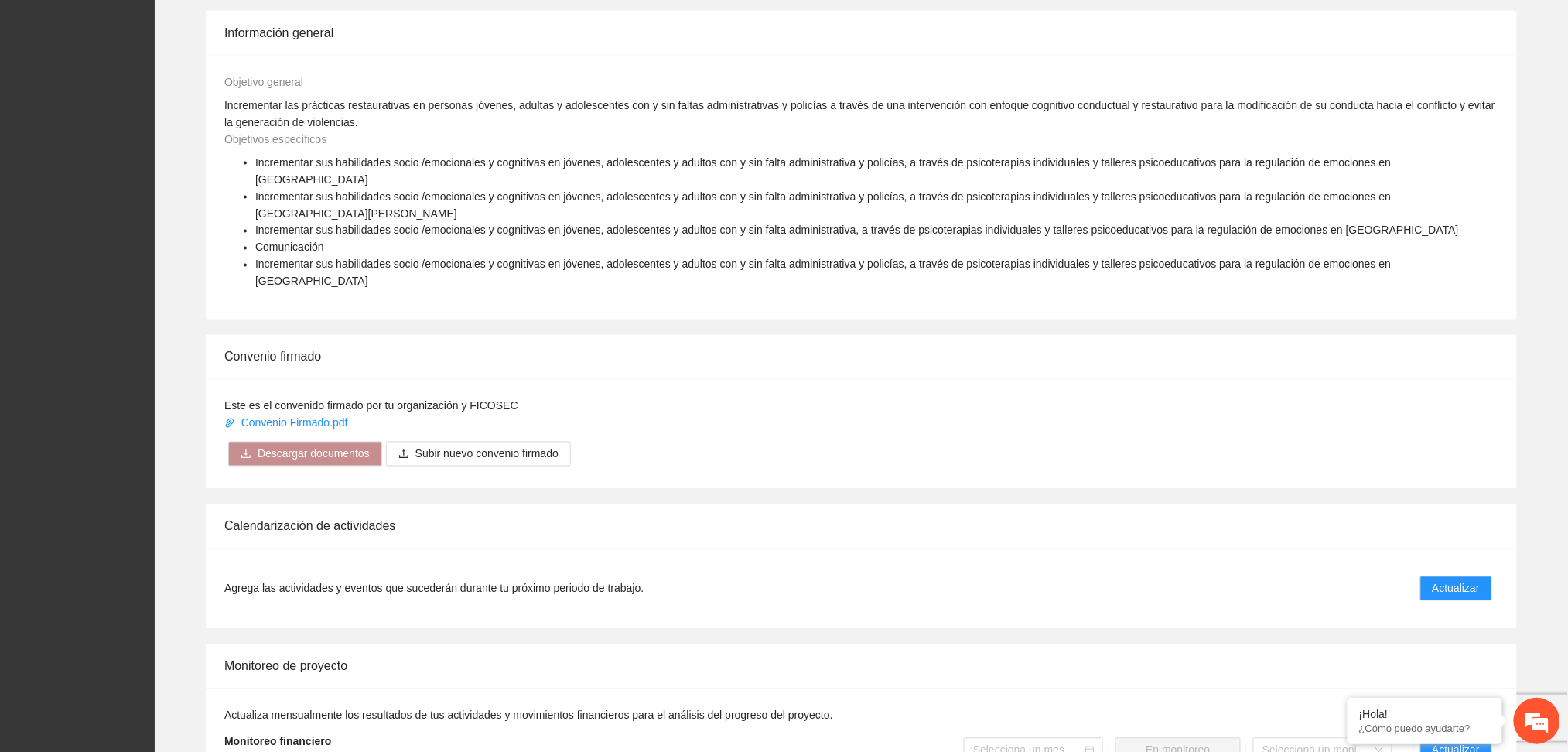
scroll to position [1031, 0]
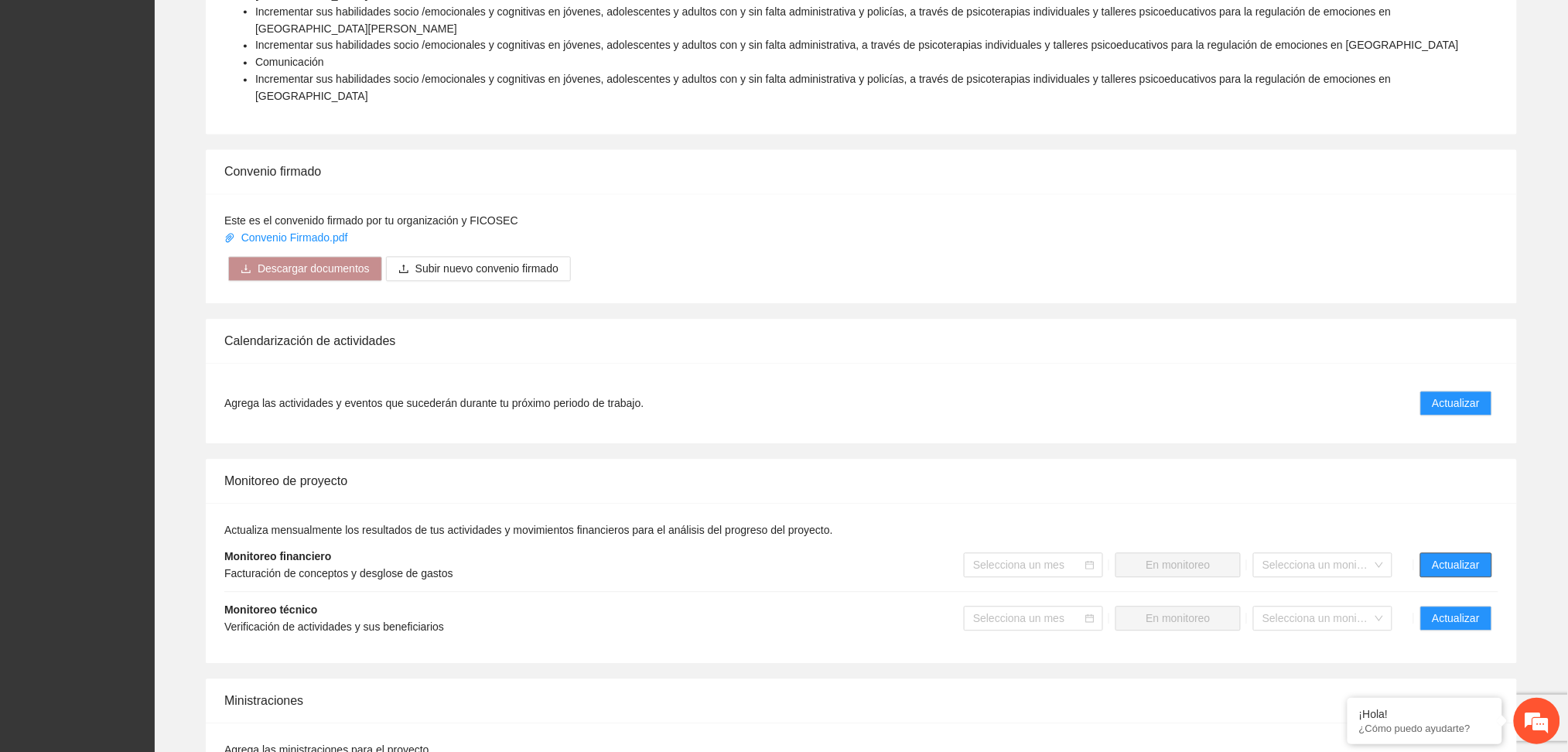
click at [1461, 557] on span "Actualizar" at bounding box center [1456, 565] width 47 height 17
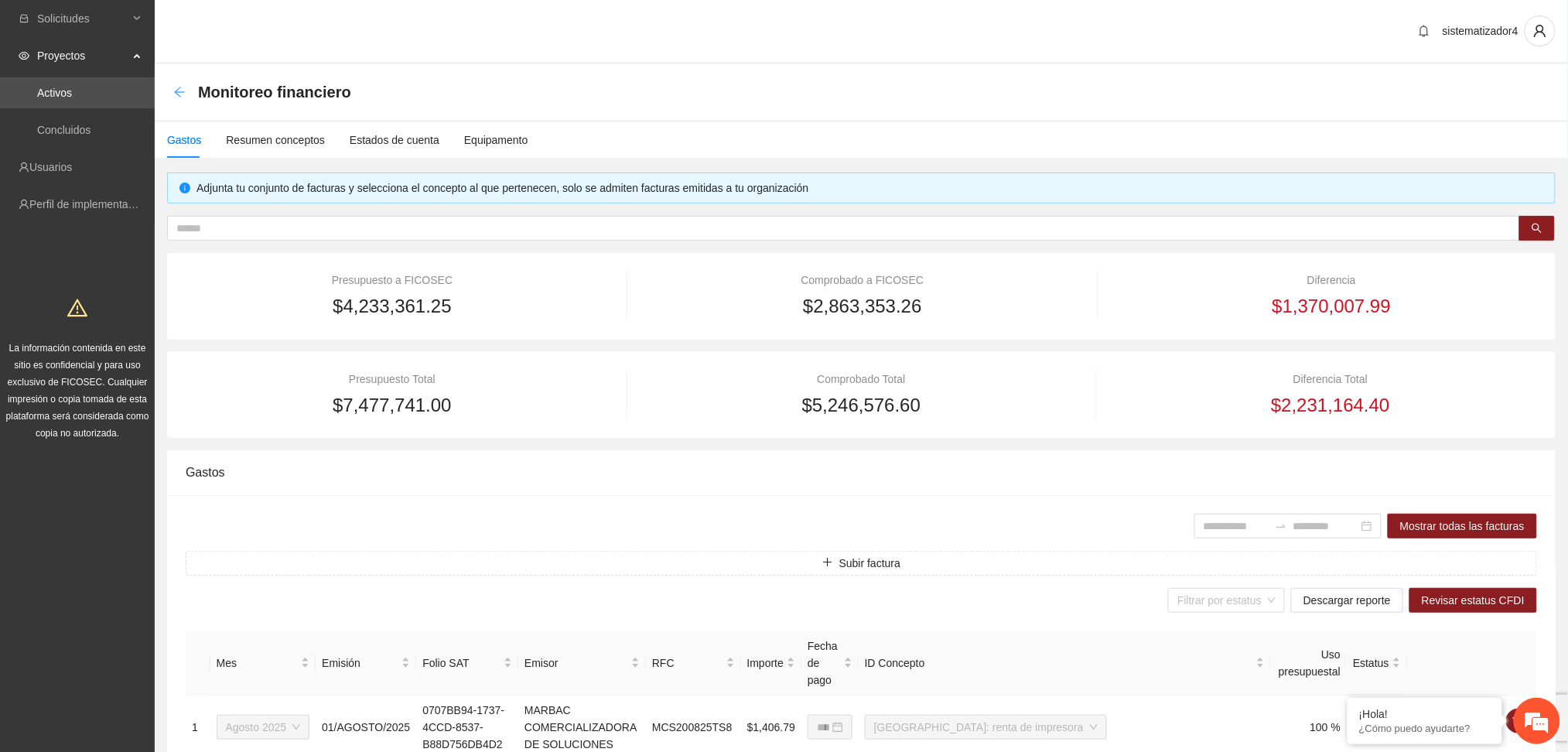
click at [184, 90] on icon "arrow-left" at bounding box center [179, 91] width 13 height 13
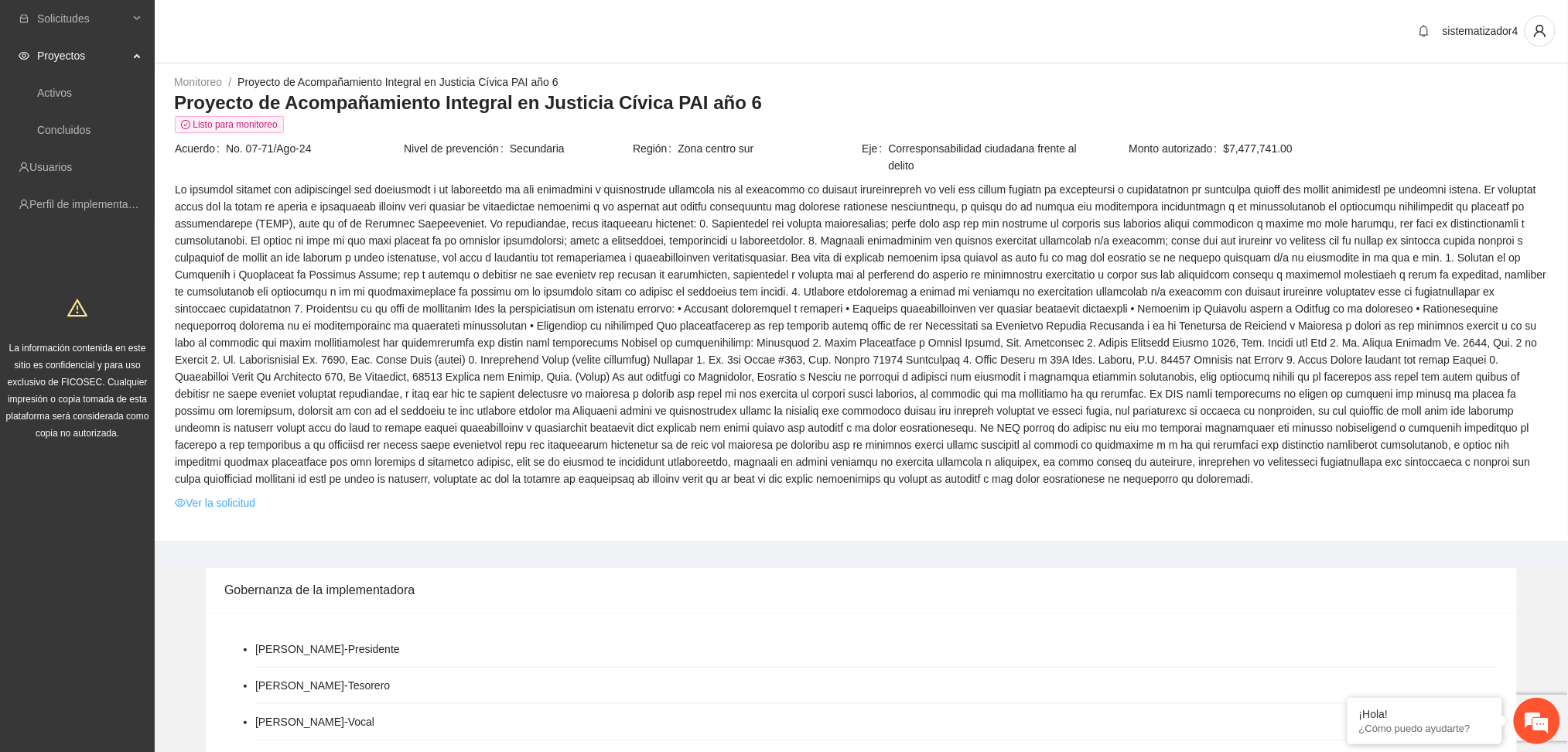
click at [248, 503] on link "Ver la solicitud" at bounding box center [216, 503] width 81 height 17
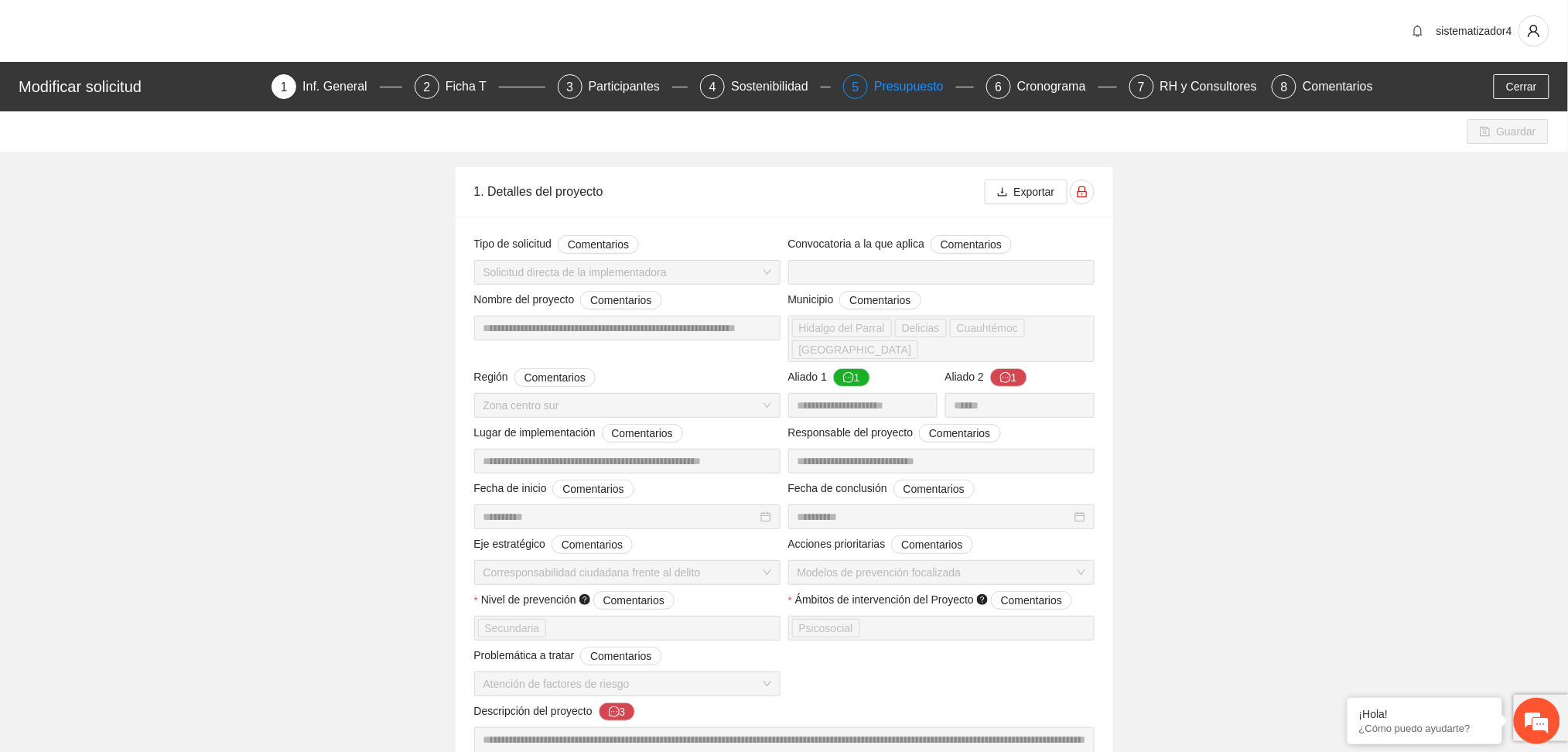
click at [906, 77] on div "Presupuesto" at bounding box center [915, 87] width 82 height 25
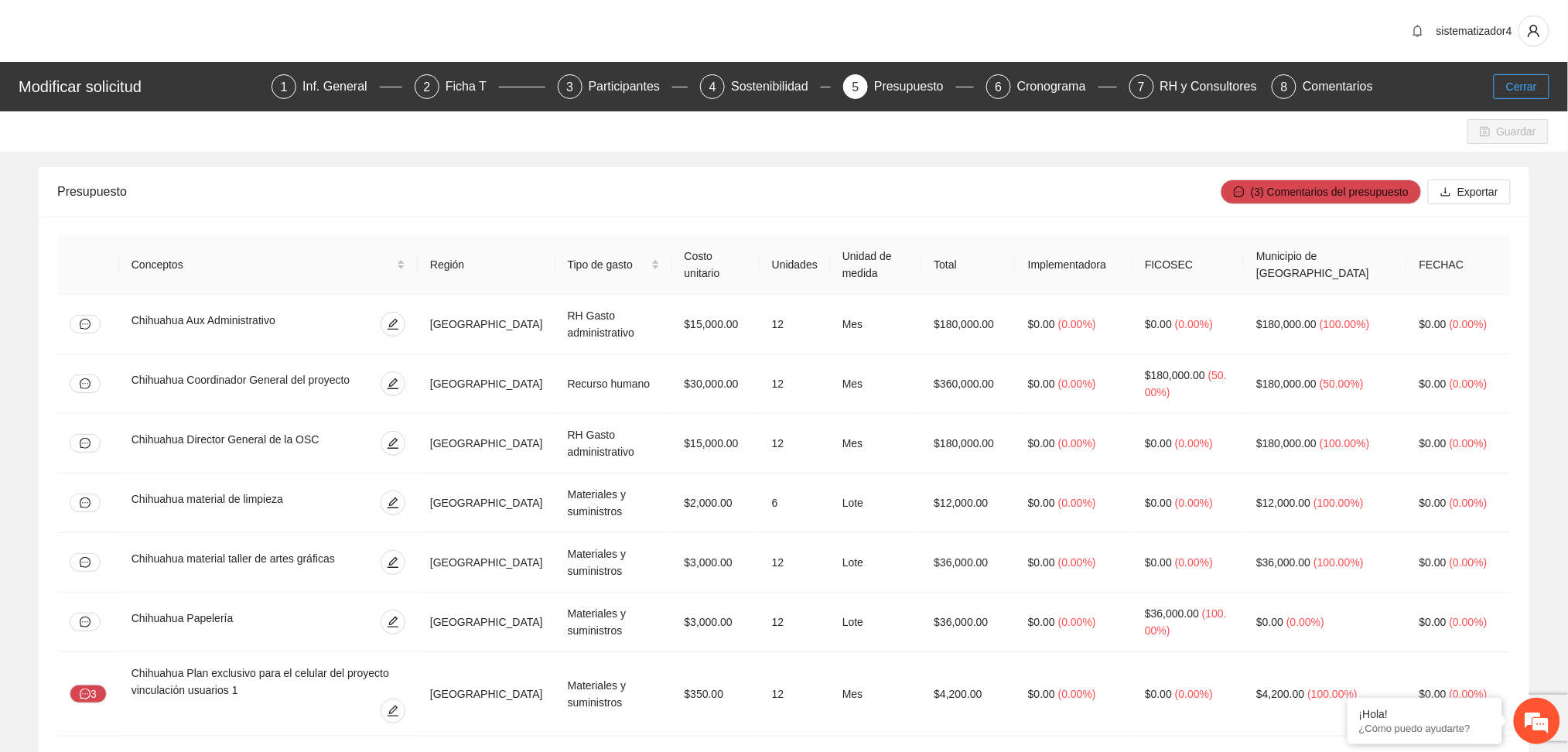
click at [1515, 81] on span "Cerrar" at bounding box center [1522, 87] width 31 height 17
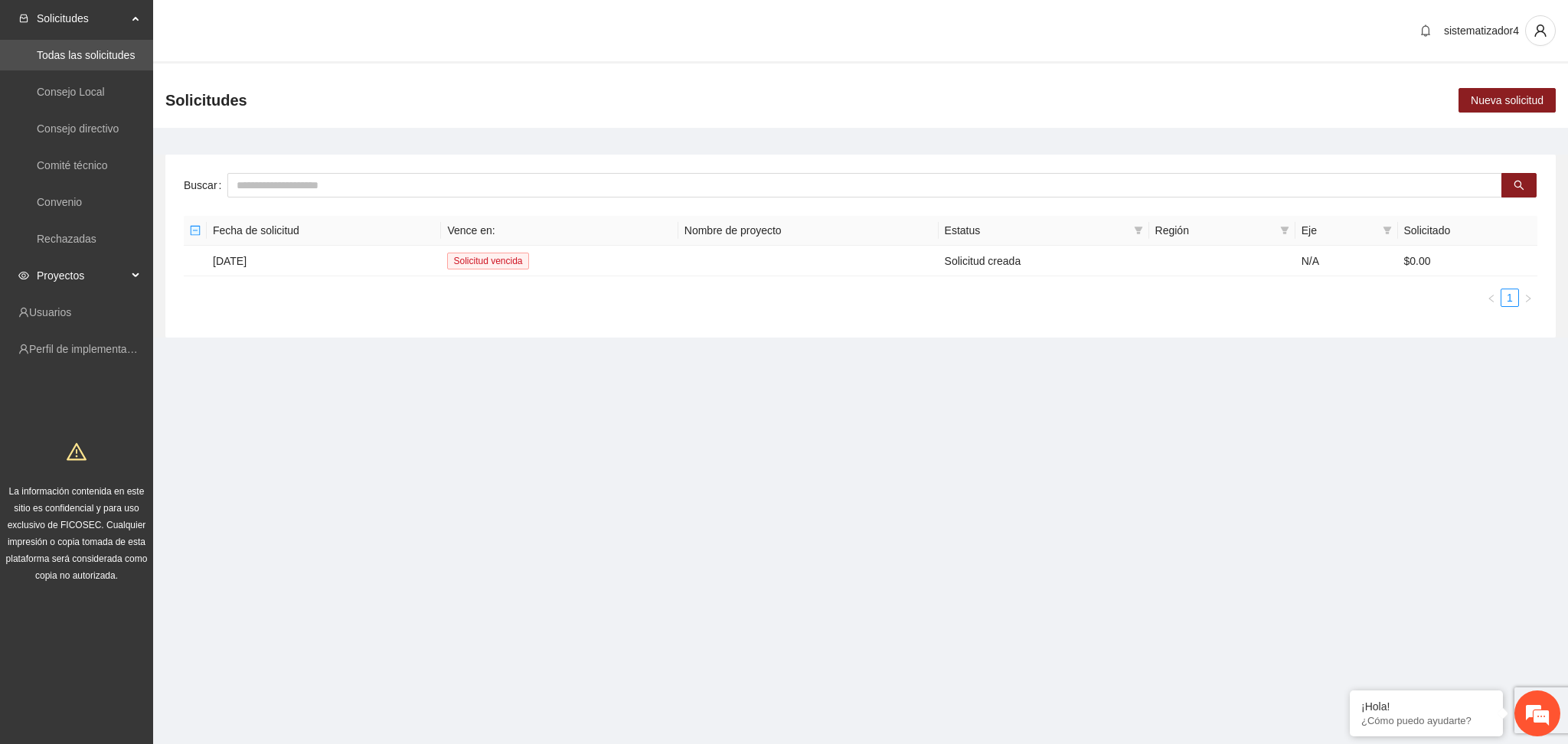
click at [45, 279] on span "Proyectos" at bounding box center [82, 275] width 91 height 30
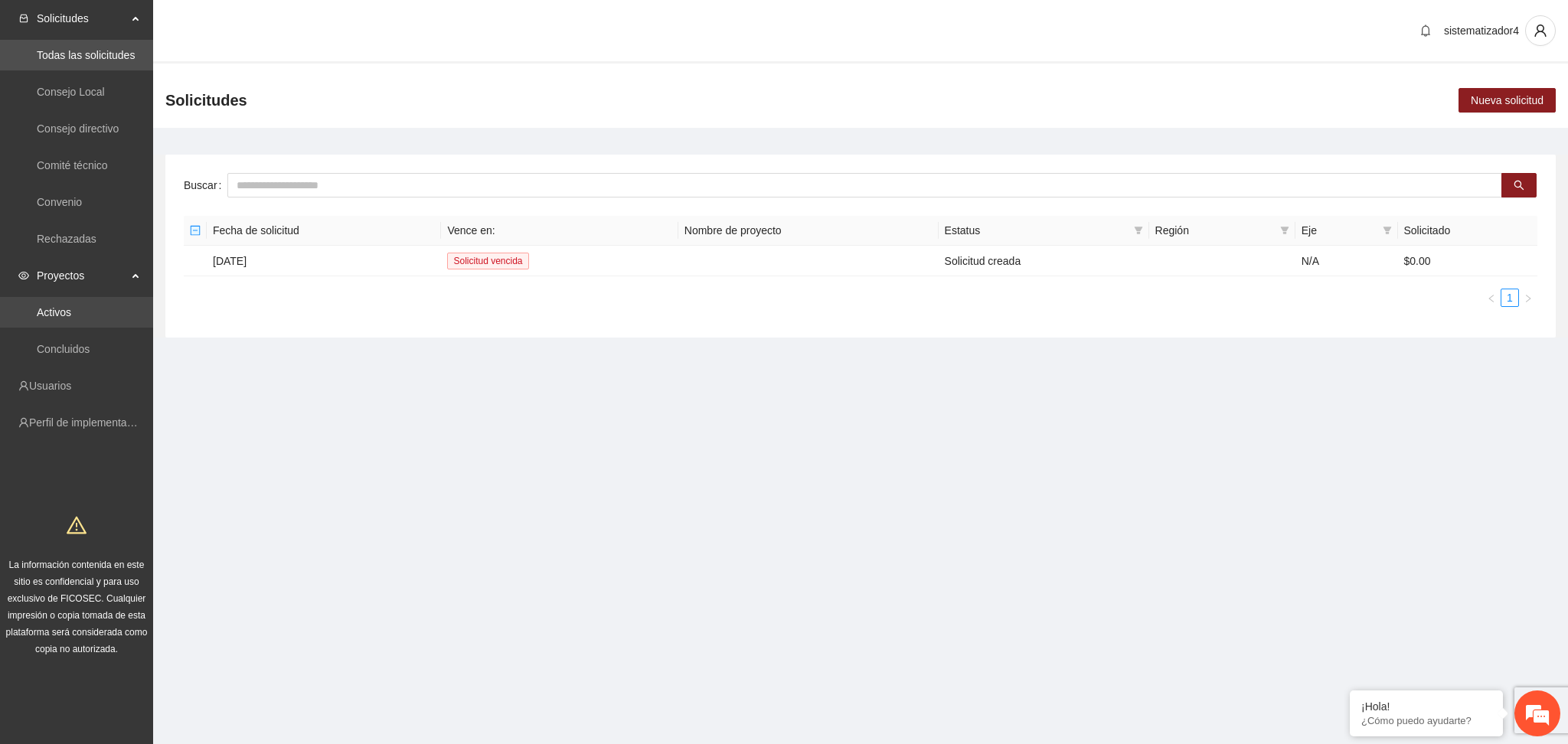
click at [45, 312] on link "Activos" at bounding box center [54, 312] width 34 height 12
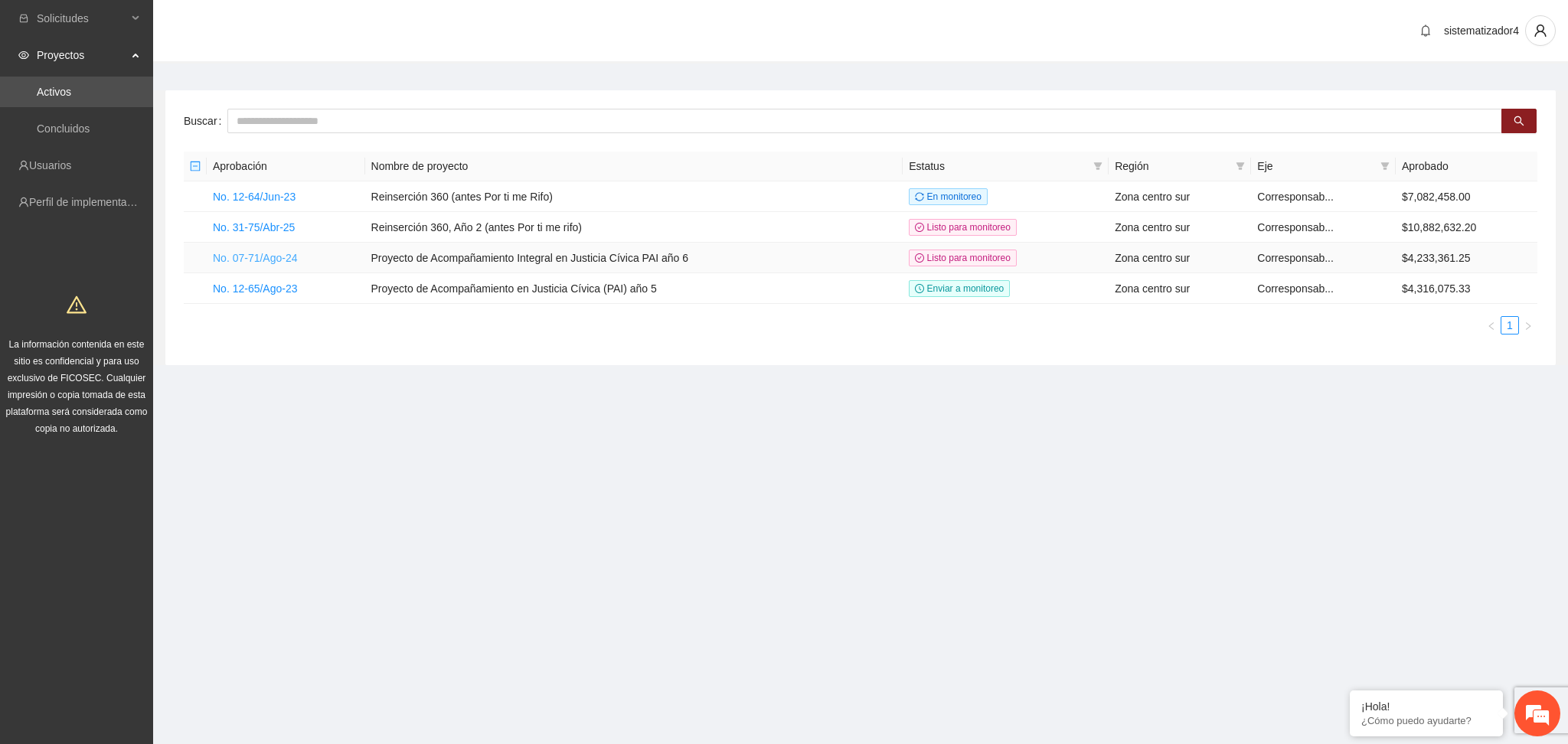
click at [243, 257] on link "No. 07-71/Ago-24" at bounding box center [255, 257] width 85 height 12
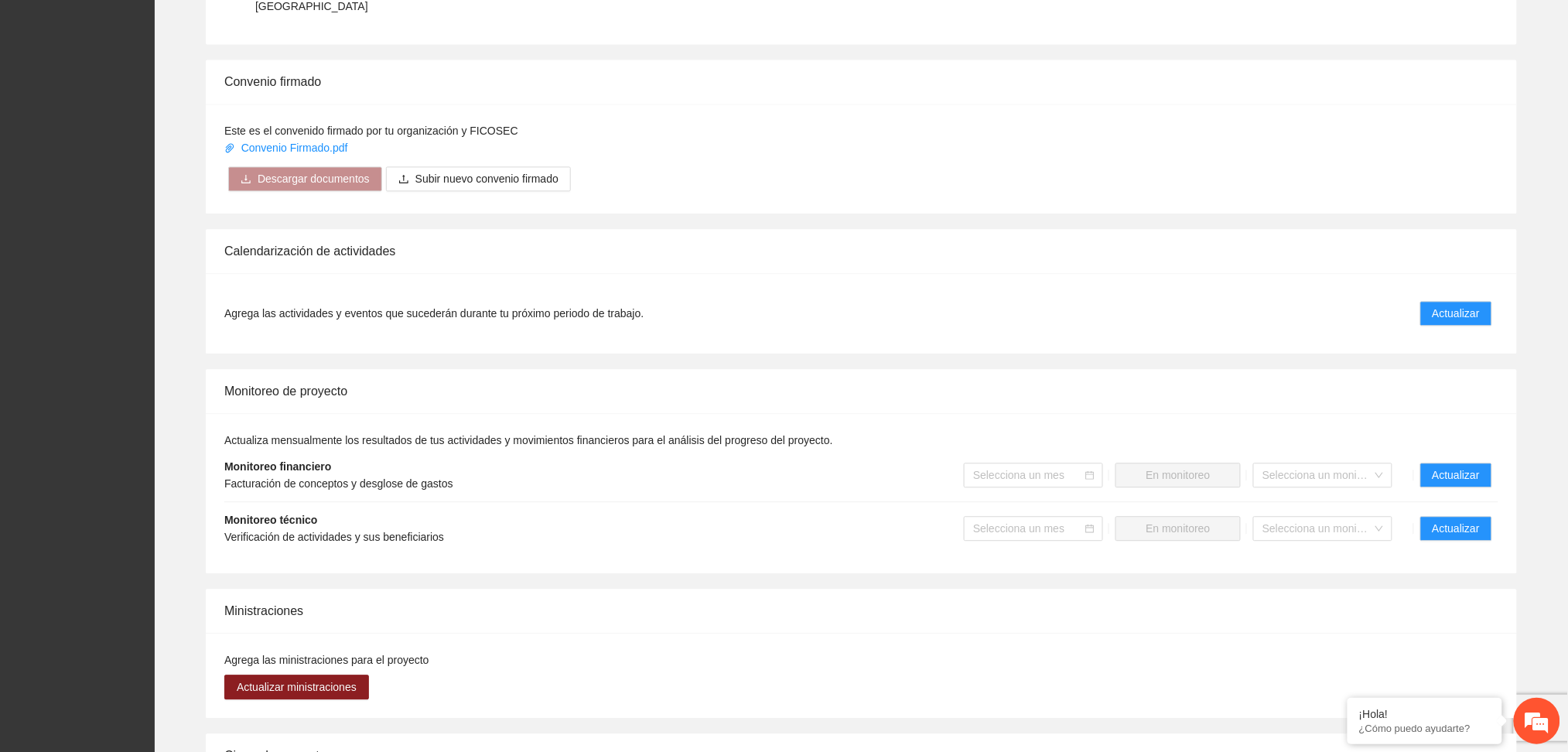
scroll to position [1325, 0]
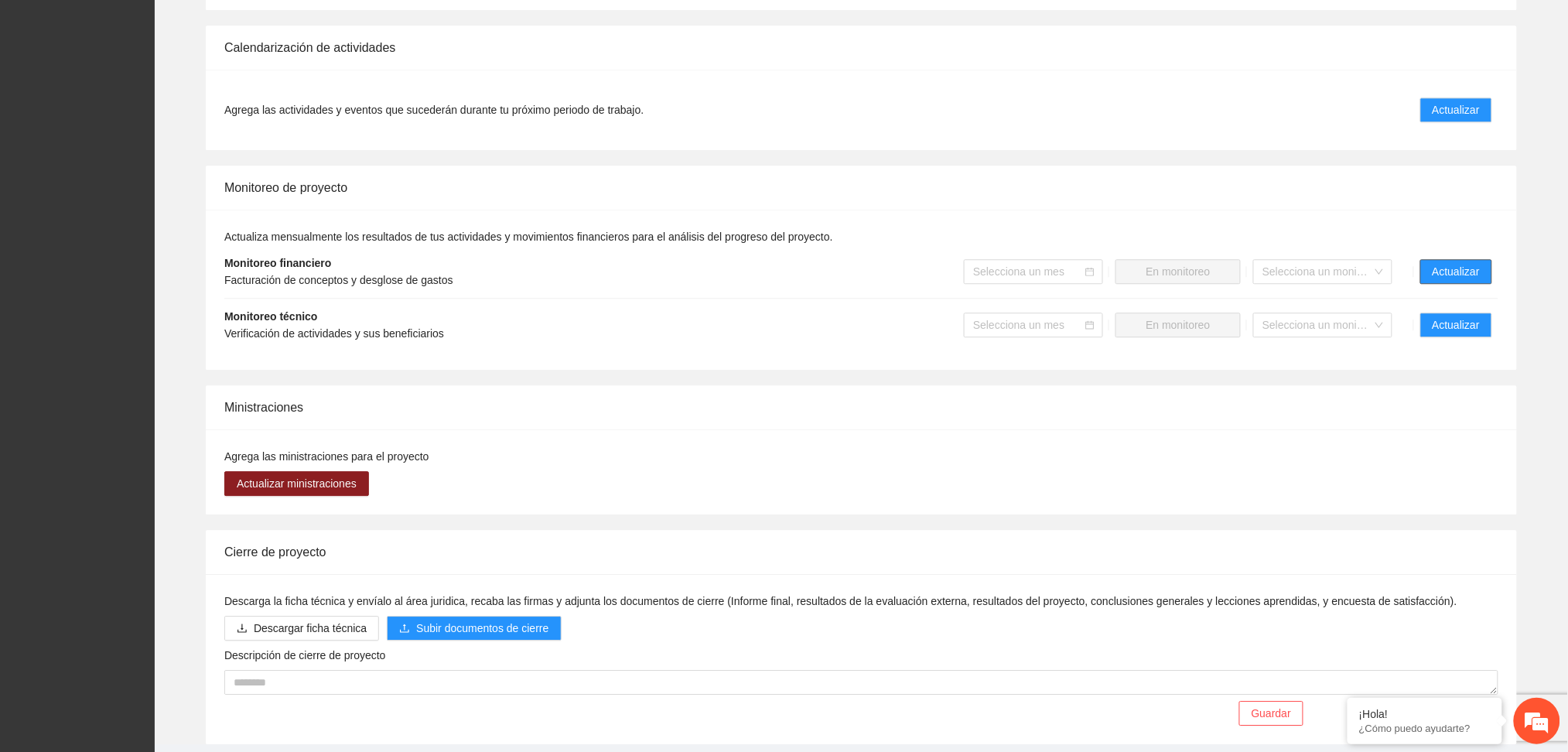
click at [1465, 263] on span "Actualizar" at bounding box center [1456, 272] width 47 height 17
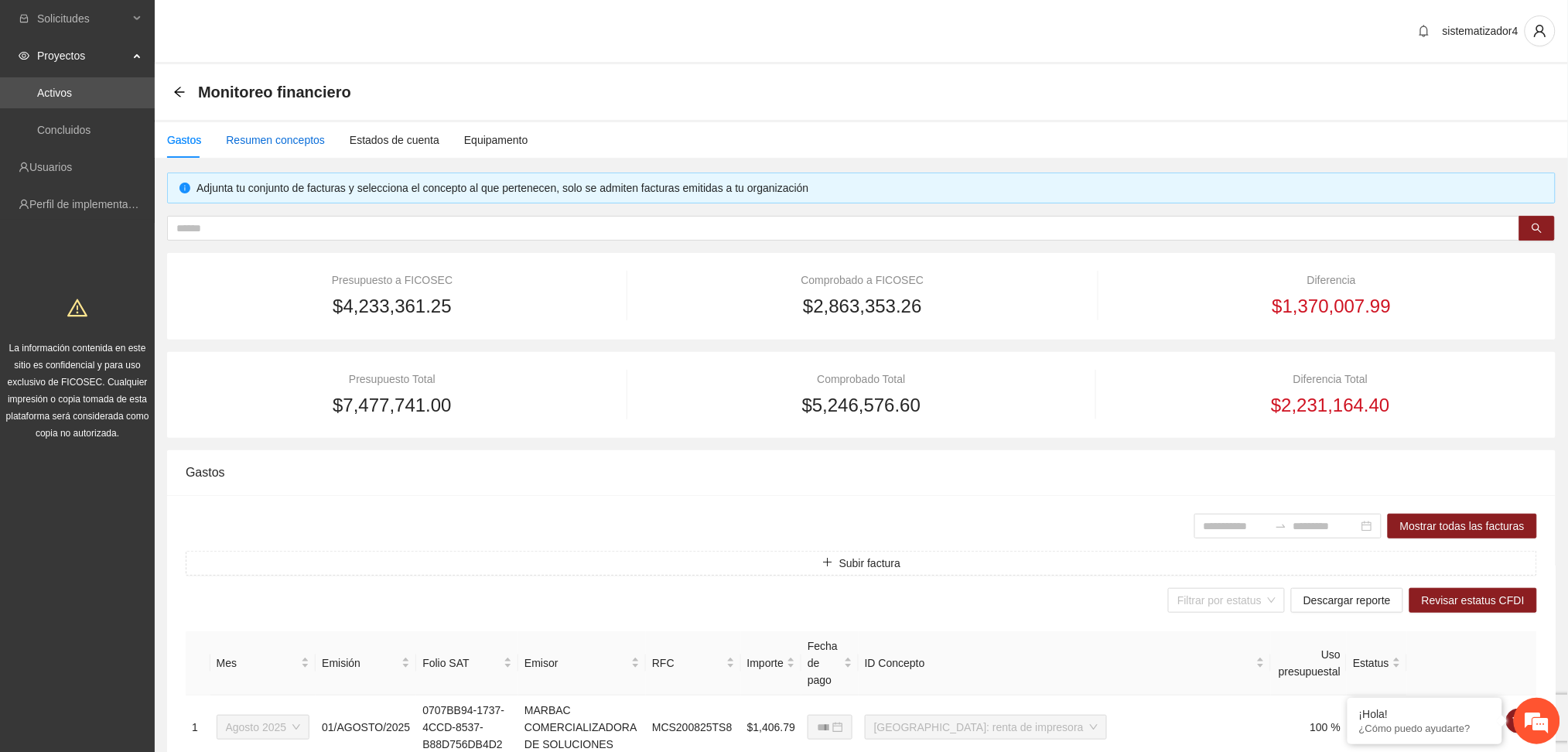
click at [304, 139] on div "Resumen conceptos" at bounding box center [275, 141] width 99 height 17
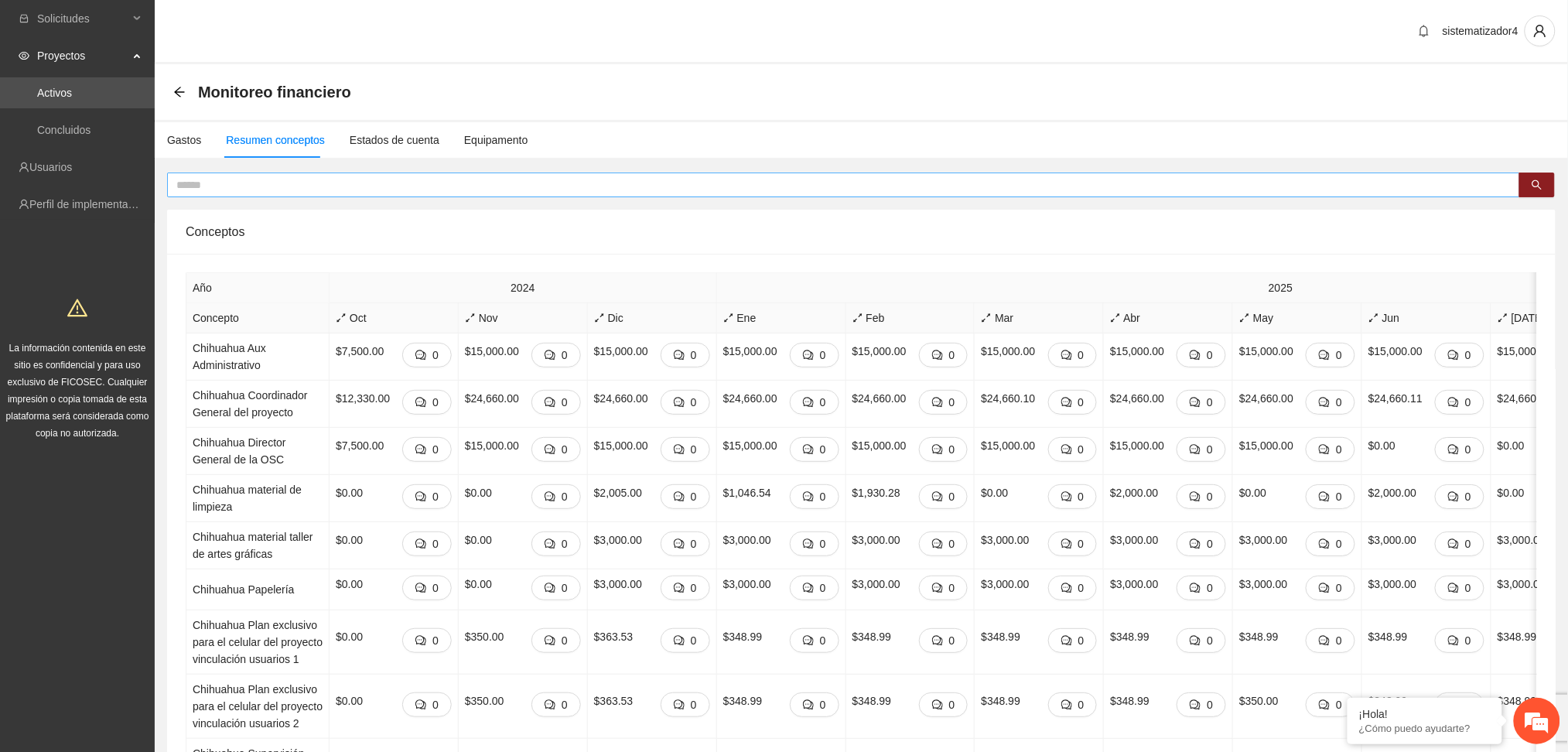
click at [411, 183] on input "text" at bounding box center [837, 185] width 1322 height 17
click at [1544, 183] on button "button" at bounding box center [1537, 185] width 36 height 25
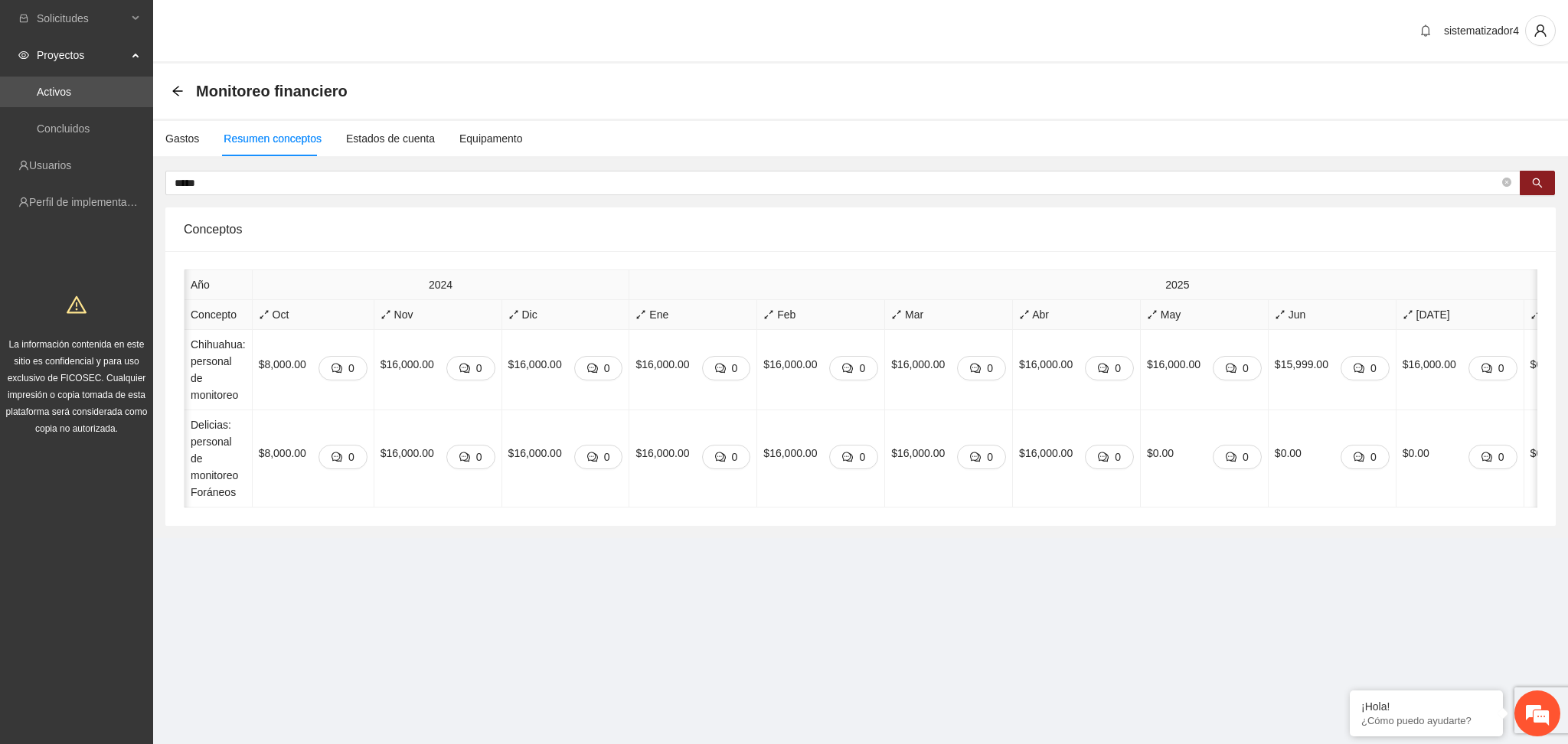
scroll to position [0, 41]
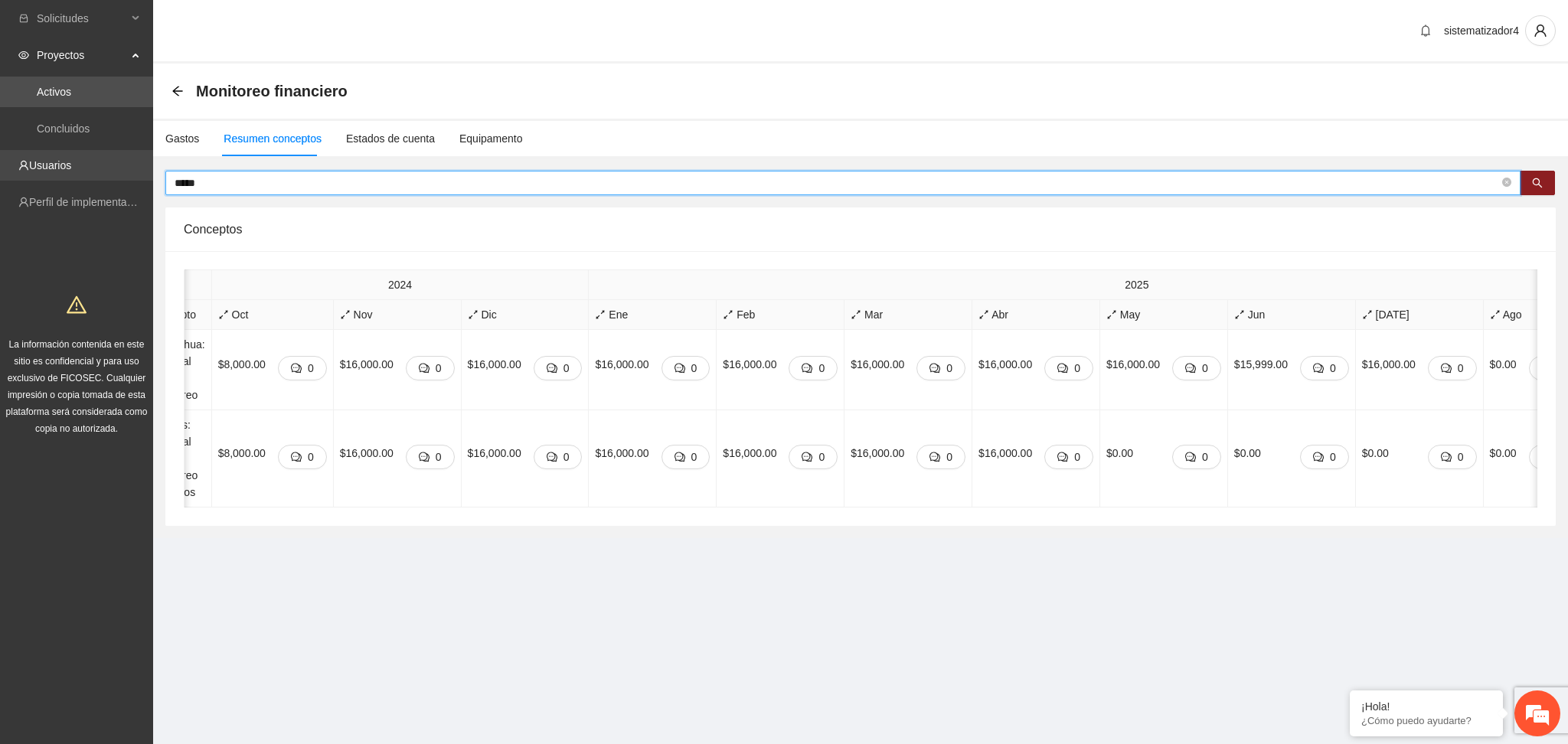
drag, startPoint x: 235, startPoint y: 175, endPoint x: 0, endPoint y: 171, distance: 235.0
click at [0, 171] on section "Solicitudes Proyectos Activos Concluidos Usuarios Perfil de implementadora La i…" at bounding box center [784, 372] width 1568 height 744
click at [1538, 173] on button "button" at bounding box center [1537, 183] width 35 height 25
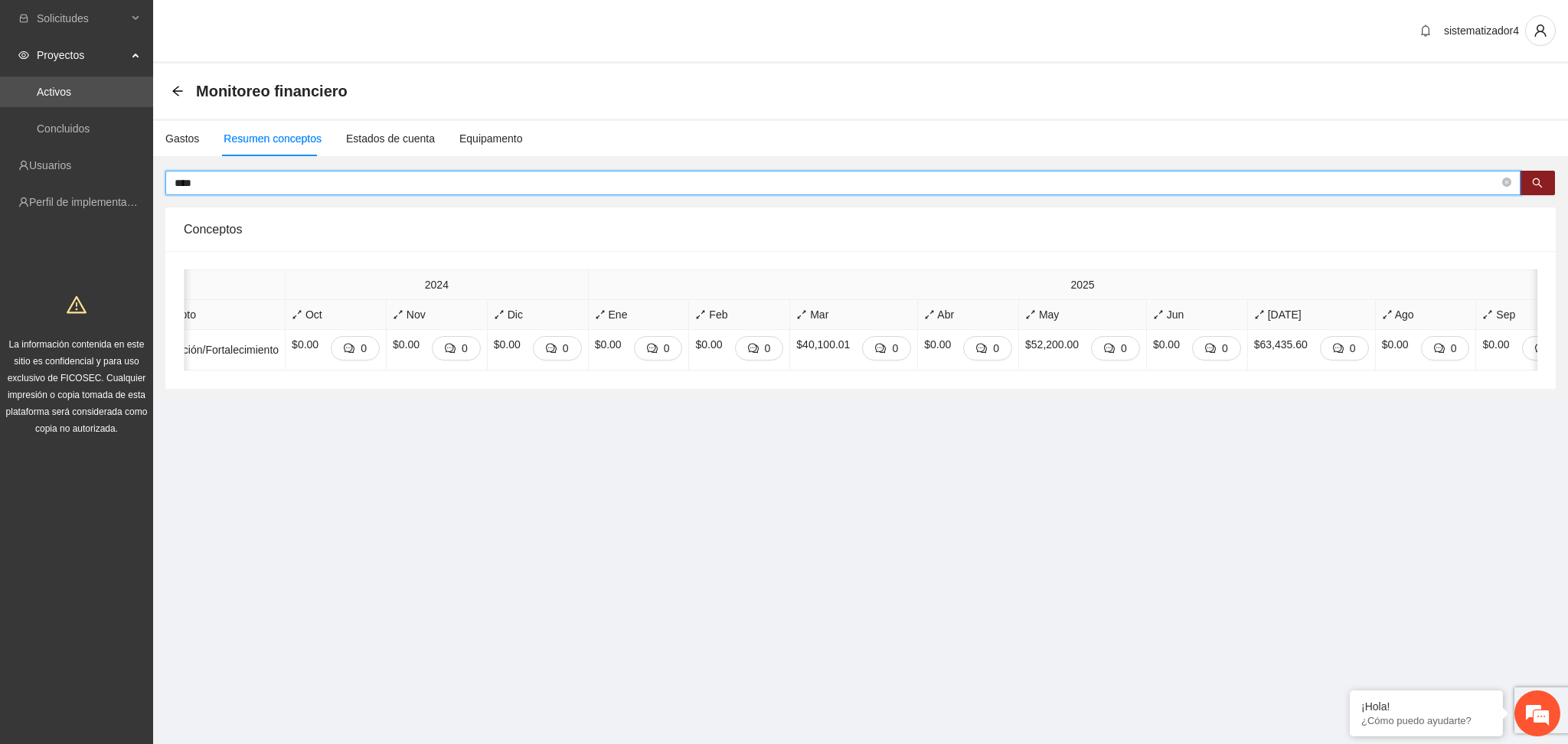
type input "****"
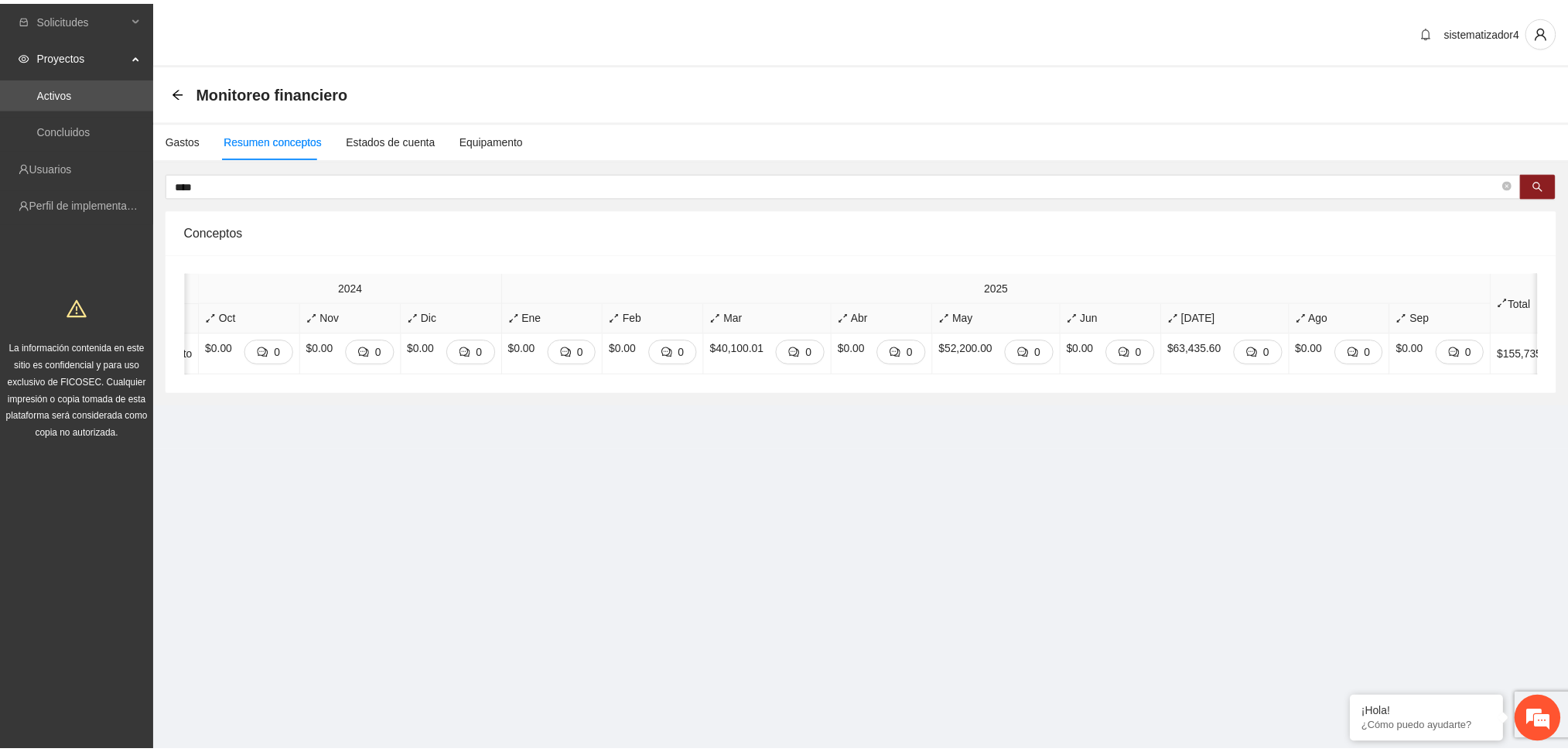
scroll to position [0, 0]
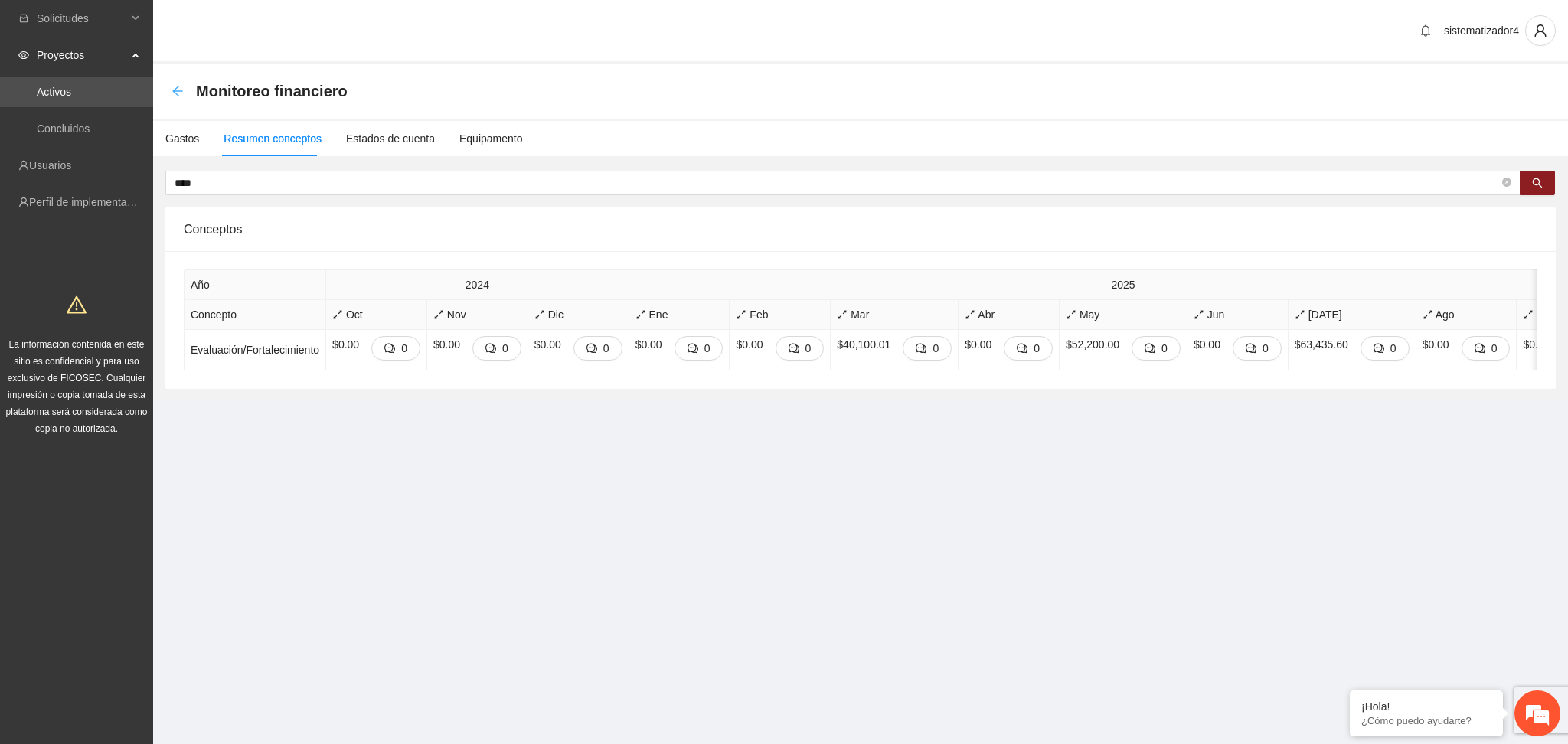
click at [176, 95] on icon "arrow-left" at bounding box center [177, 90] width 12 height 12
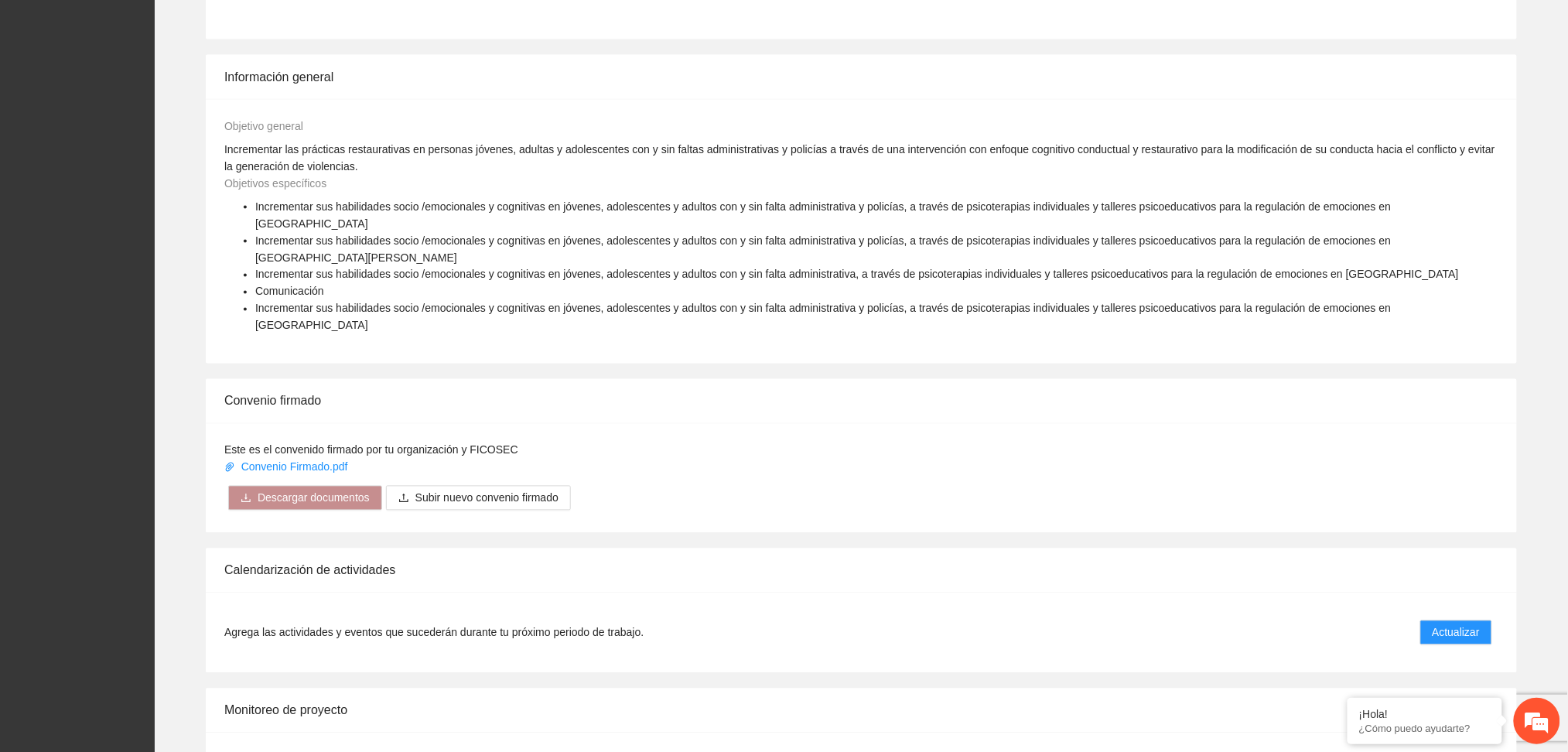
scroll to position [1031, 0]
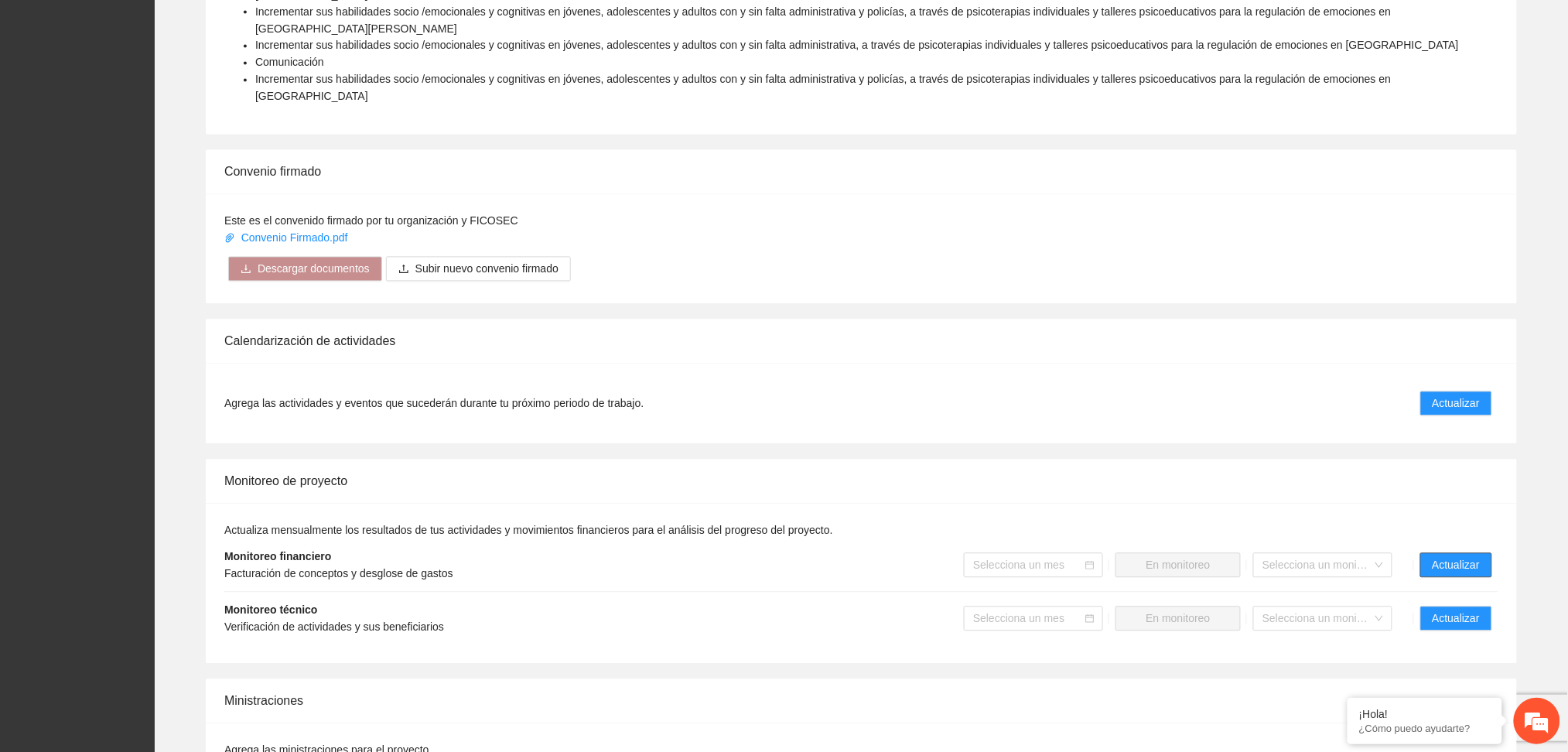
click at [1446, 557] on span "Actualizar" at bounding box center [1456, 565] width 47 height 17
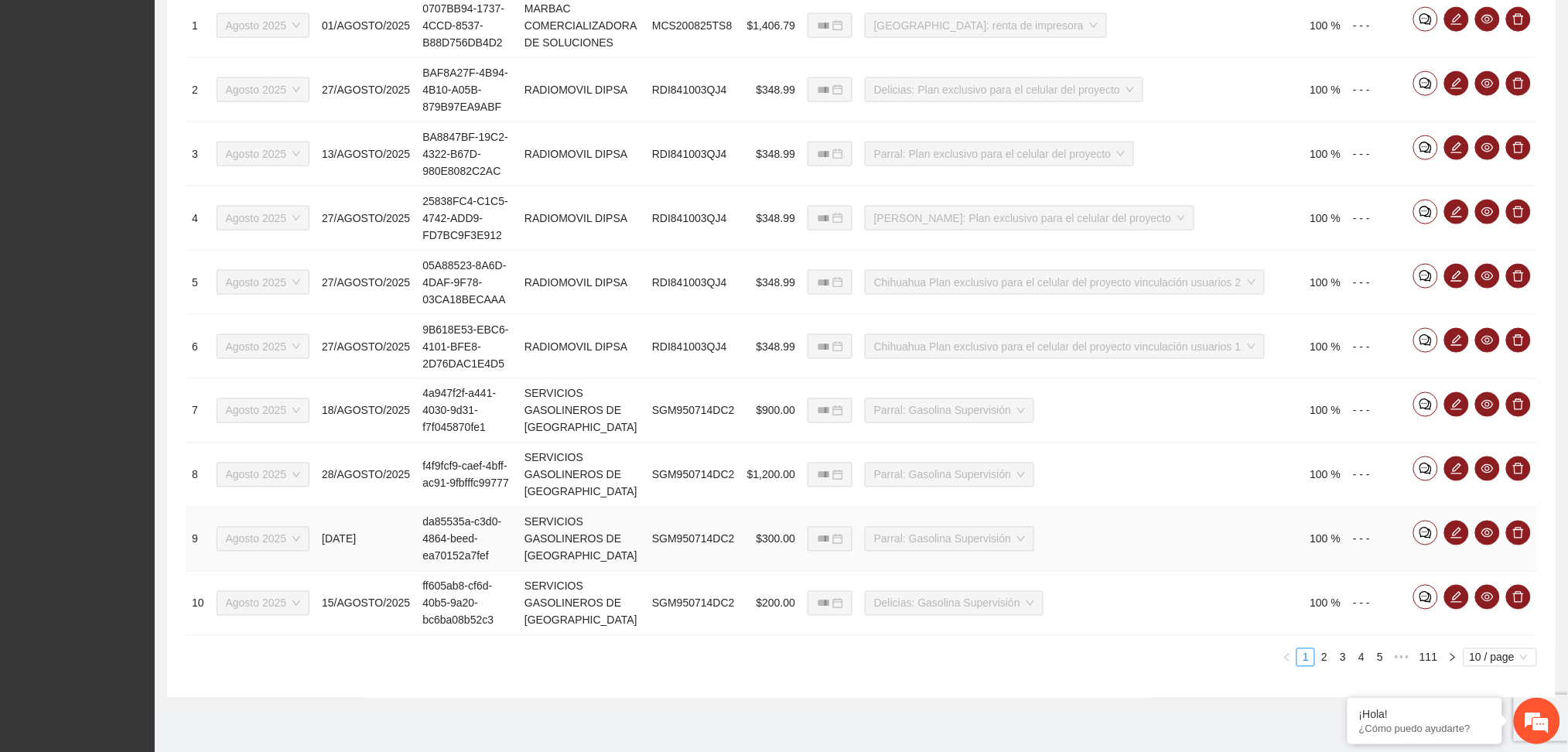
scroll to position [83, 0]
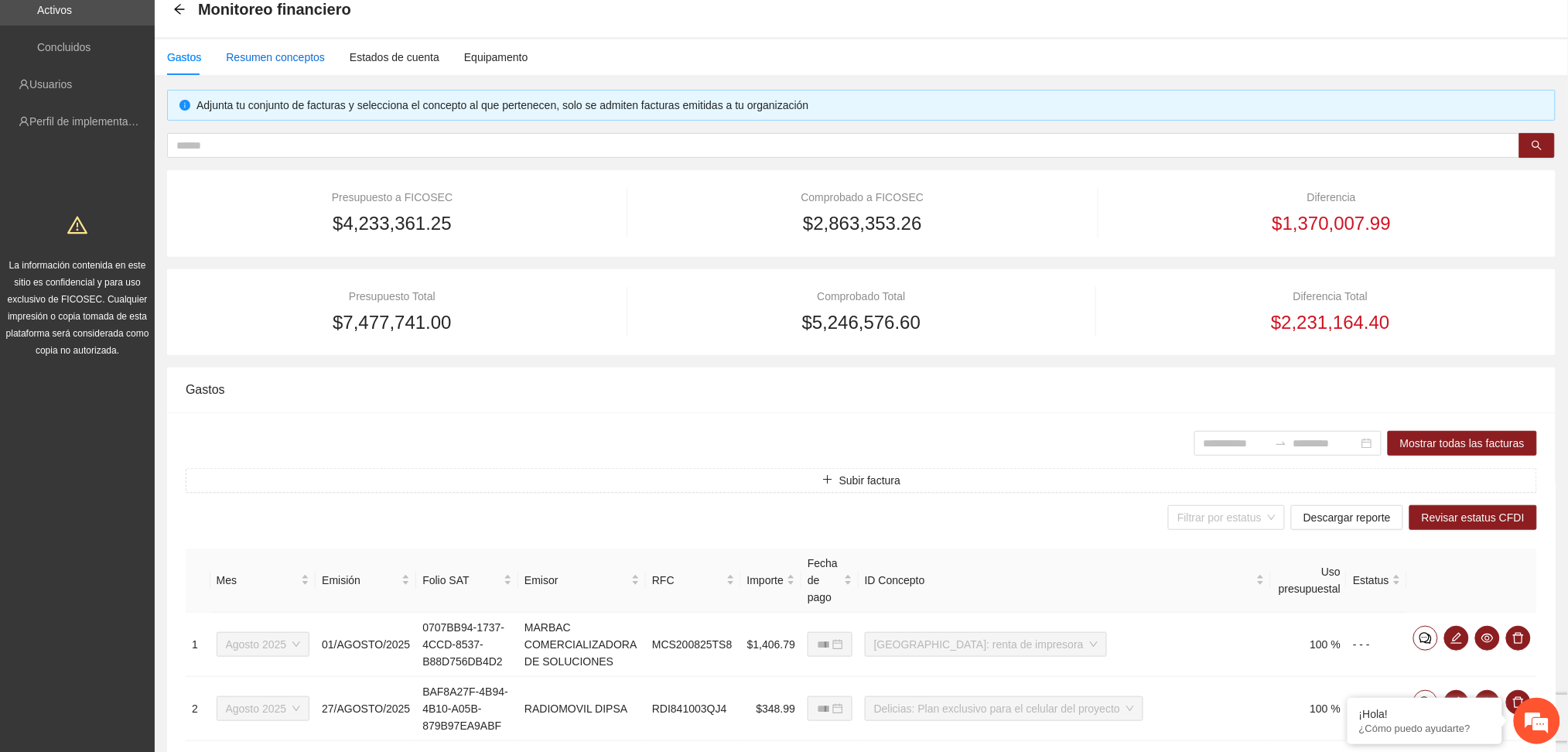
click at [307, 60] on div "Resumen conceptos" at bounding box center [275, 58] width 99 height 17
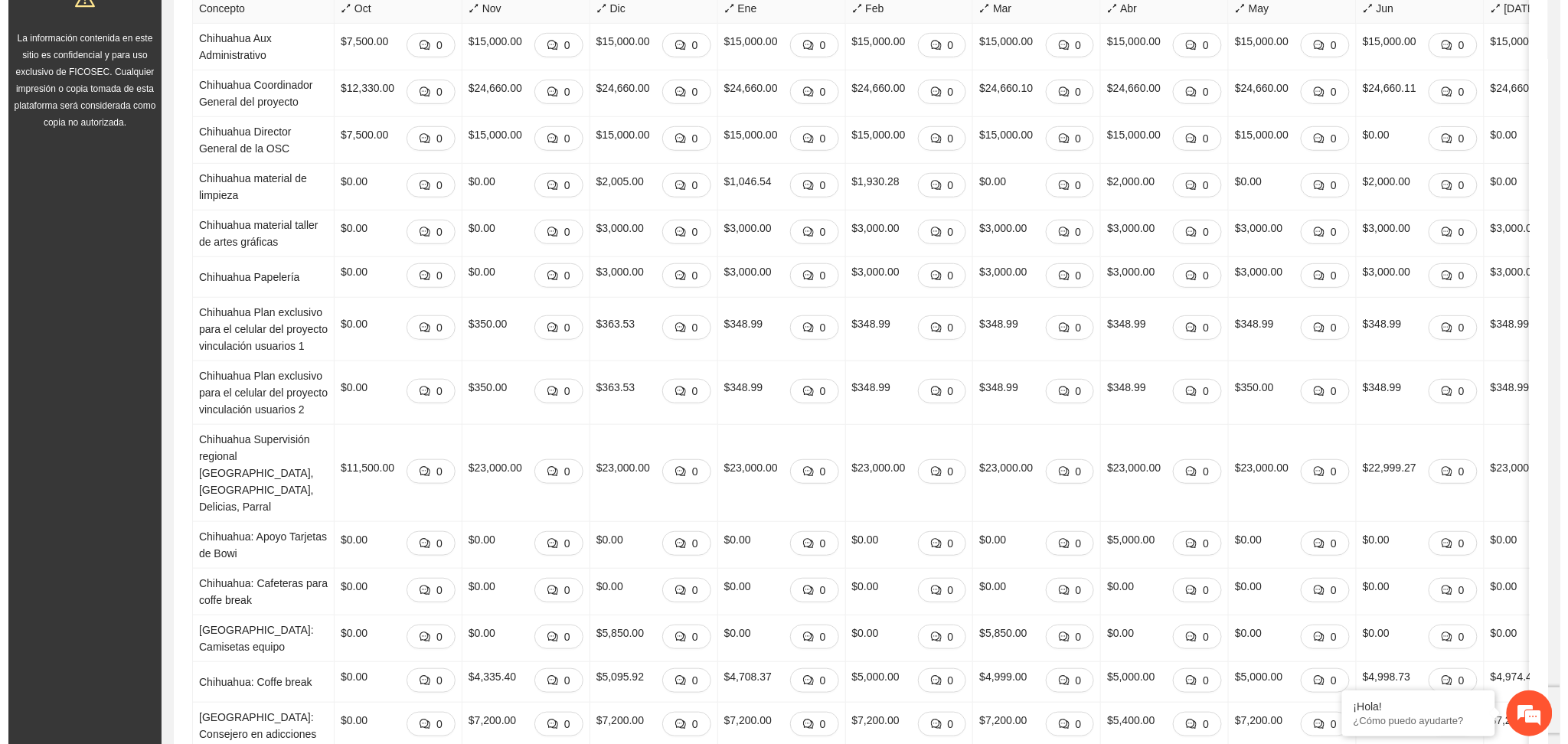
scroll to position [0, 0]
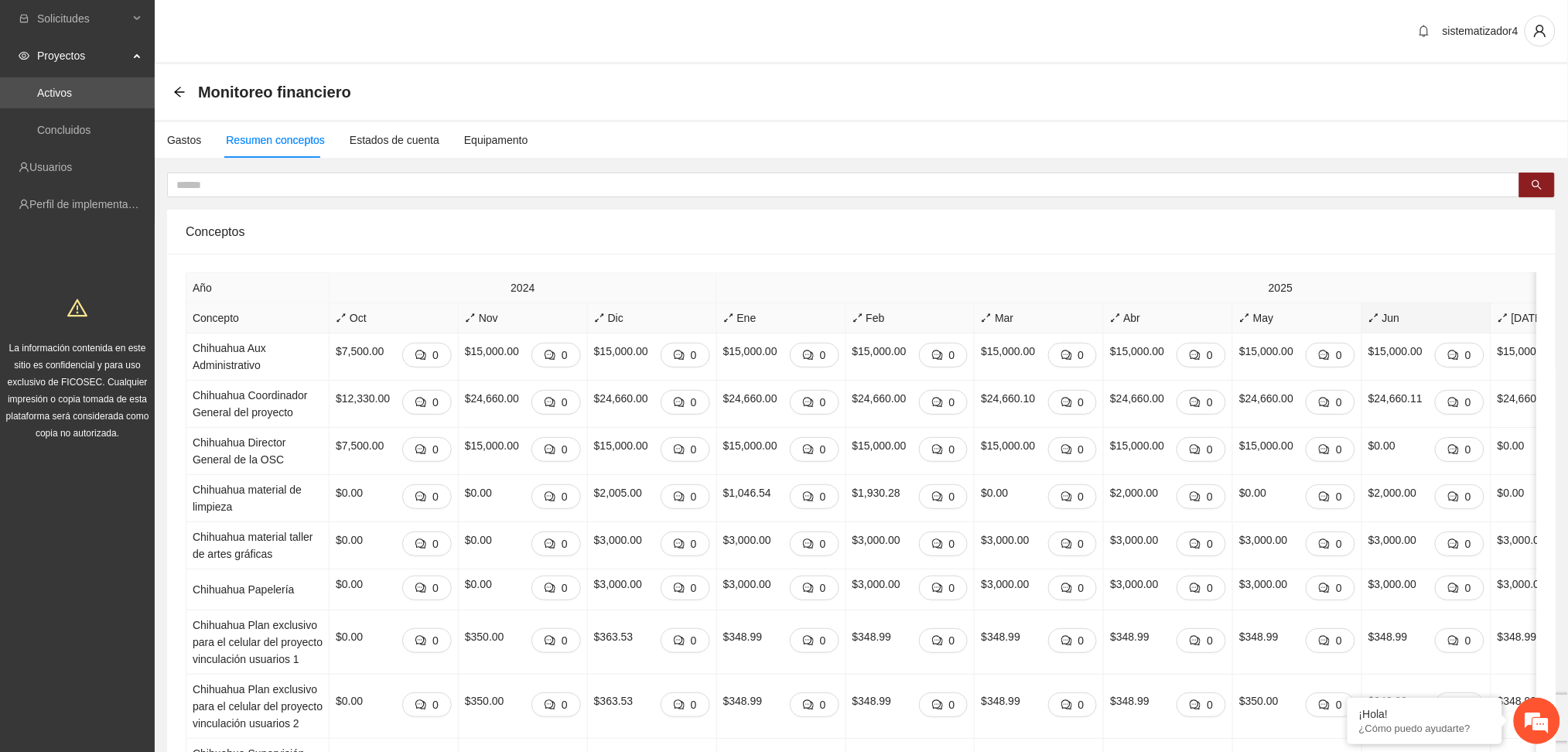
click at [1374, 324] on span "Jun" at bounding box center [1426, 318] width 116 height 17
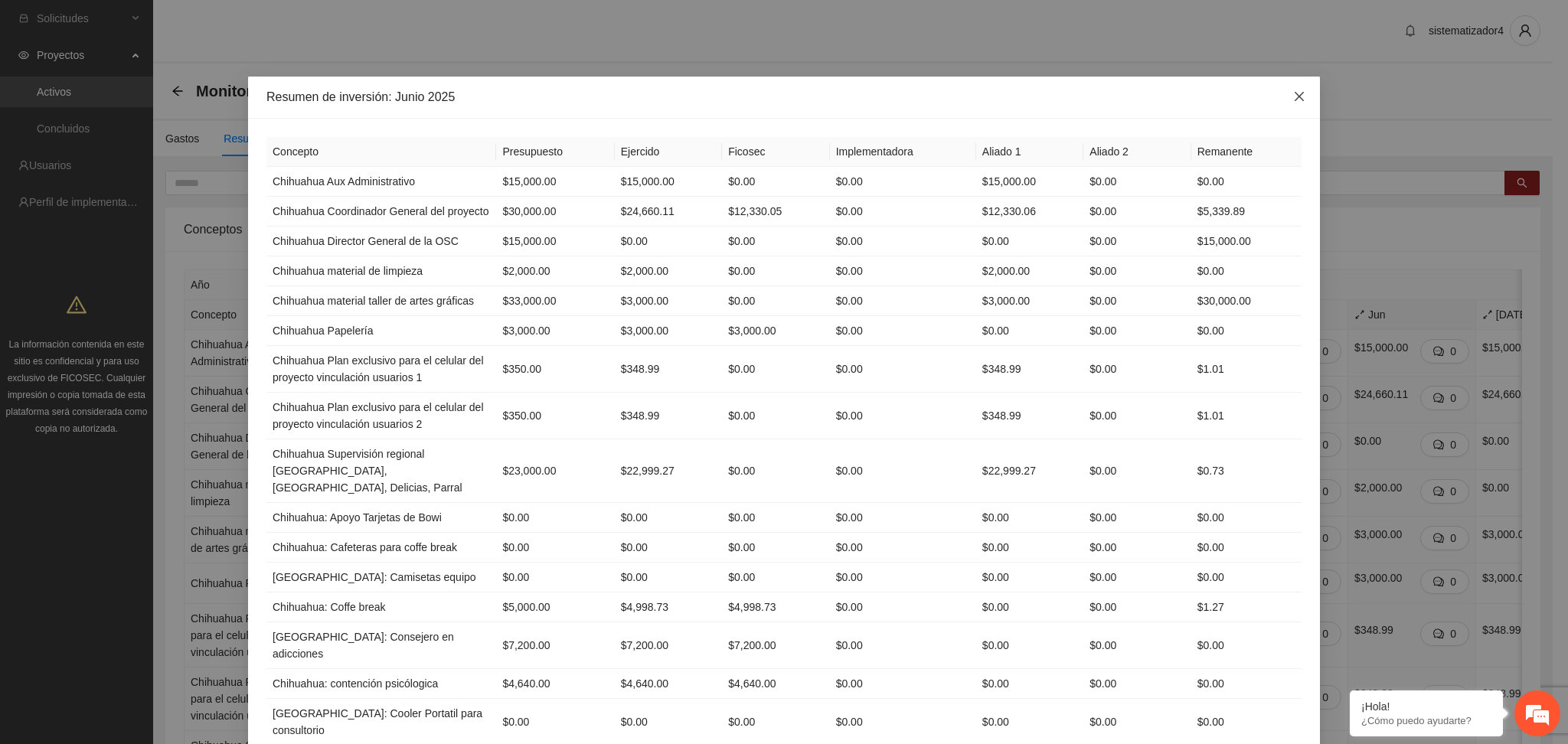
click at [1300, 93] on span "Close" at bounding box center [1298, 96] width 41 height 41
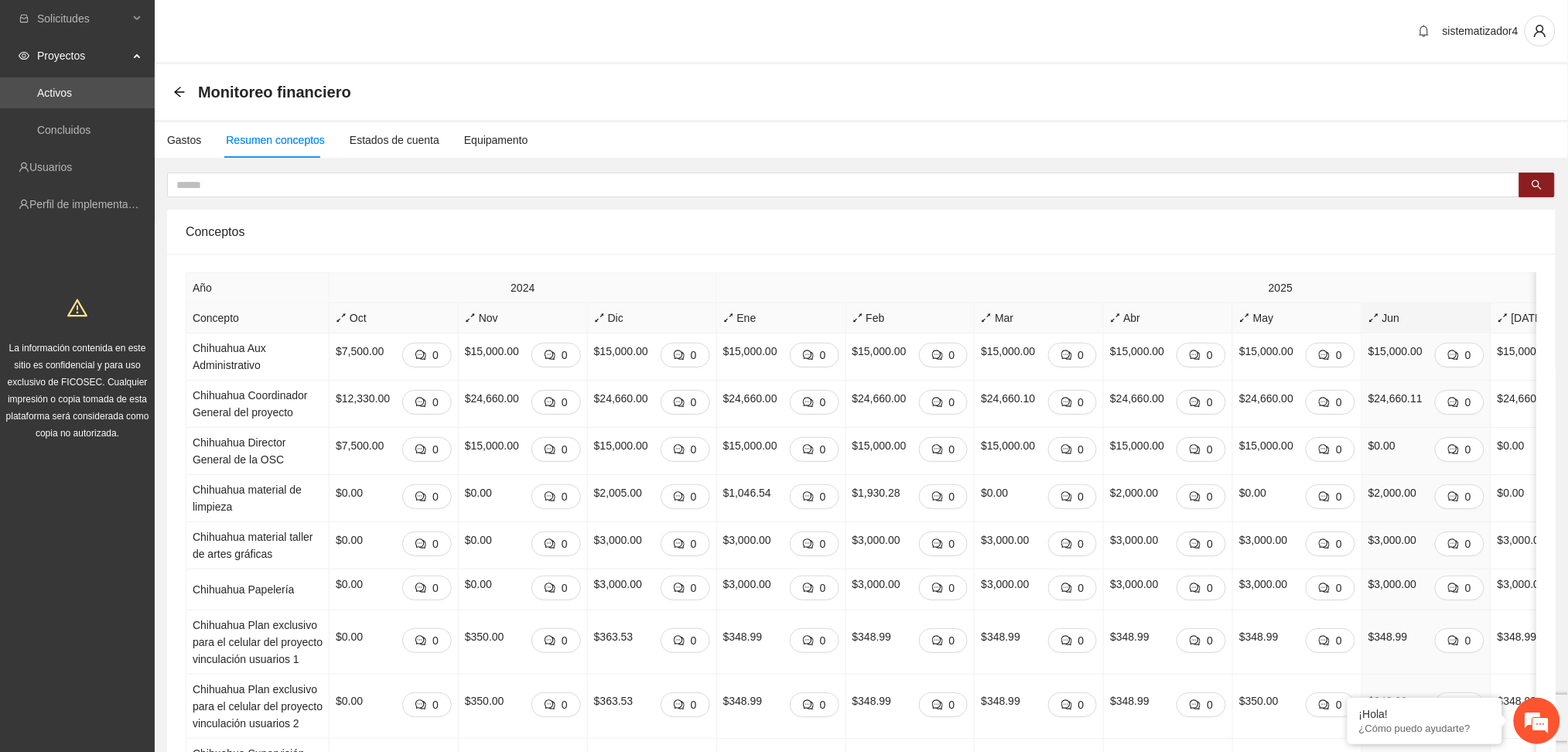
drag, startPoint x: 1482, startPoint y: 325, endPoint x: 1392, endPoint y: 408, distance: 122.4
click at [1498, 325] on div "[DATE]" at bounding box center [1555, 318] width 116 height 17
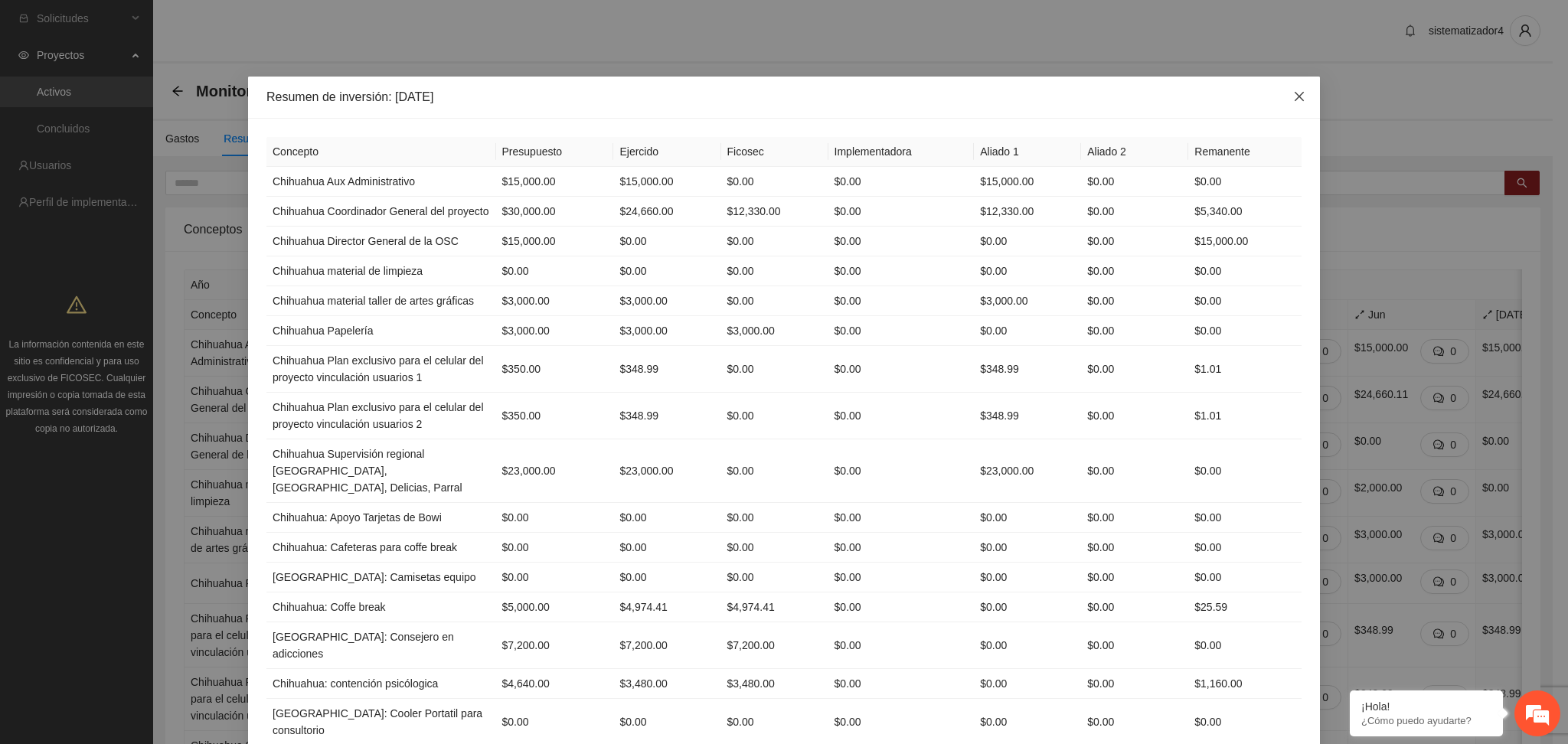
click at [1293, 93] on icon "close" at bounding box center [1299, 96] width 12 height 12
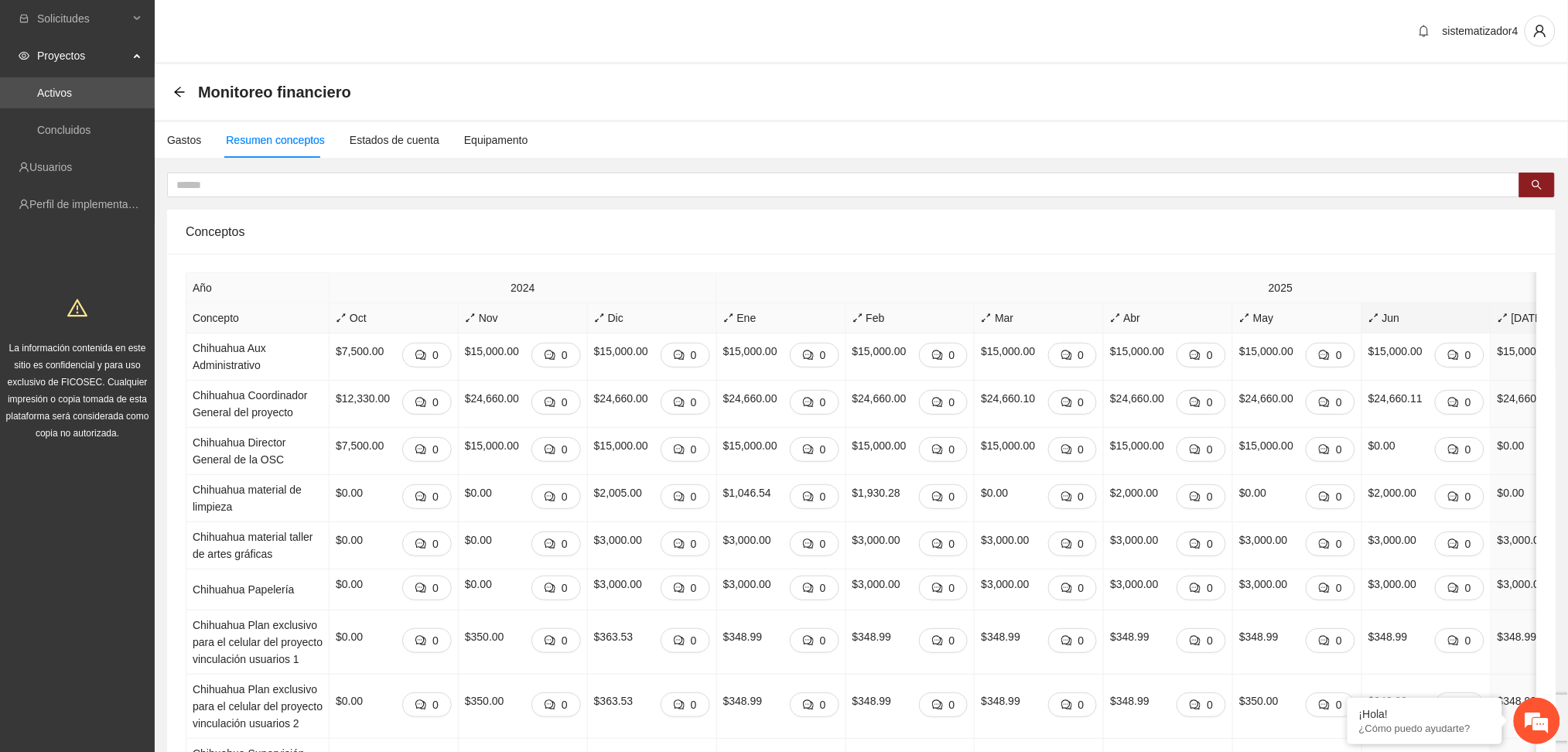
click at [1369, 322] on span "Jun" at bounding box center [1426, 318] width 116 height 17
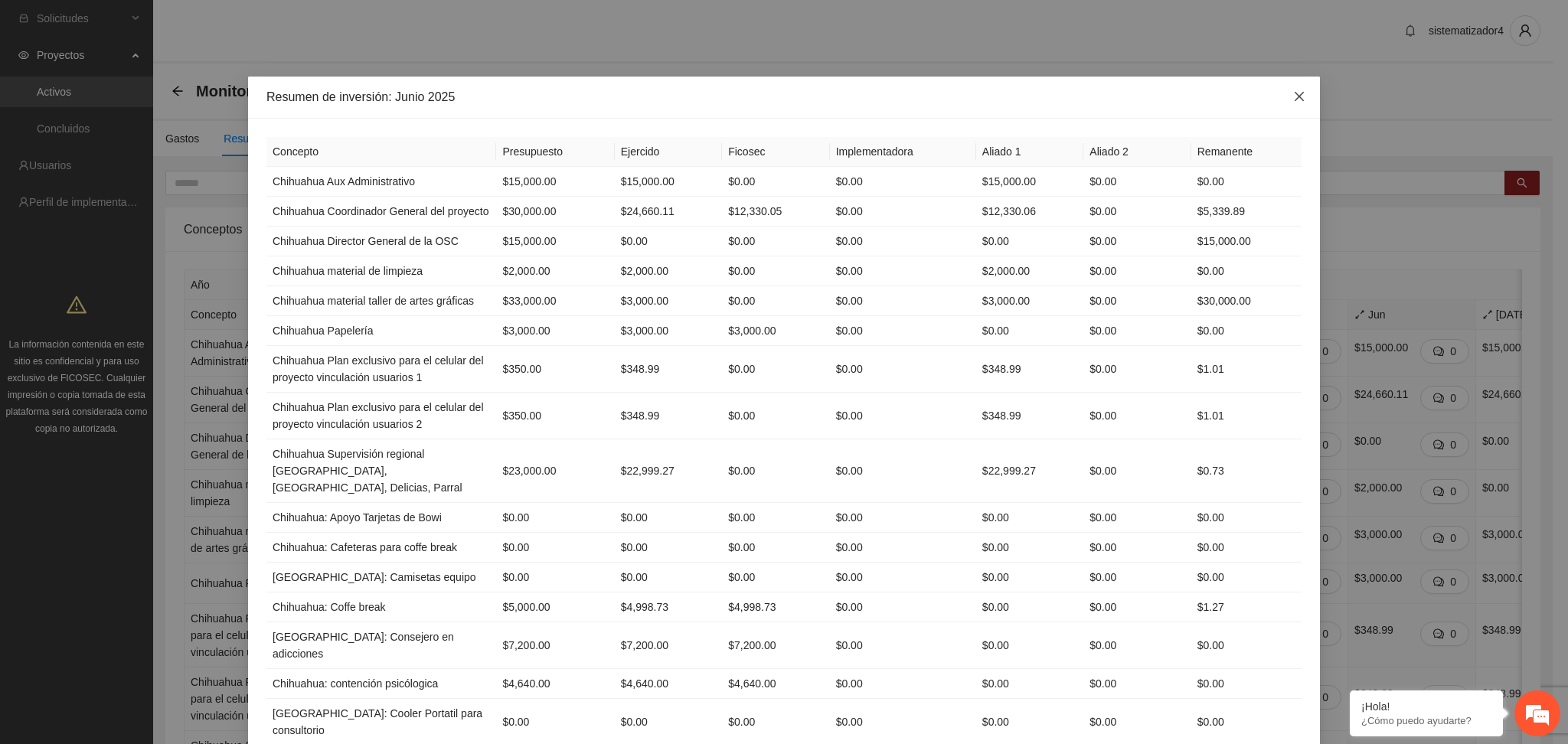
click at [1287, 103] on span "Close" at bounding box center [1298, 96] width 41 height 41
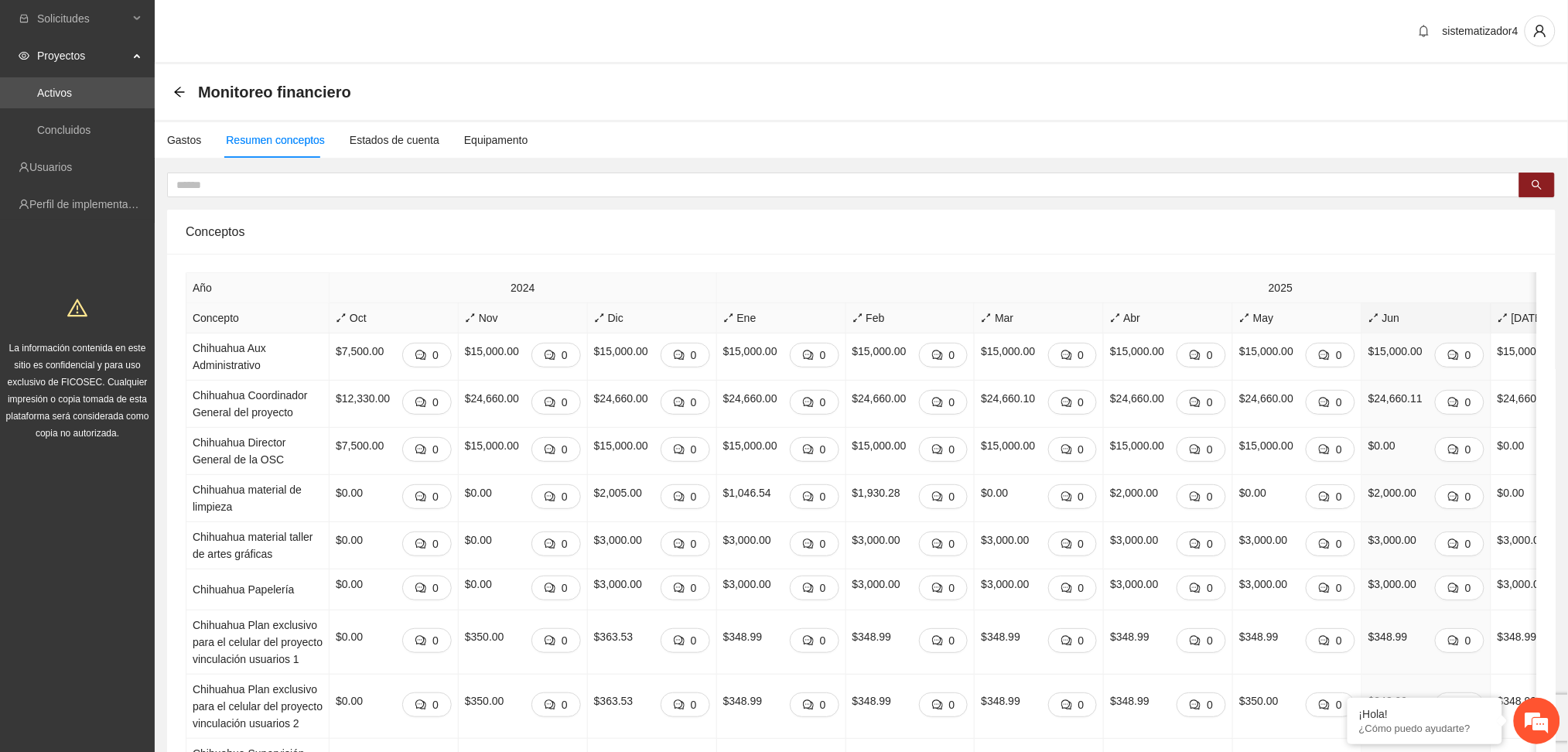
click at [1498, 309] on div "[DATE]" at bounding box center [1555, 318] width 116 height 17
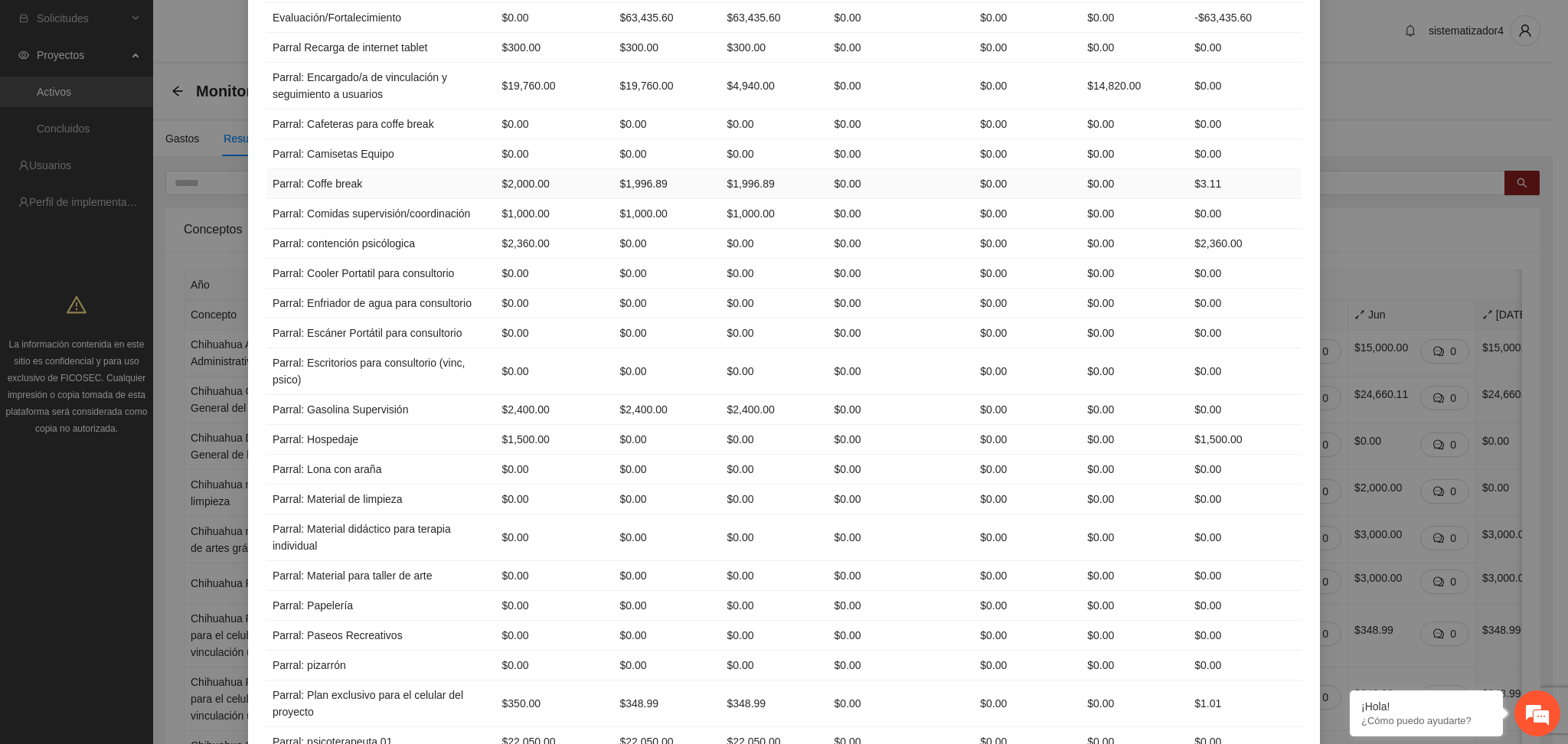
scroll to position [3812, 0]
